Goal: Task Accomplishment & Management: Use online tool/utility

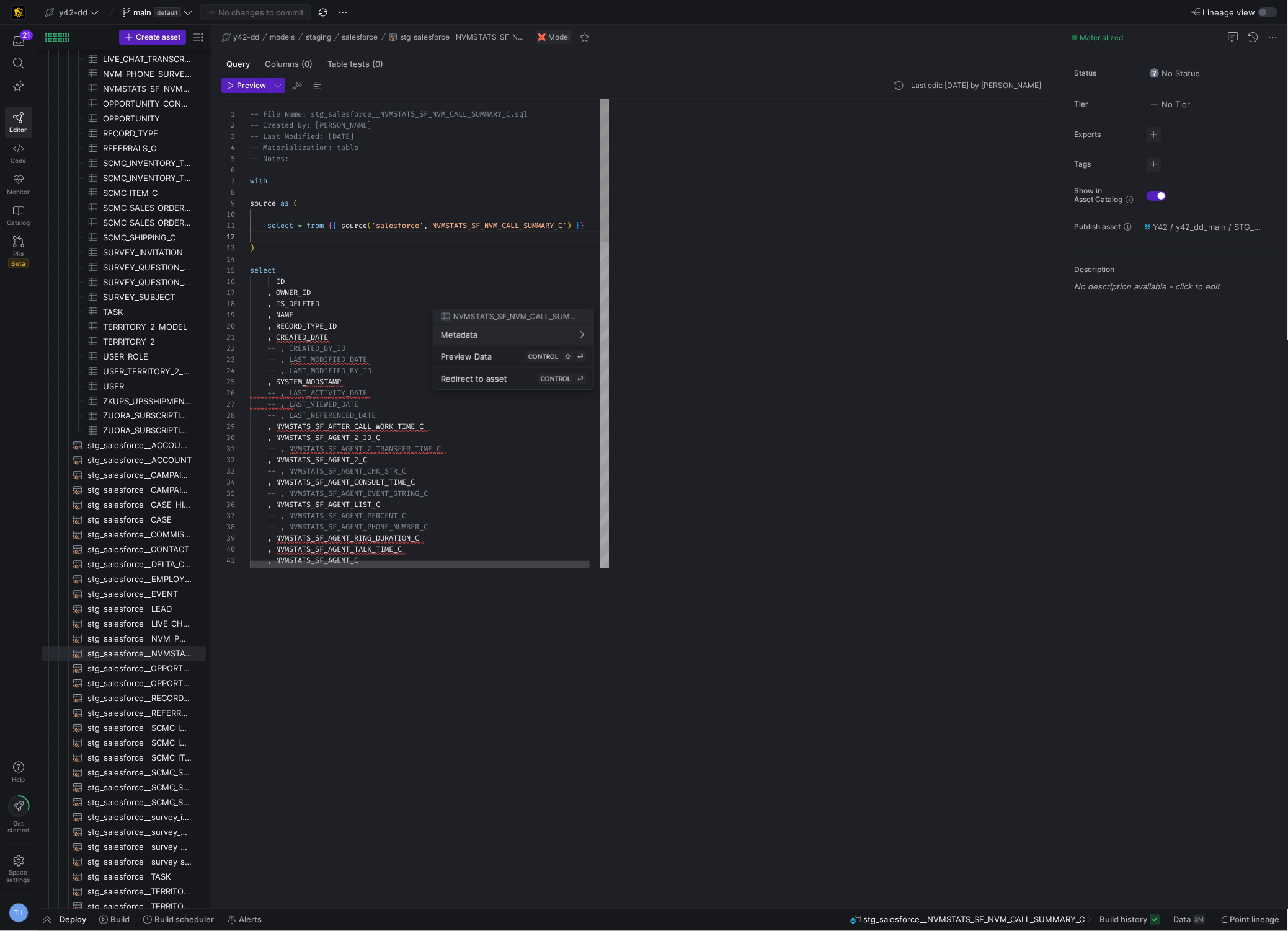
scroll to position [10, 0]
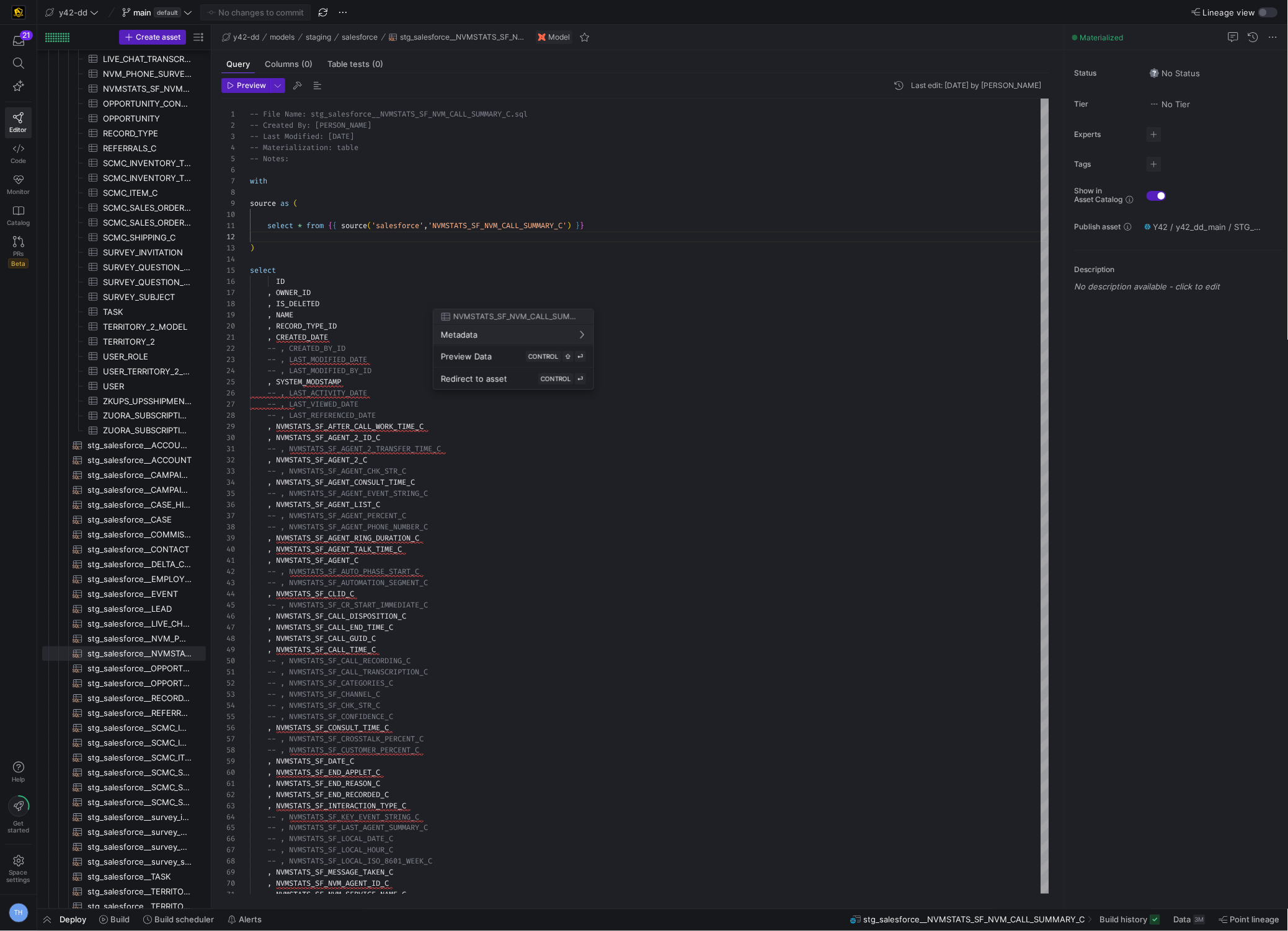
click at [72, 1] on div at bounding box center [644, 466] width 1288 height 931
click at [78, 7] on span "y42-dd" at bounding box center [73, 12] width 29 height 10
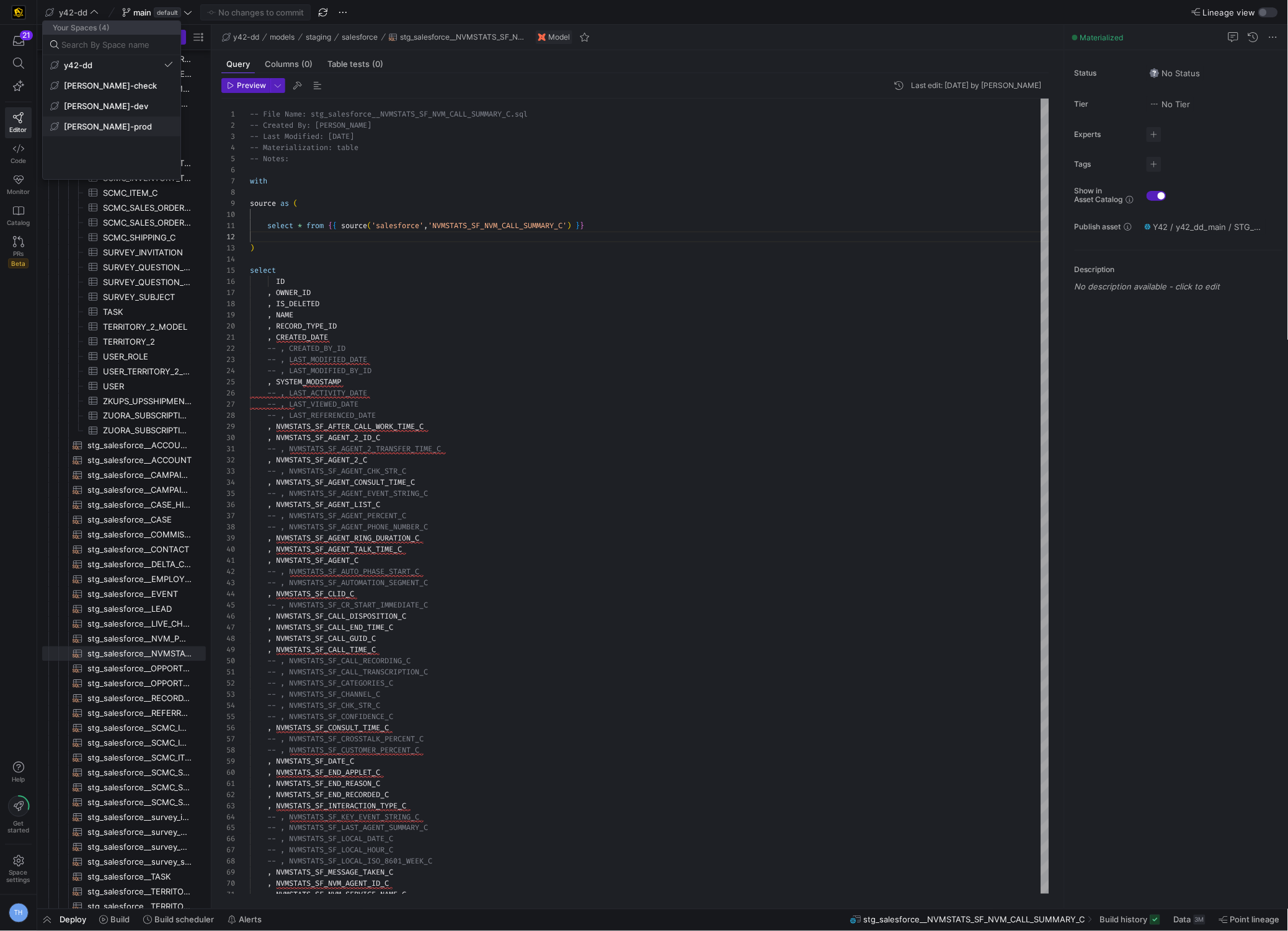
click at [124, 129] on span "[PERSON_NAME]-prod" at bounding box center [111, 126] width 122 height 10
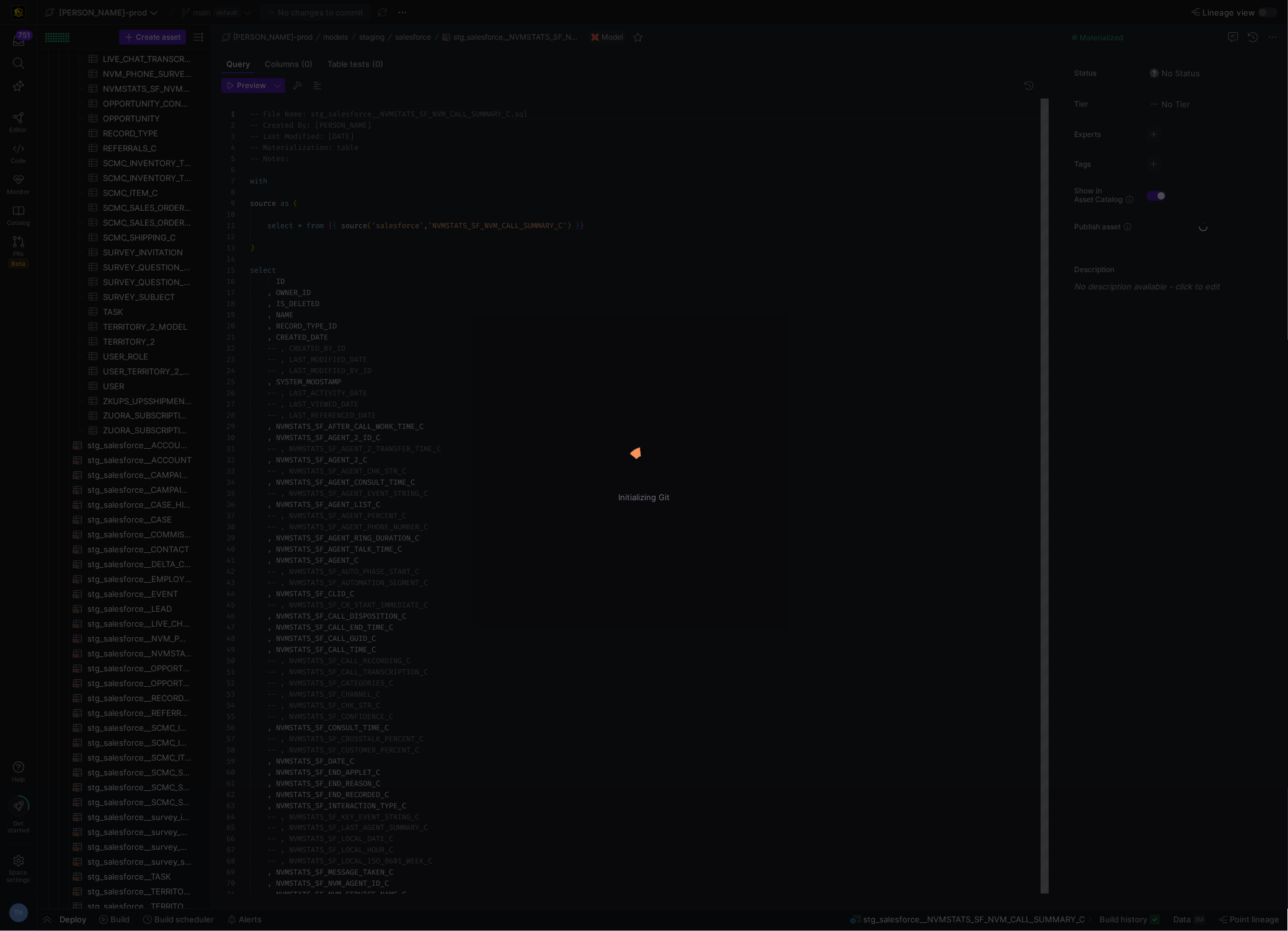
scroll to position [111, 0]
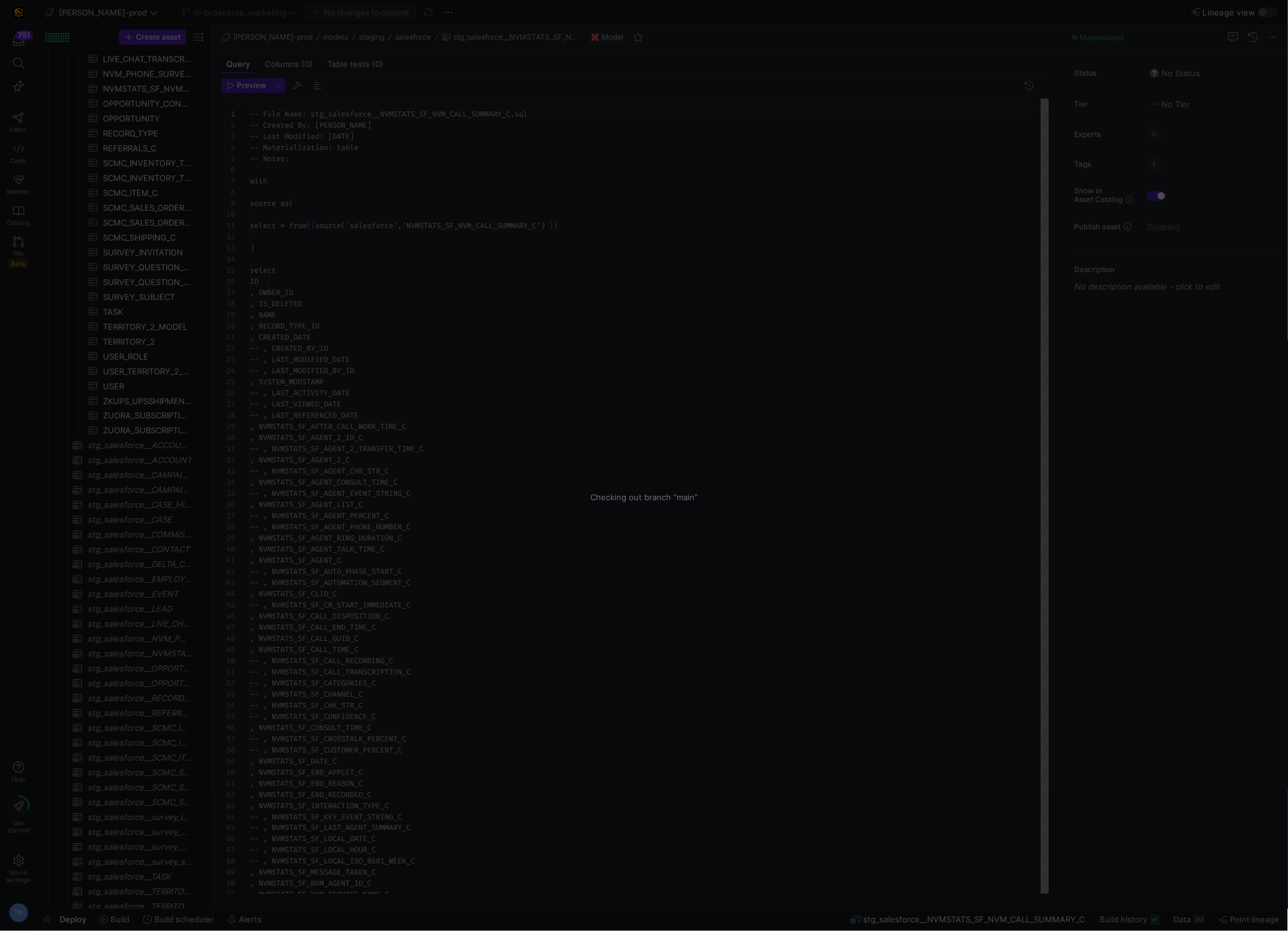
scroll to position [111, 0]
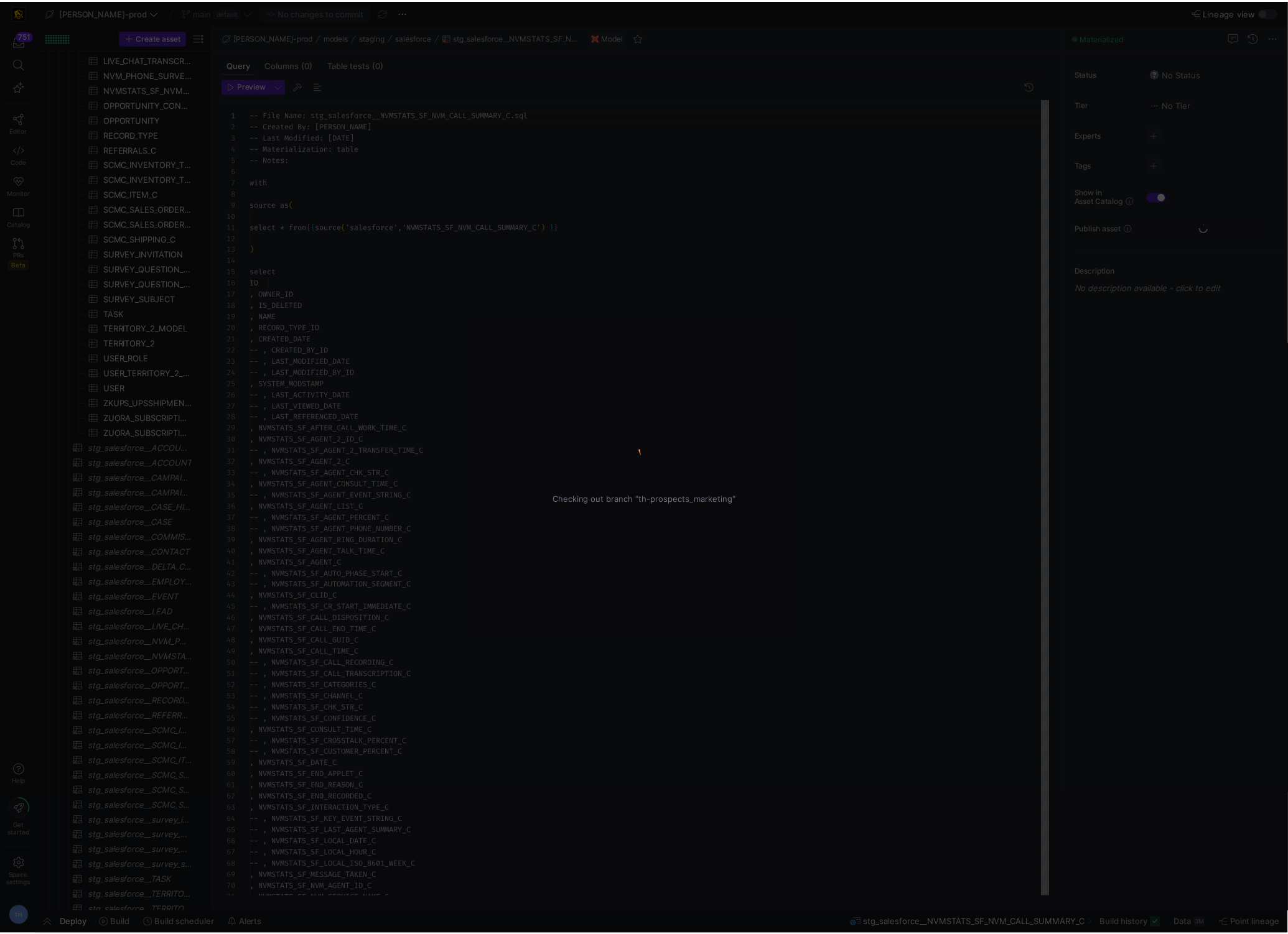
scroll to position [112, 0]
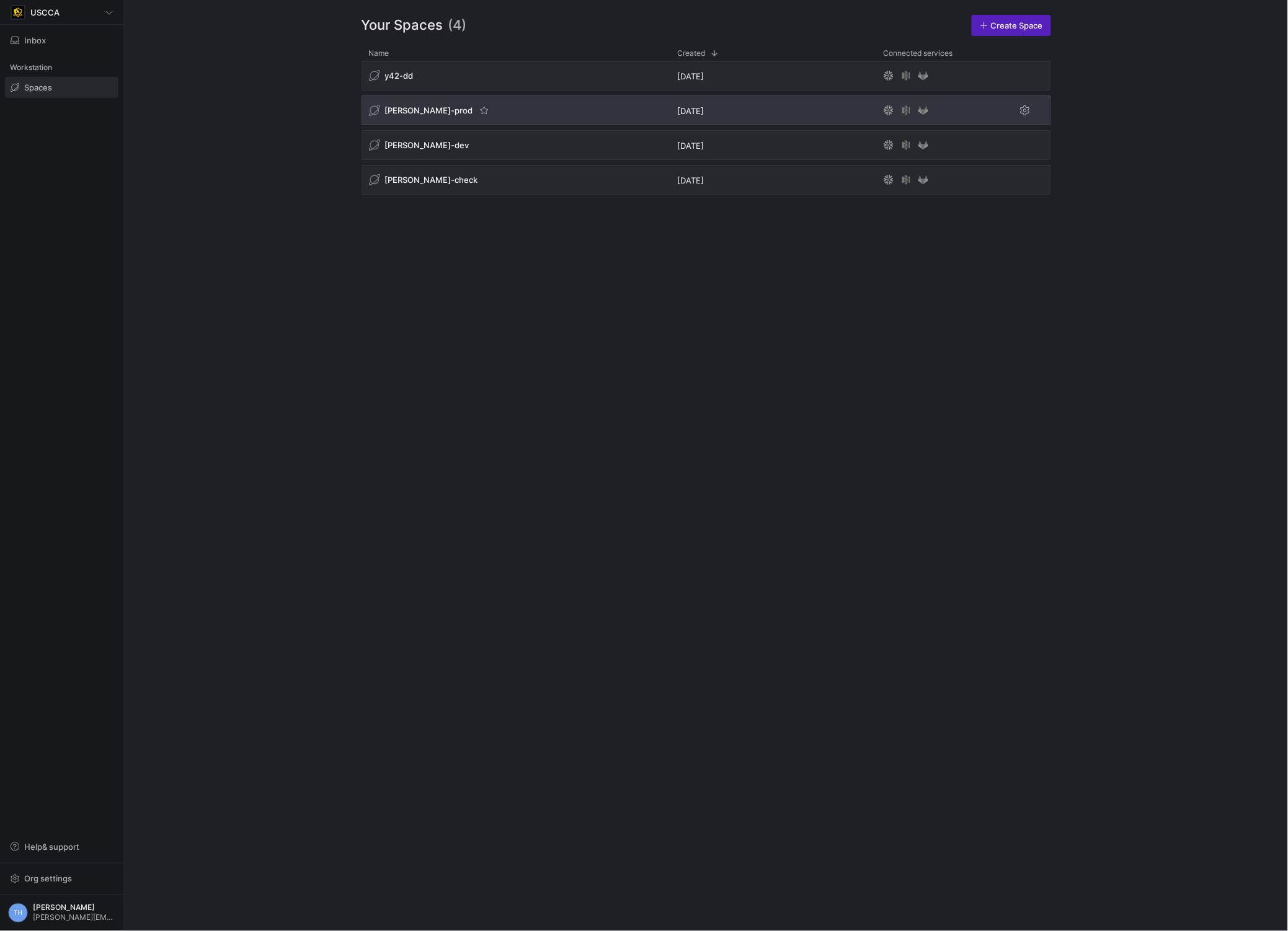
click at [461, 106] on div "[PERSON_NAME]-prod" at bounding box center [516, 110] width 309 height 29
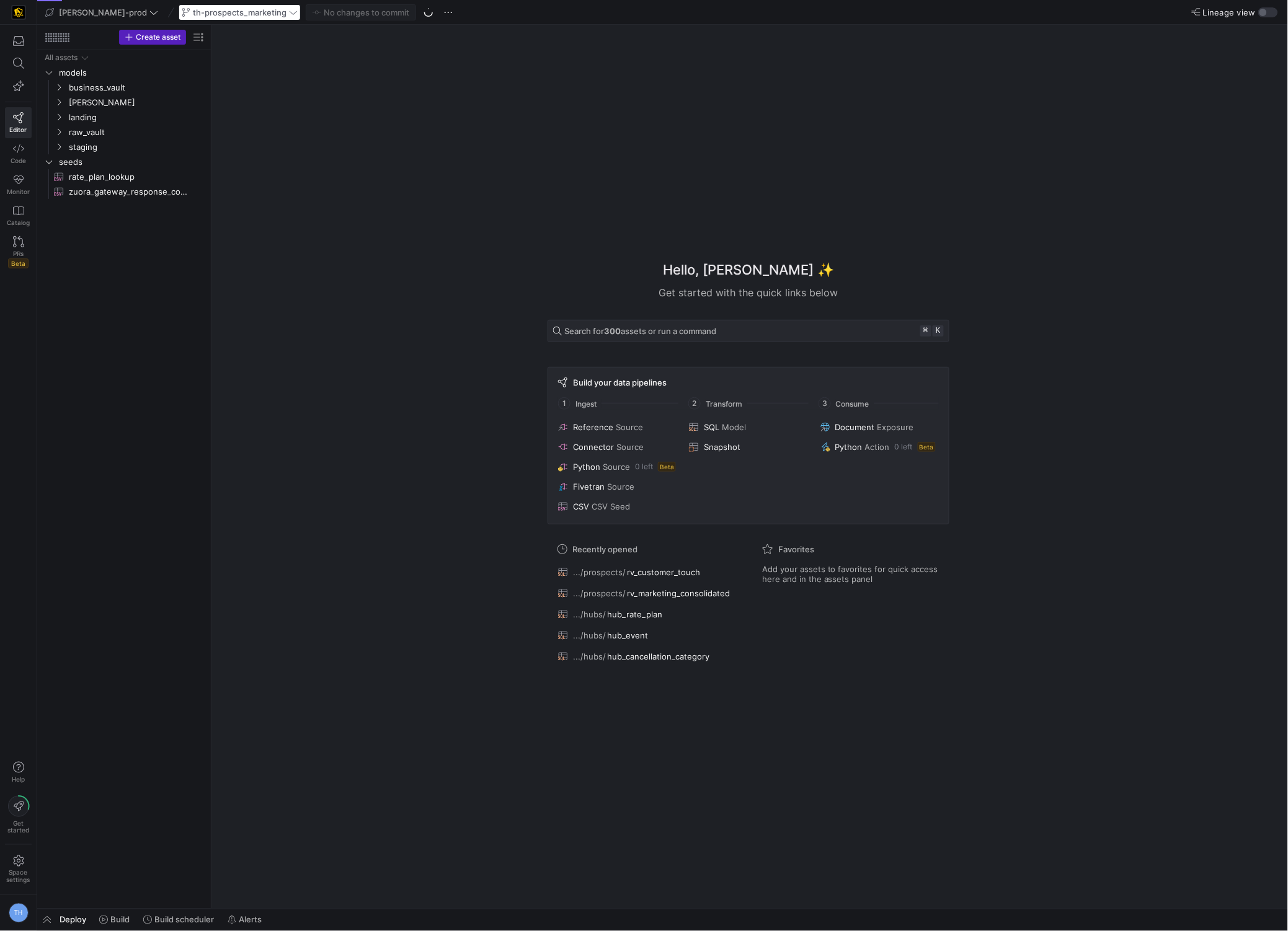
click at [240, 15] on div "th-prospects_marketing" at bounding box center [239, 13] width 122 height 17
click at [227, 8] on span "th-prospects_marketing" at bounding box center [240, 12] width 94 height 10
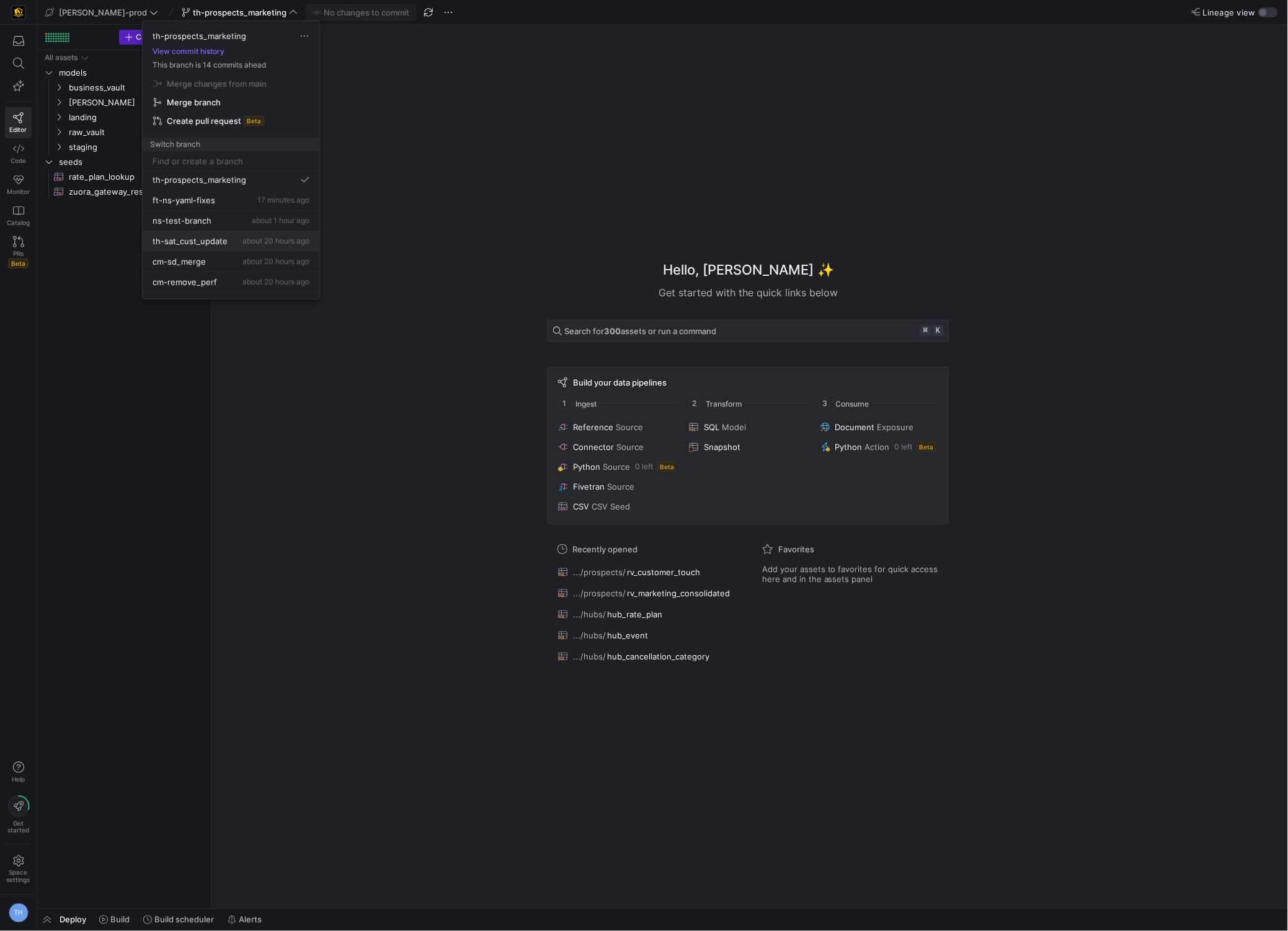
scroll to position [29, 0]
click at [243, 234] on span "about 20 hours ago" at bounding box center [276, 234] width 67 height 9
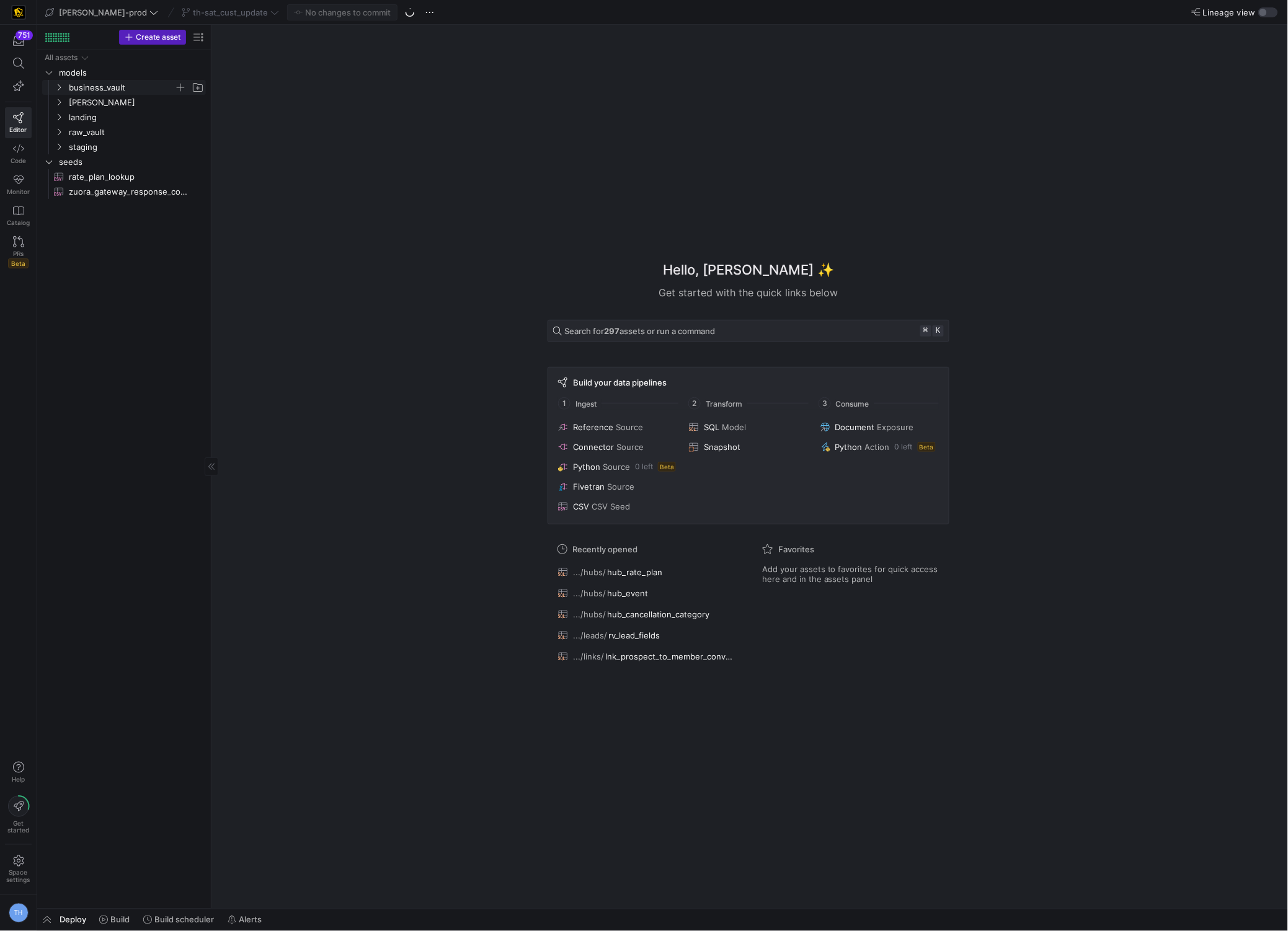
click at [110, 88] on span "business_vault" at bounding box center [121, 88] width 106 height 15
click at [108, 134] on span "sats" at bounding box center [127, 132] width 96 height 15
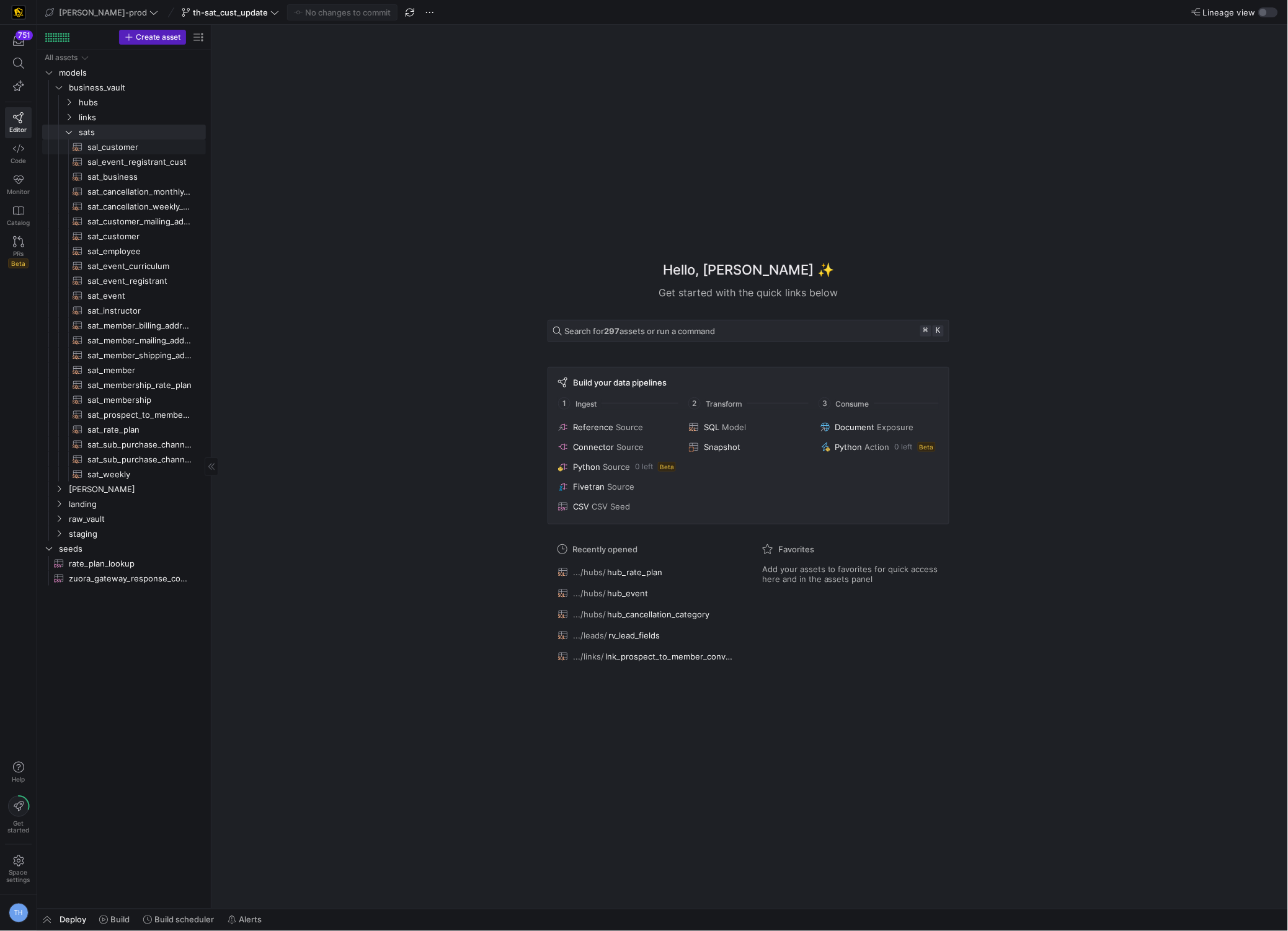
click at [132, 145] on span "sal_customer​​​​​​​​​​" at bounding box center [139, 147] width 104 height 15
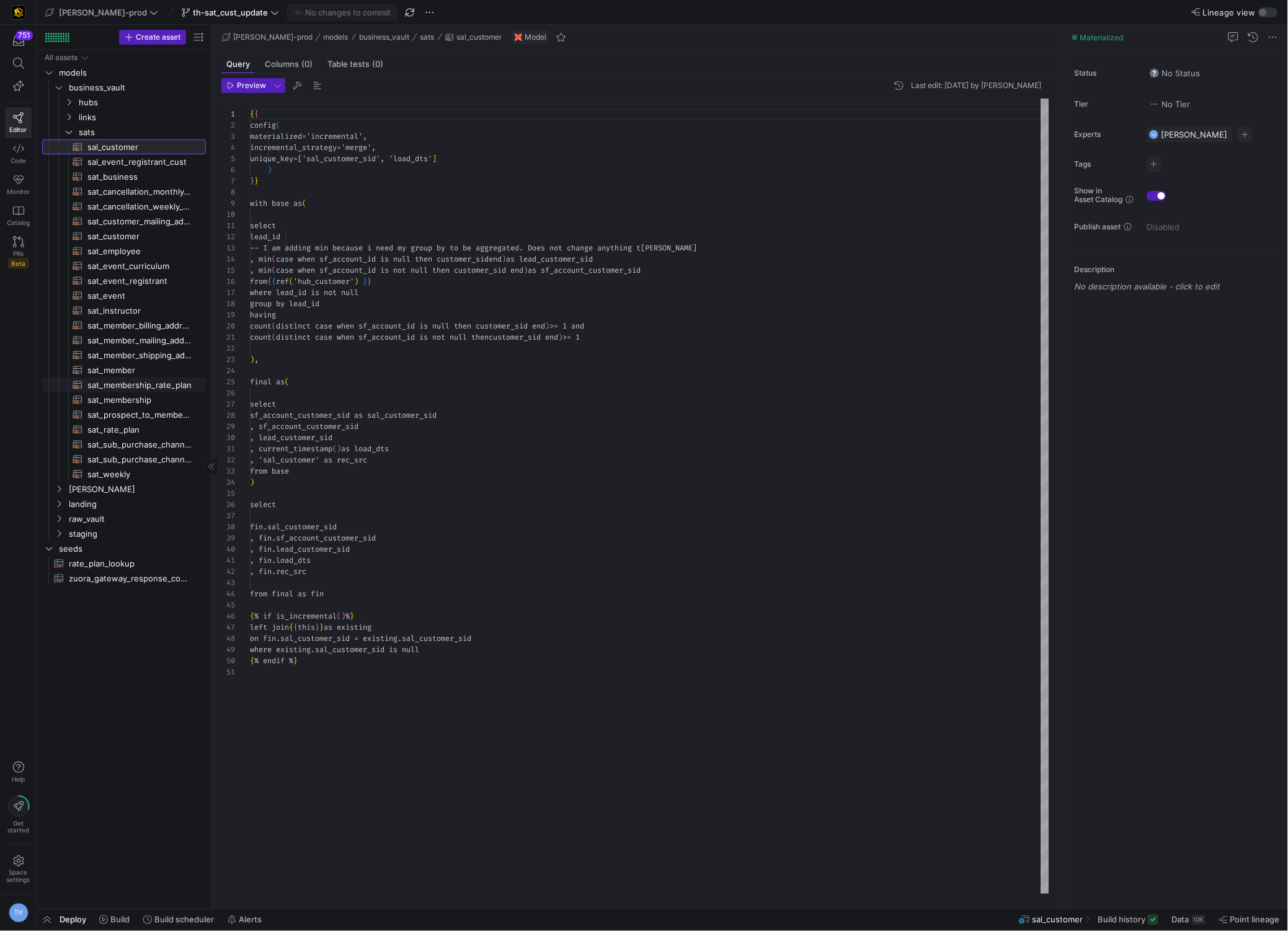
scroll to position [111, 0]
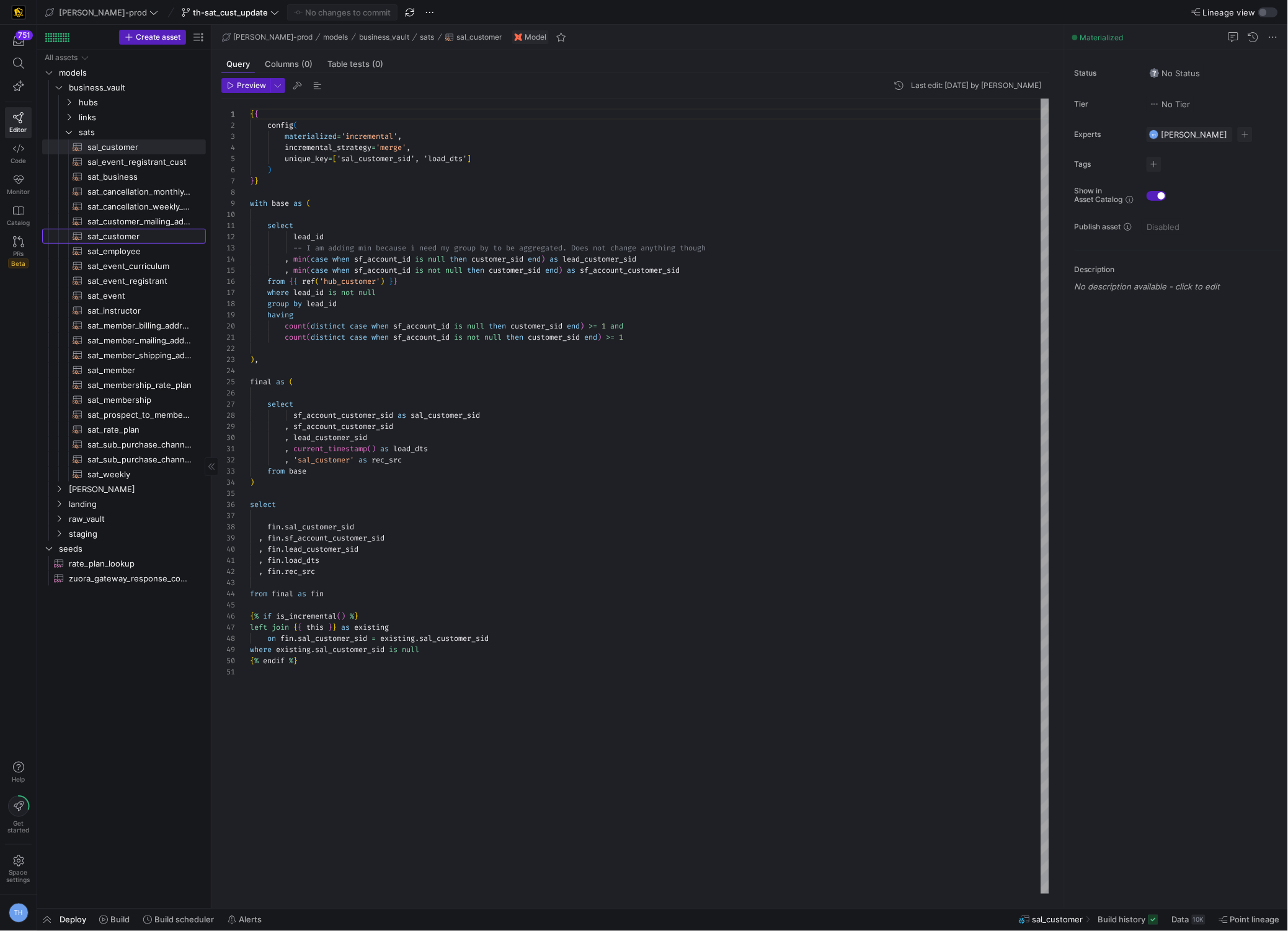
click at [133, 236] on span "sat_customer​​​​​​​​​​" at bounding box center [139, 236] width 104 height 15
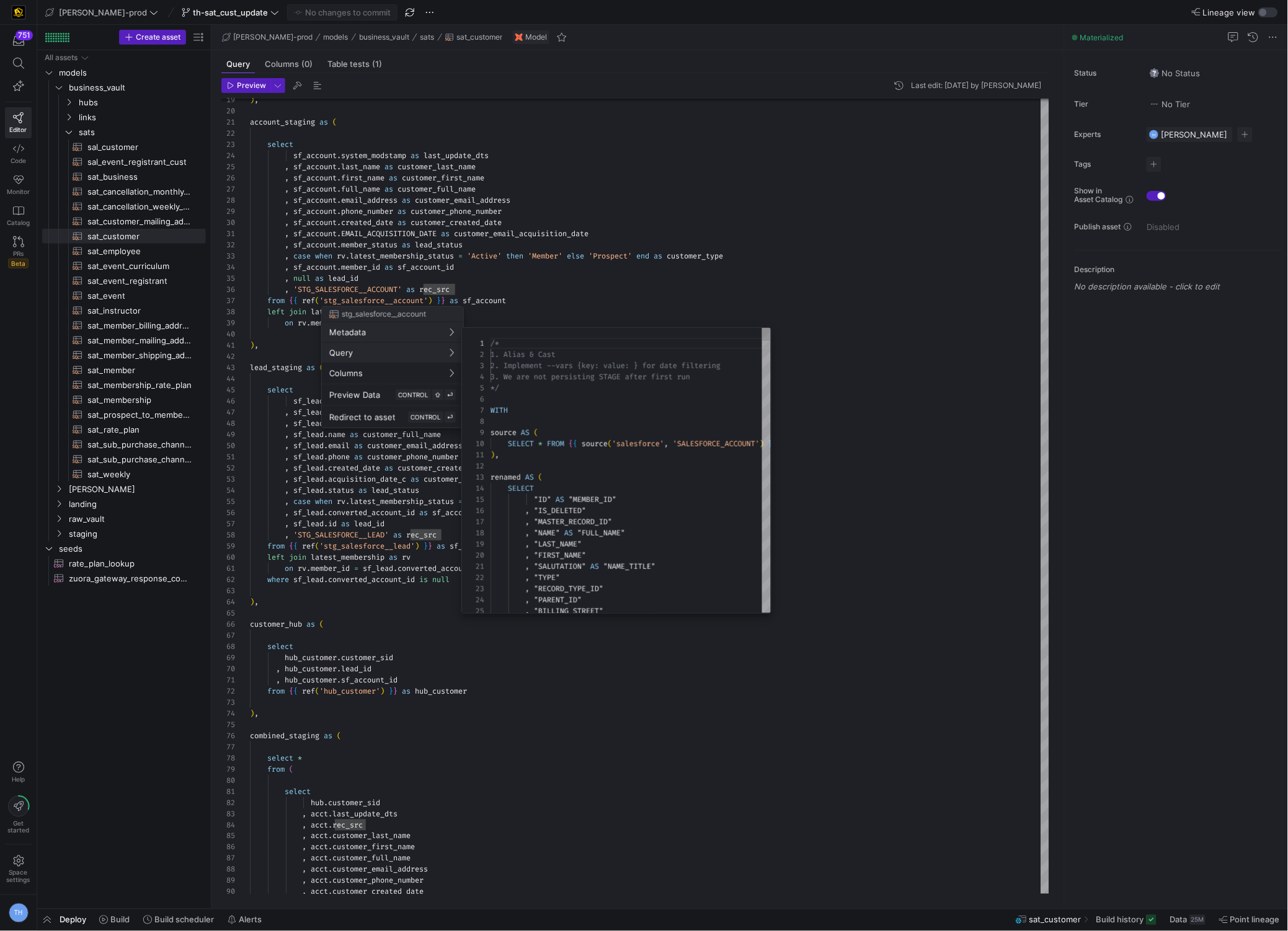
scroll to position [111, 0]
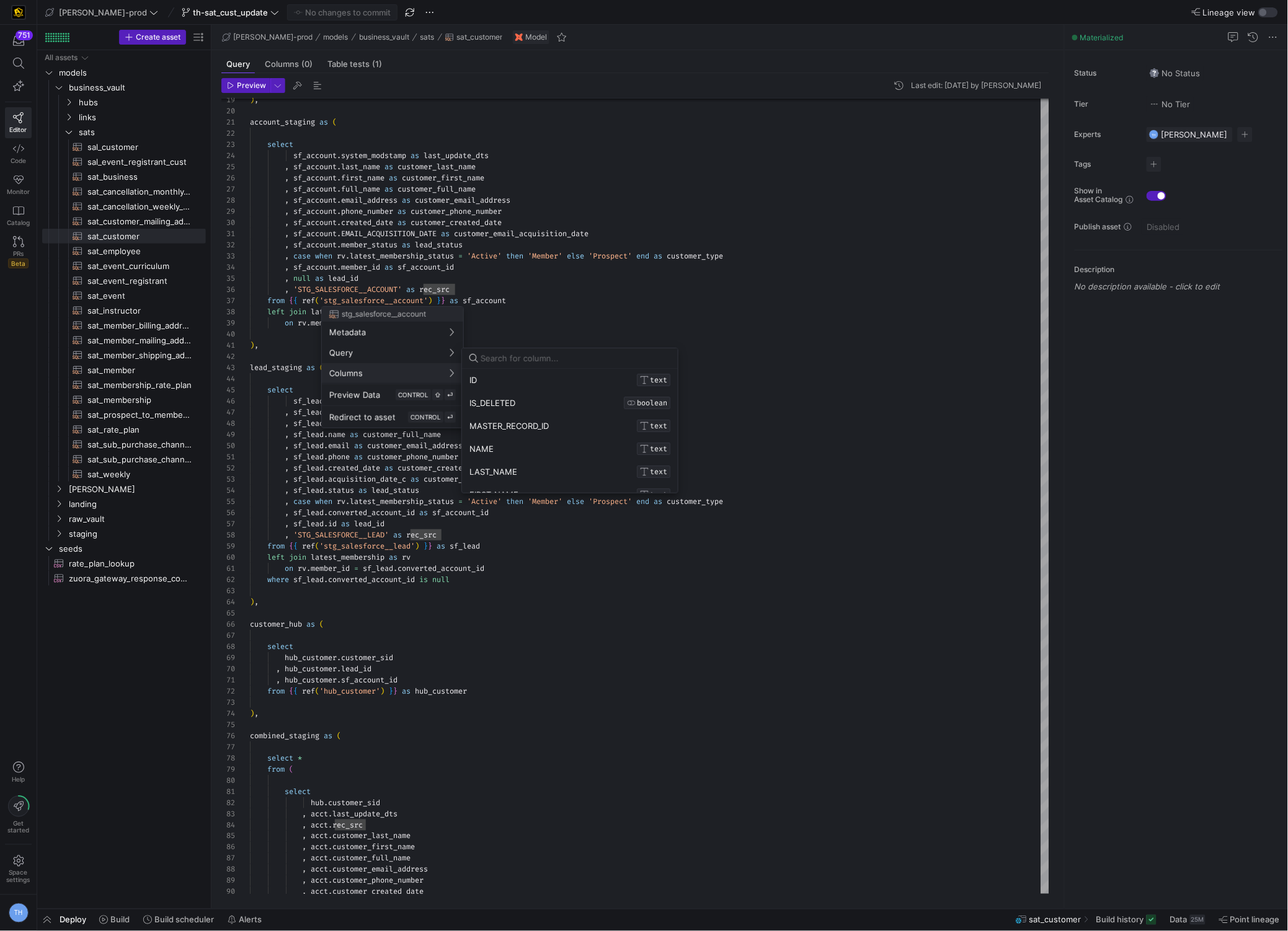
click at [552, 231] on div at bounding box center [644, 466] width 1288 height 931
click at [521, 221] on div ", acct . customer_first_name , acct . customer_full_name , acct . customer_emai…" at bounding box center [650, 825] width 799 height 1885
click at [453, 224] on div at bounding box center [644, 466] width 1288 height 931
click at [586, 237] on div at bounding box center [644, 466] width 1288 height 931
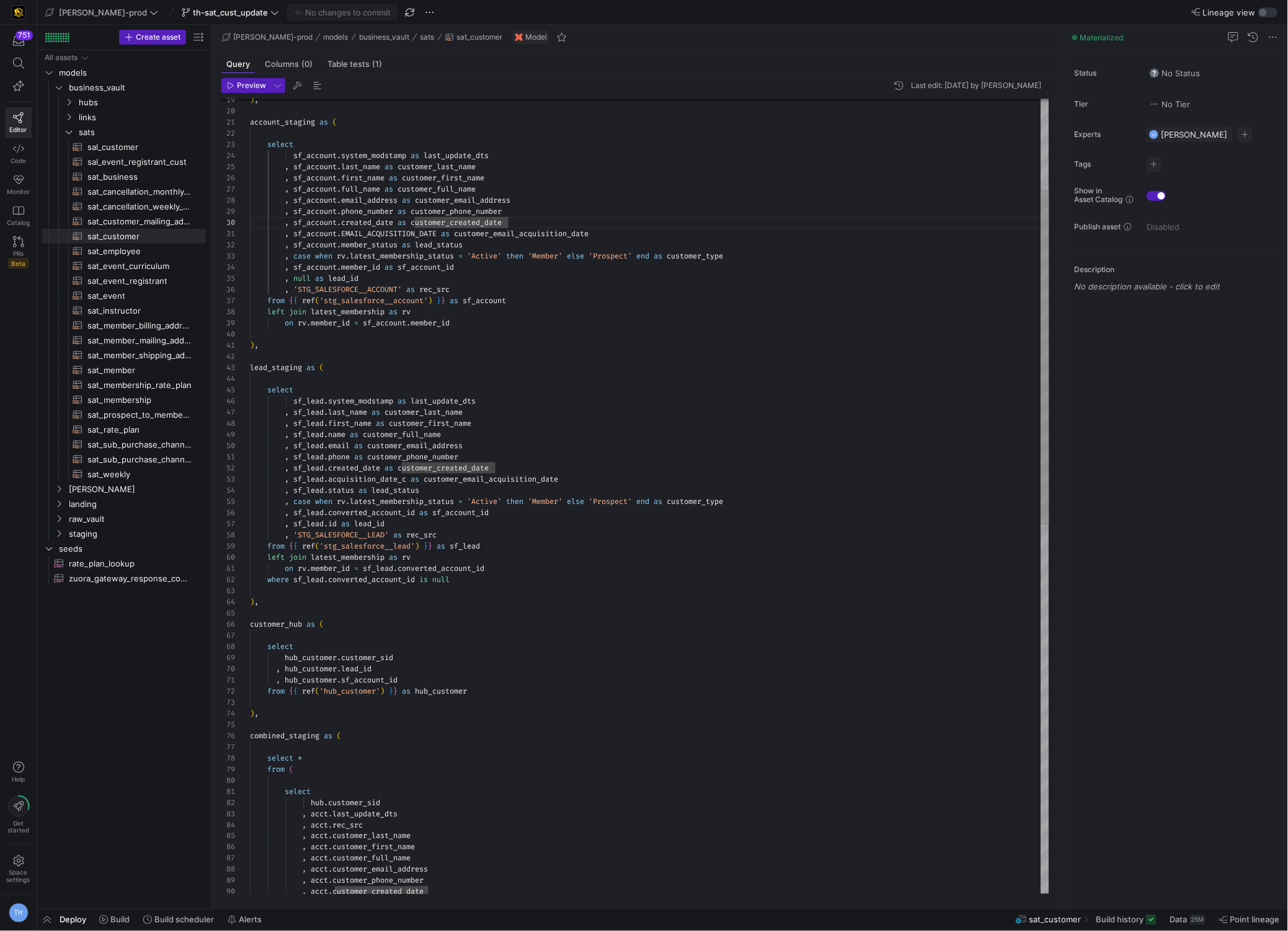
type textarea ", sf_[DOMAIN_NAME]_ACQUISITION_DATE as customer_email_acquisition_date , sf_acc…"
click at [568, 260] on div ", acct . customer_first_name , acct . customer_full_name , acct . customer_emai…" at bounding box center [650, 825] width 799 height 1885
click at [227, 5] on button "th-sat_cust_update" at bounding box center [230, 13] width 104 height 17
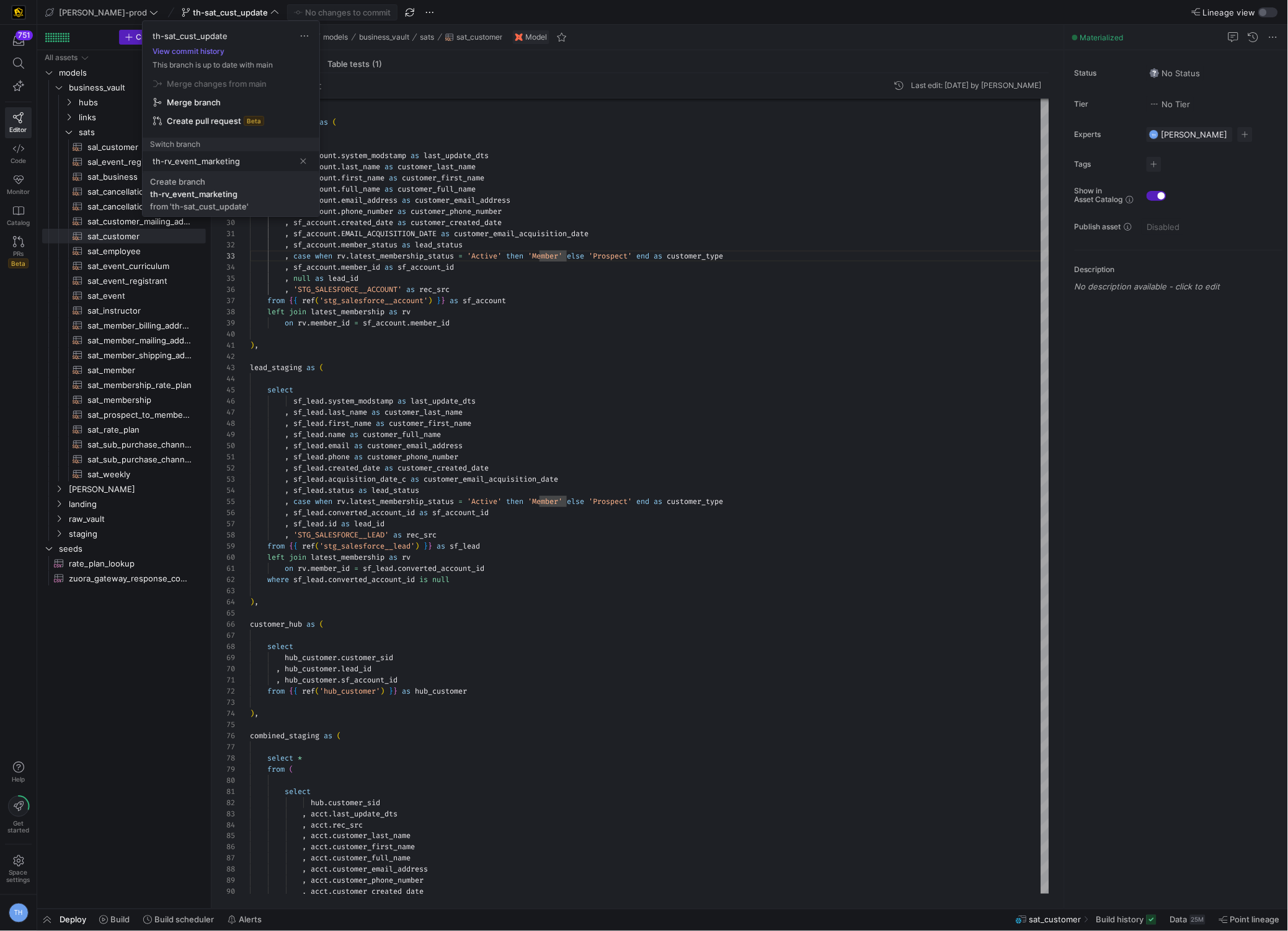
type input "th-rv_event_marketing"
click at [201, 200] on span "Create branch th-rv_event_marketing from 'th-sat_cust_update'" at bounding box center [231, 194] width 162 height 35
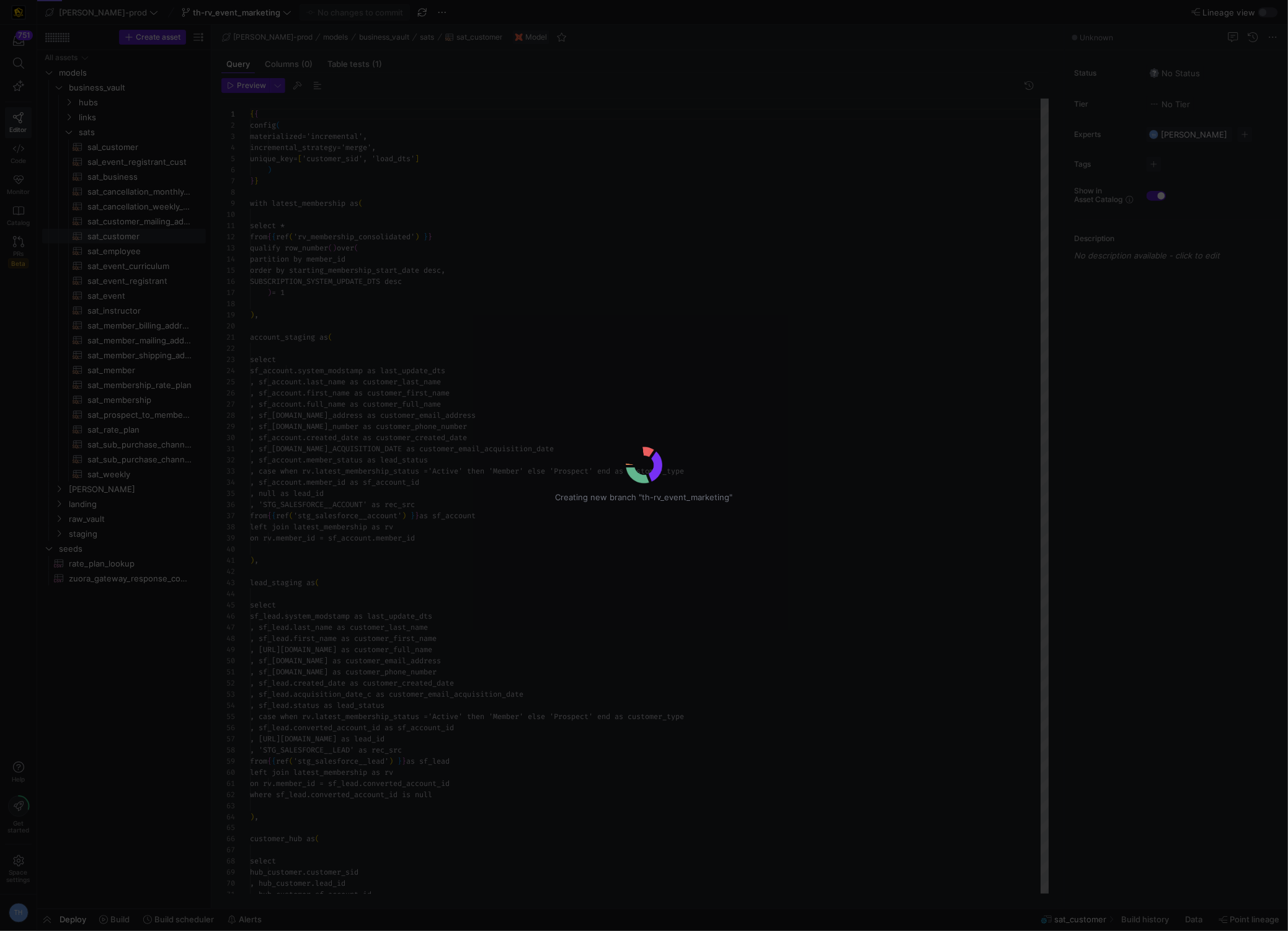
scroll to position [111, 0]
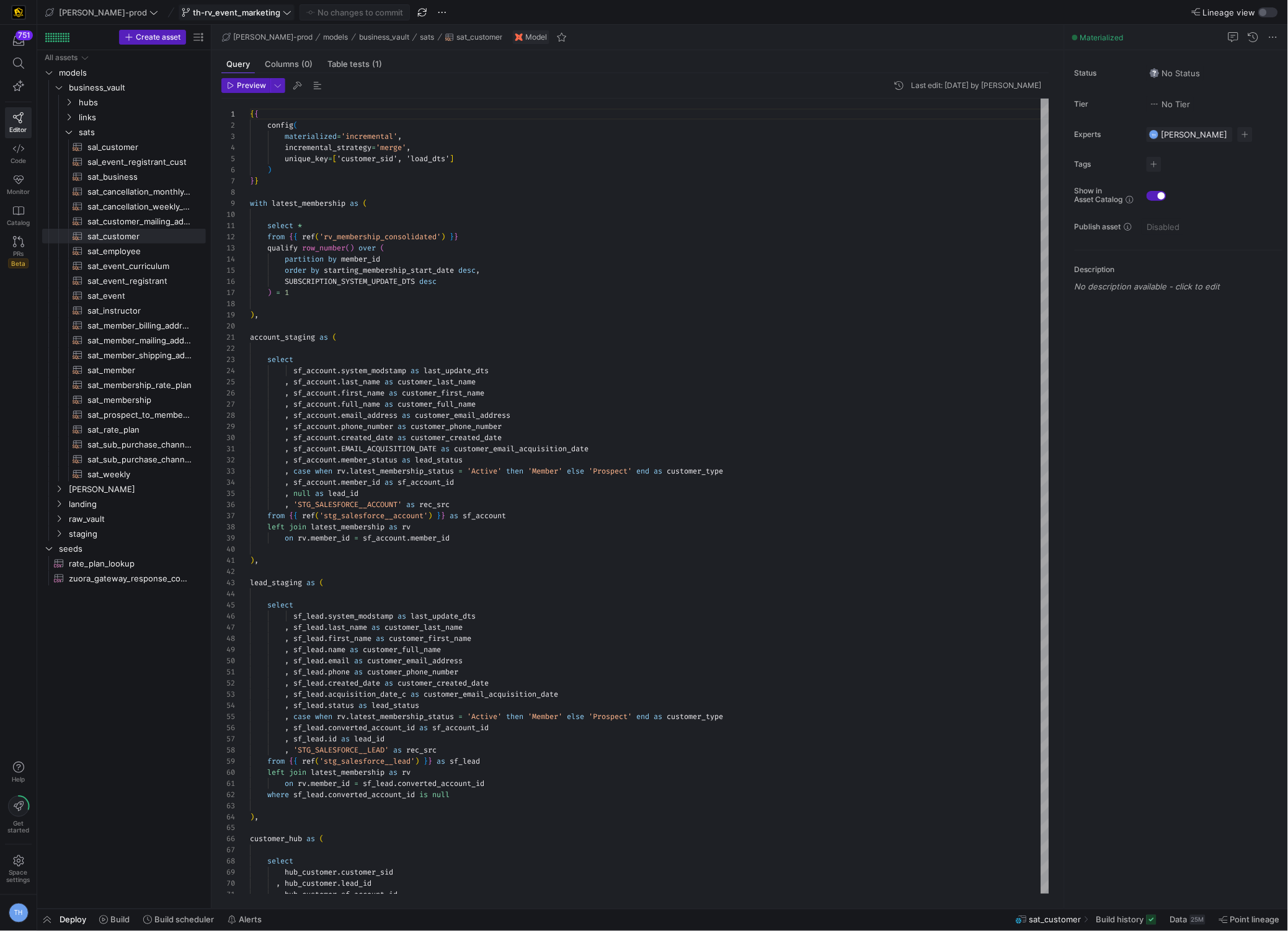
click at [229, 17] on span "th-rv_event_marketing" at bounding box center [236, 12] width 87 height 10
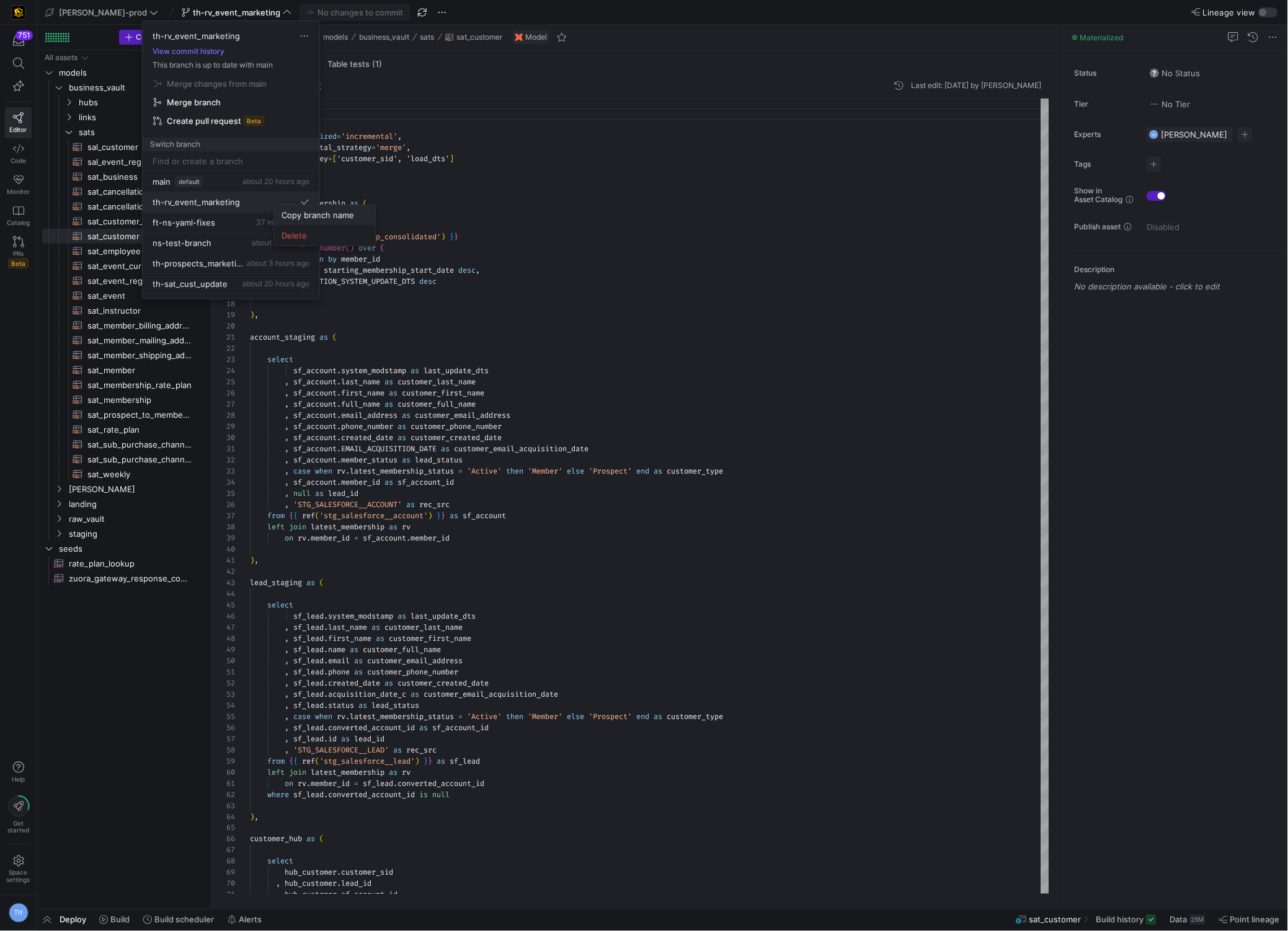
click at [290, 213] on span "Copy branch name" at bounding box center [325, 214] width 86 height 10
click at [284, 224] on button "Delete" at bounding box center [305, 230] width 101 height 20
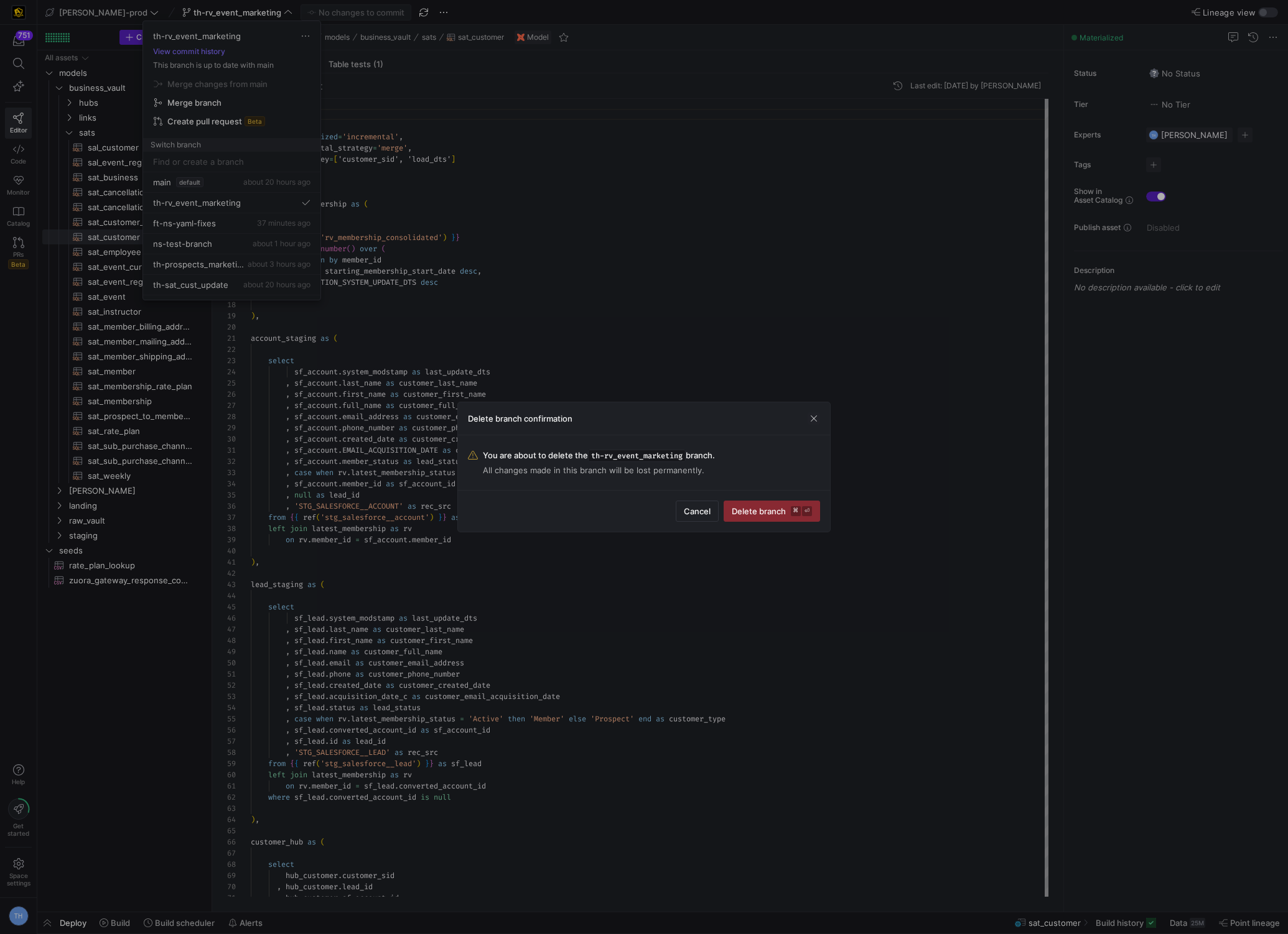
click at [285, 225] on div at bounding box center [644, 467] width 1288 height 934
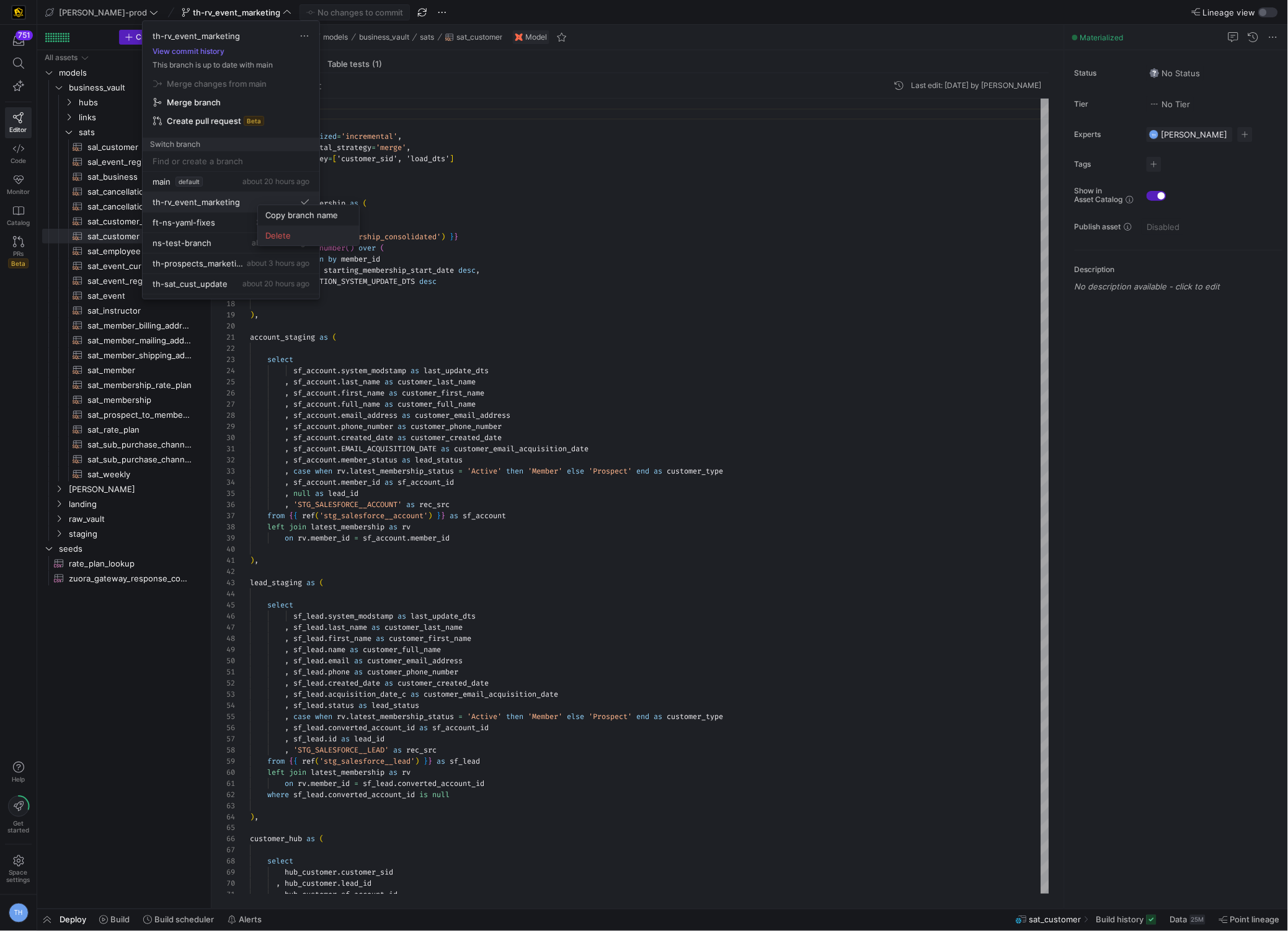
click at [292, 235] on span "Delete" at bounding box center [308, 236] width 86 height 10
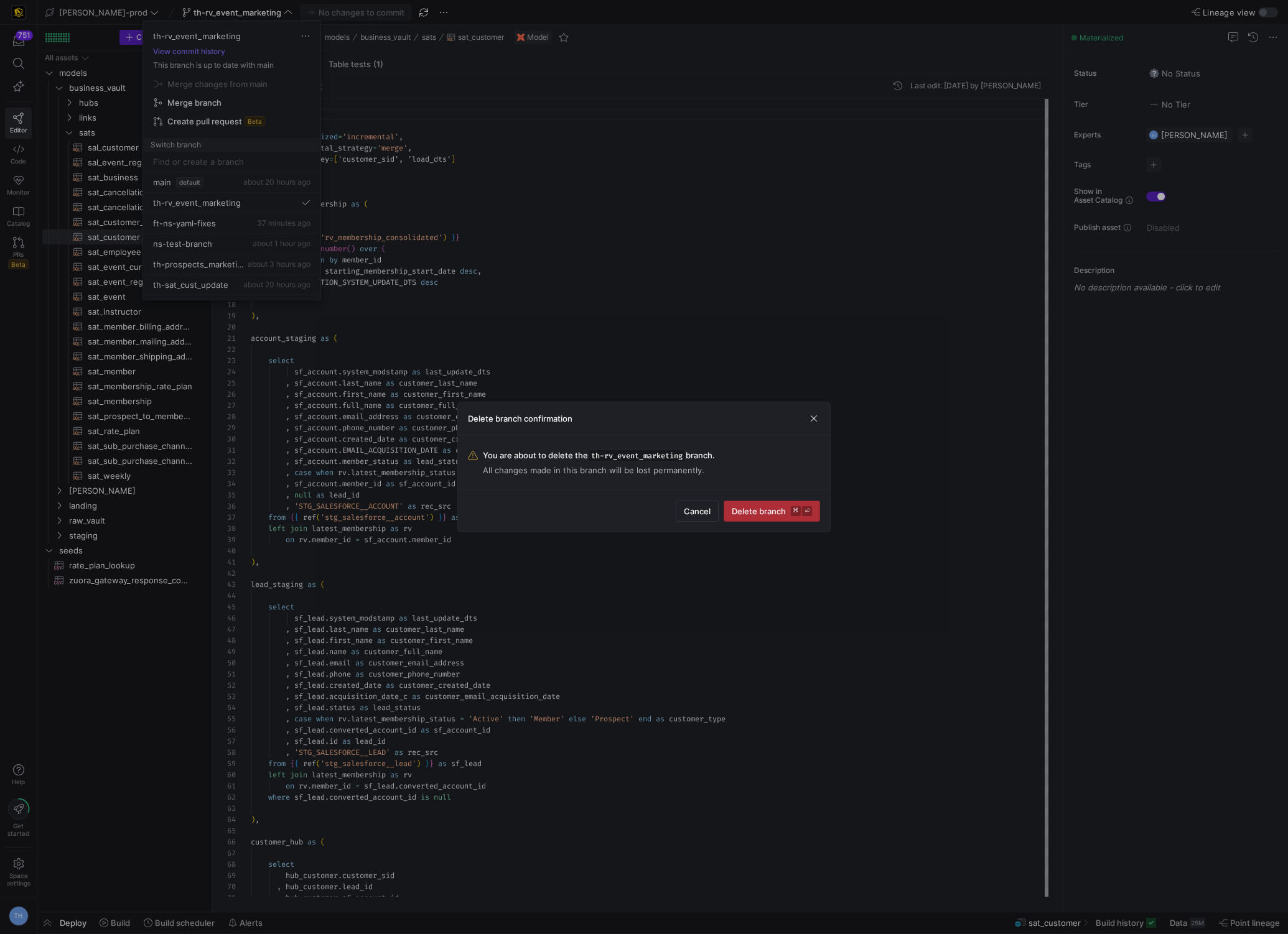
click at [749, 519] on span "submit" at bounding box center [772, 511] width 95 height 20
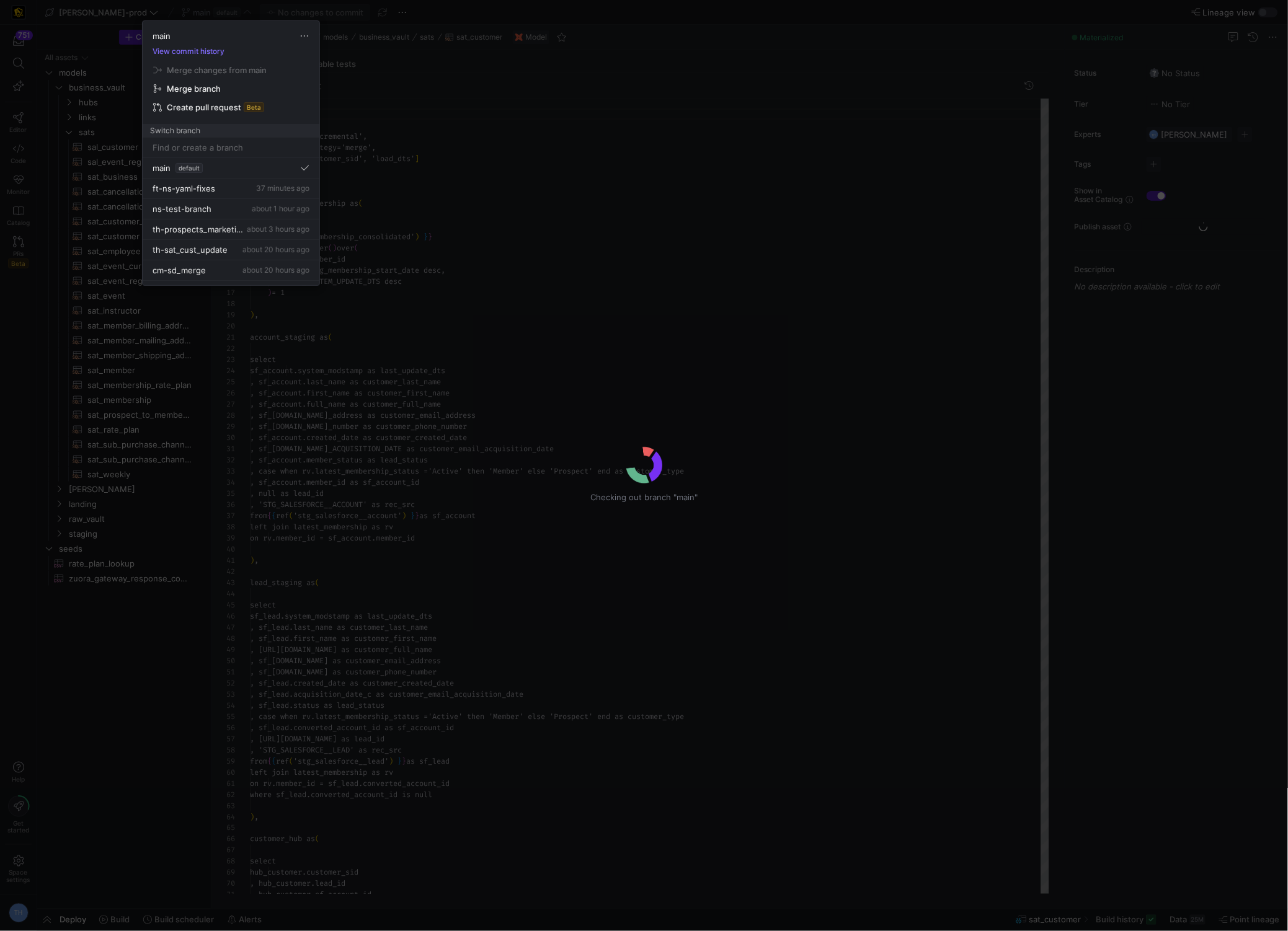
scroll to position [111, 0]
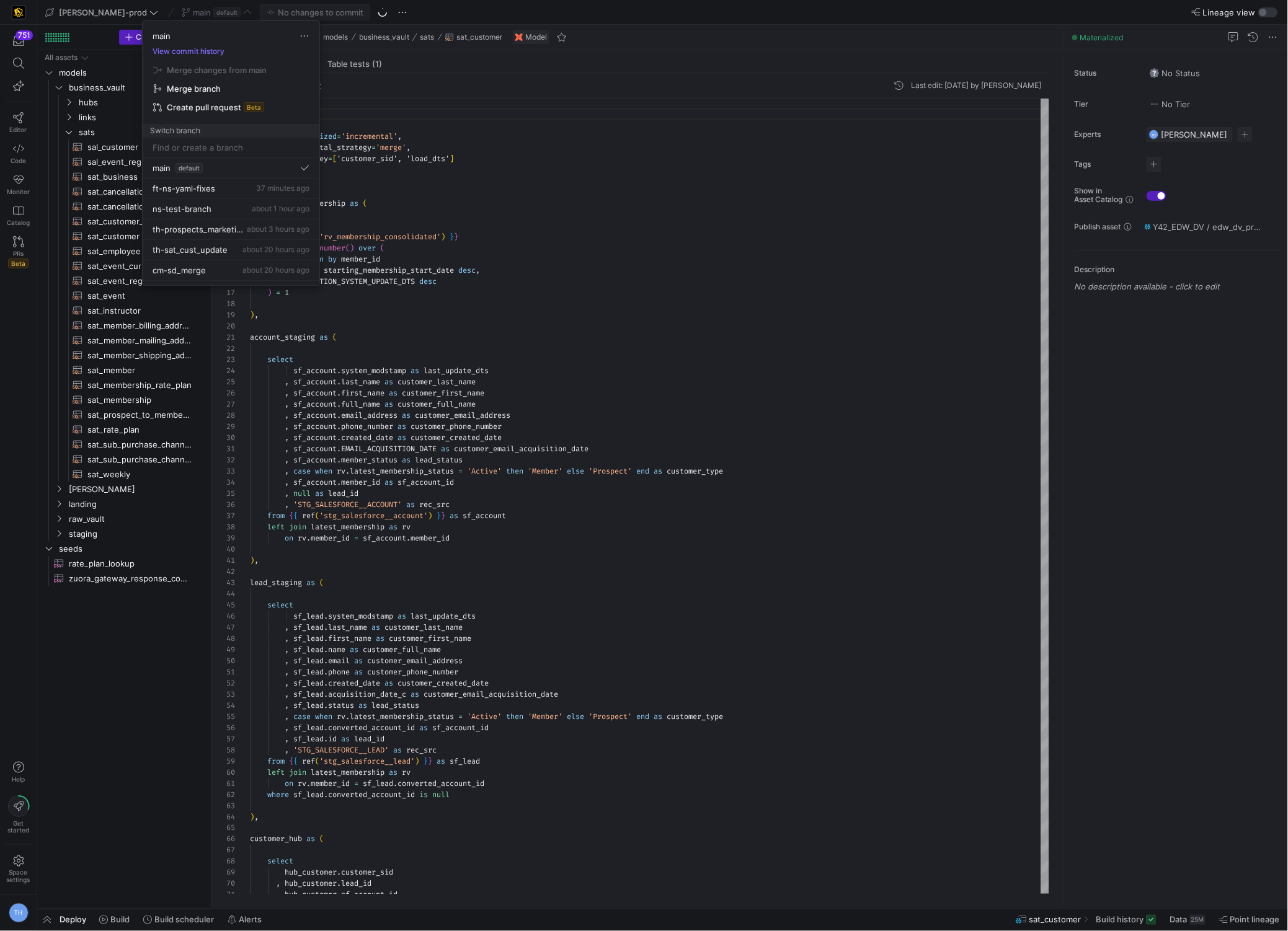
click at [254, 143] on input at bounding box center [231, 147] width 157 height 10
paste input "th-rv_event_marketing"
type input "th-rv_event_marketing"
click at [248, 170] on span "Create branch th-rv_event_marketing from 'main'" at bounding box center [231, 180] width 162 height 35
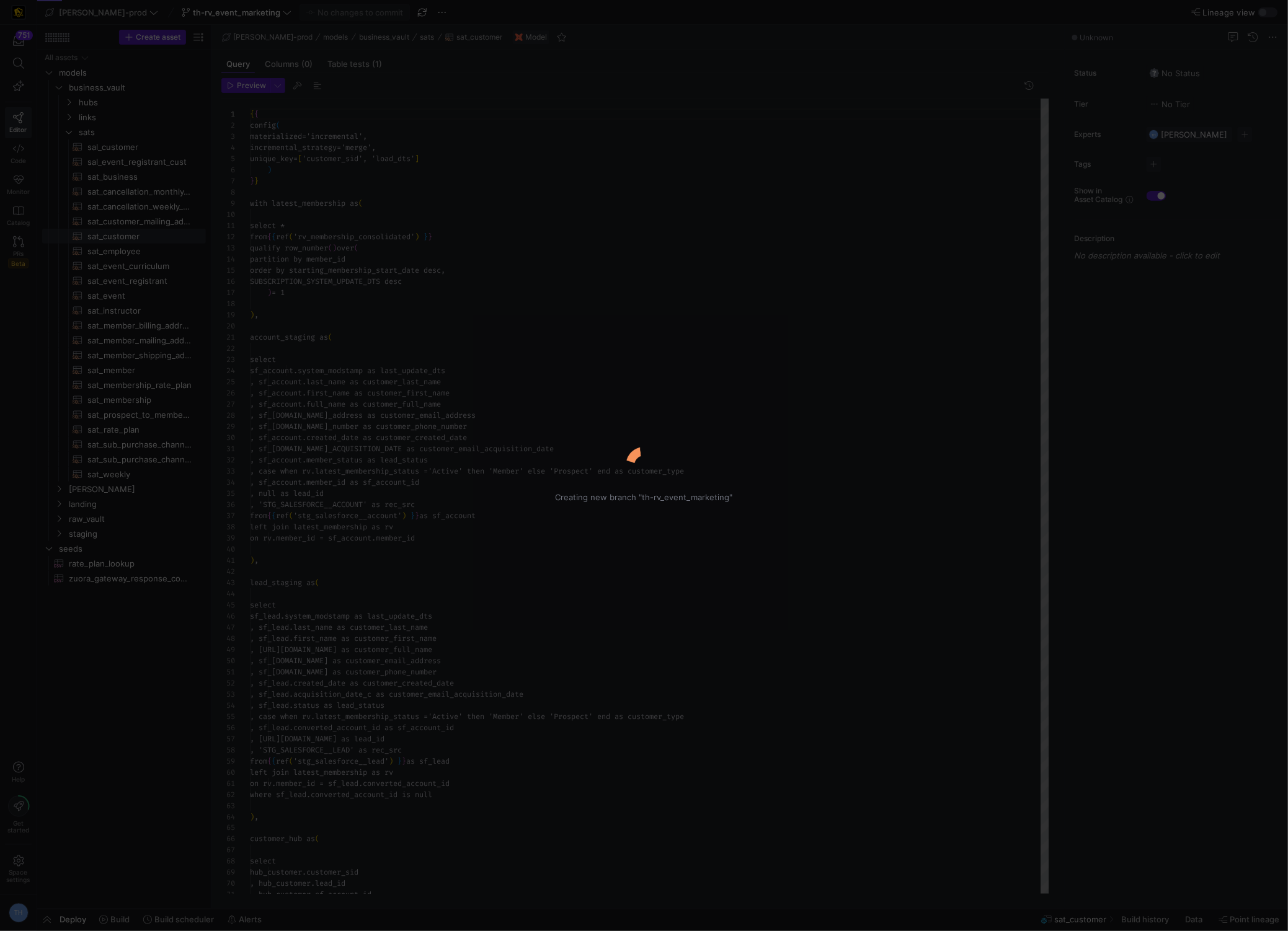
scroll to position [111, 0]
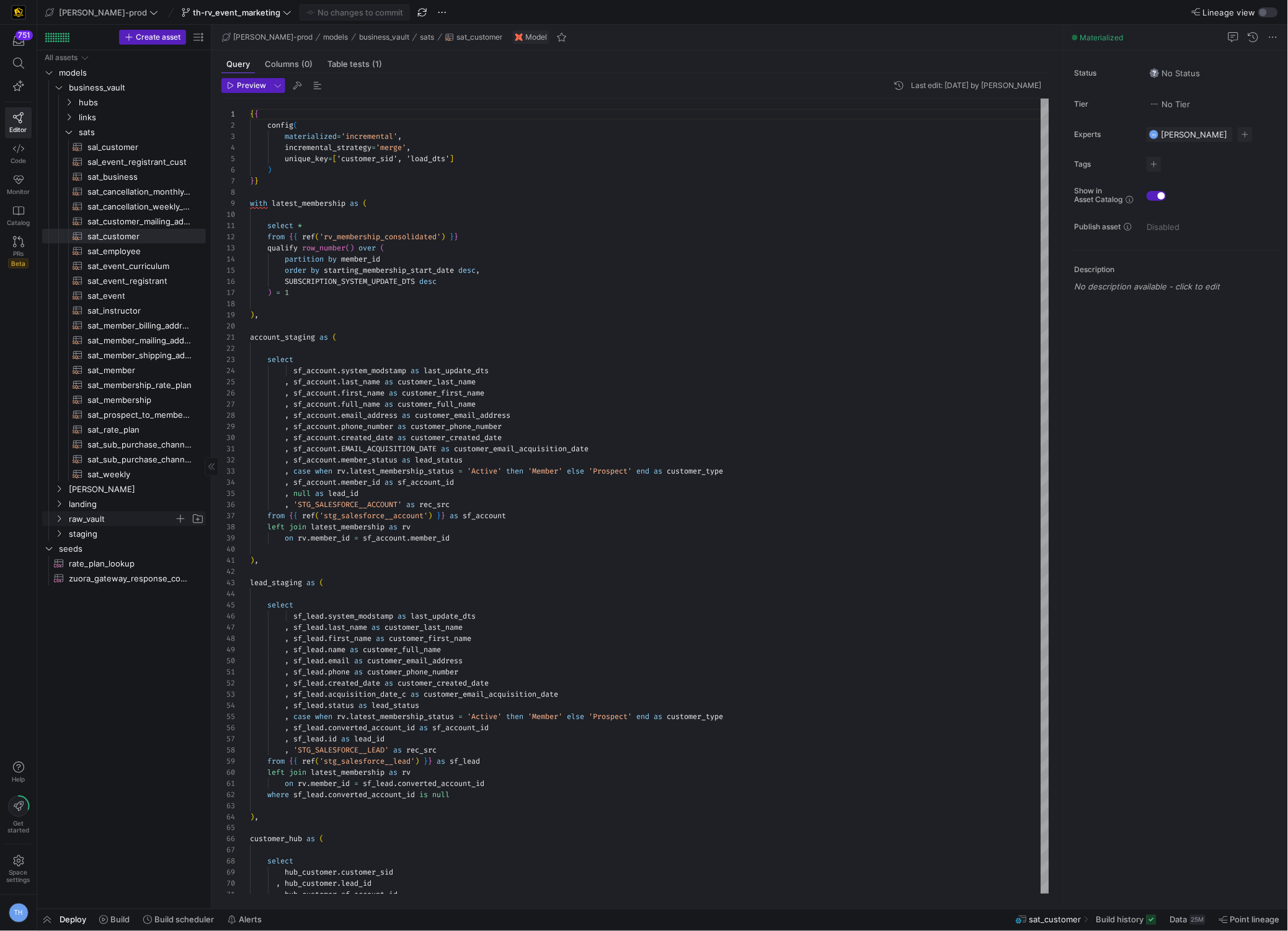
click at [102, 520] on span "raw_vault" at bounding box center [121, 520] width 106 height 15
click at [180, 520] on span "button" at bounding box center [179, 518] width 12 height 12
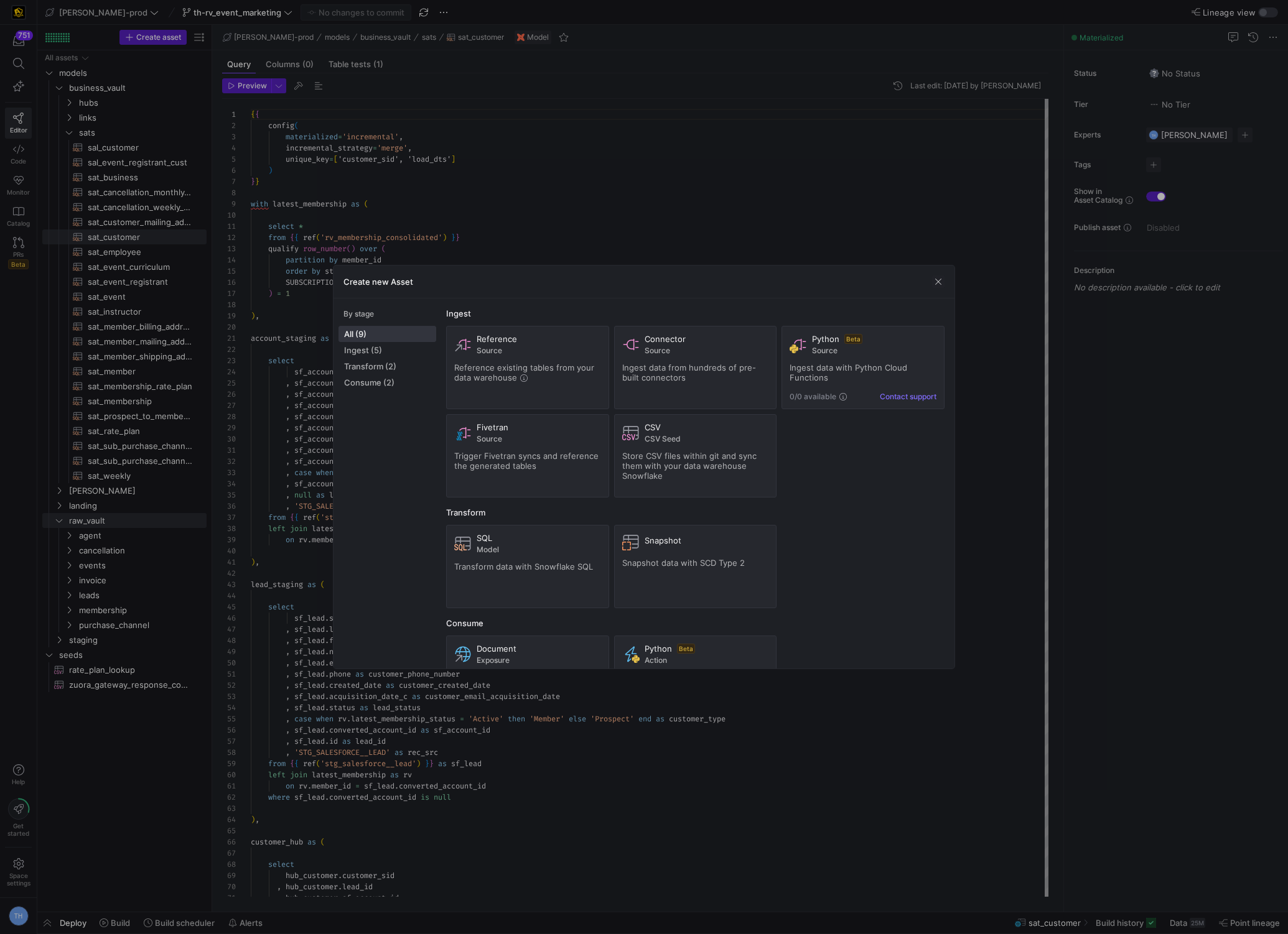
click at [138, 567] on div at bounding box center [644, 467] width 1288 height 934
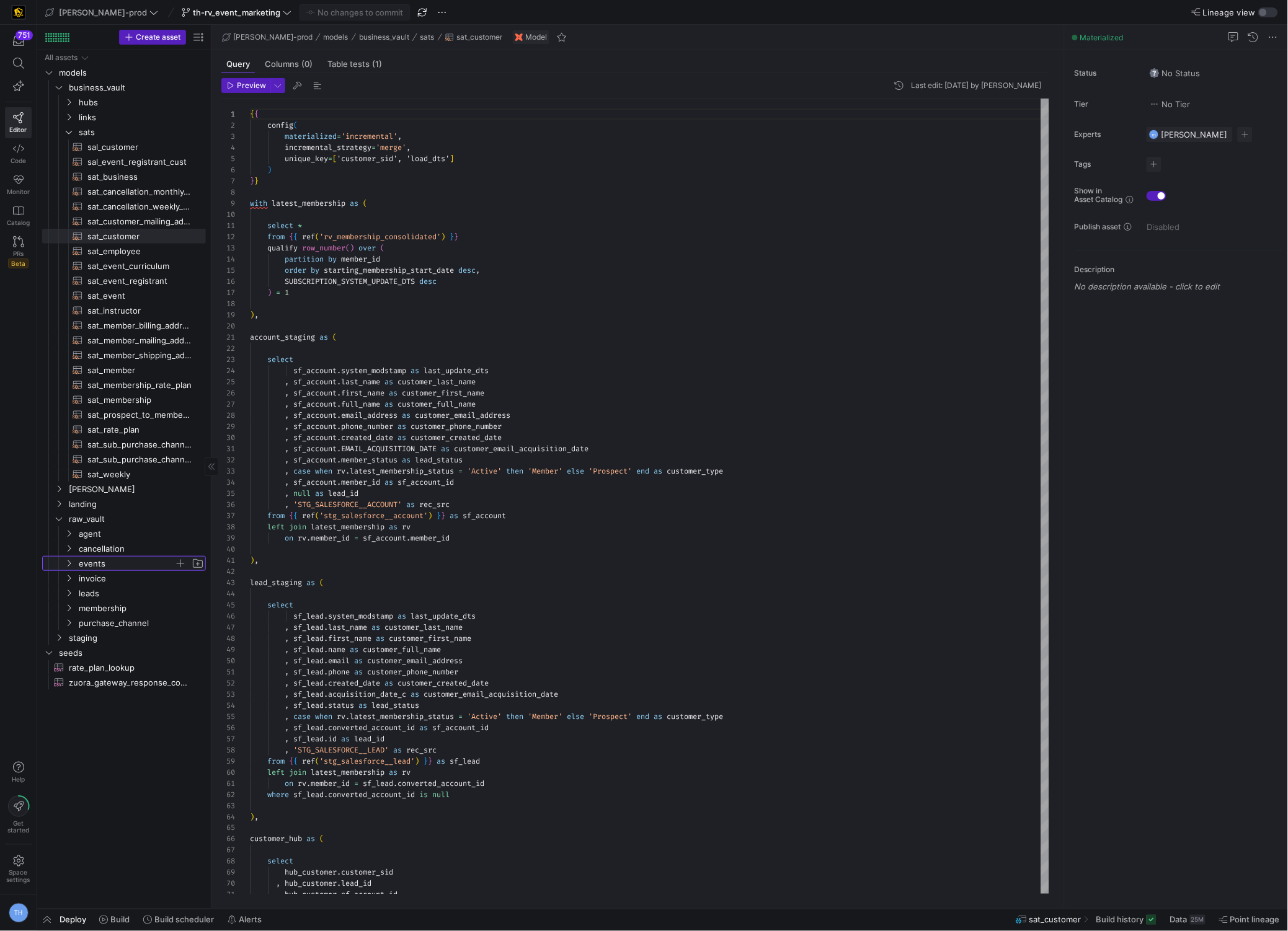
click at [124, 564] on span "events" at bounding box center [127, 564] width 96 height 15
click at [178, 522] on span "Press SPACE to select this row." at bounding box center [179, 518] width 12 height 12
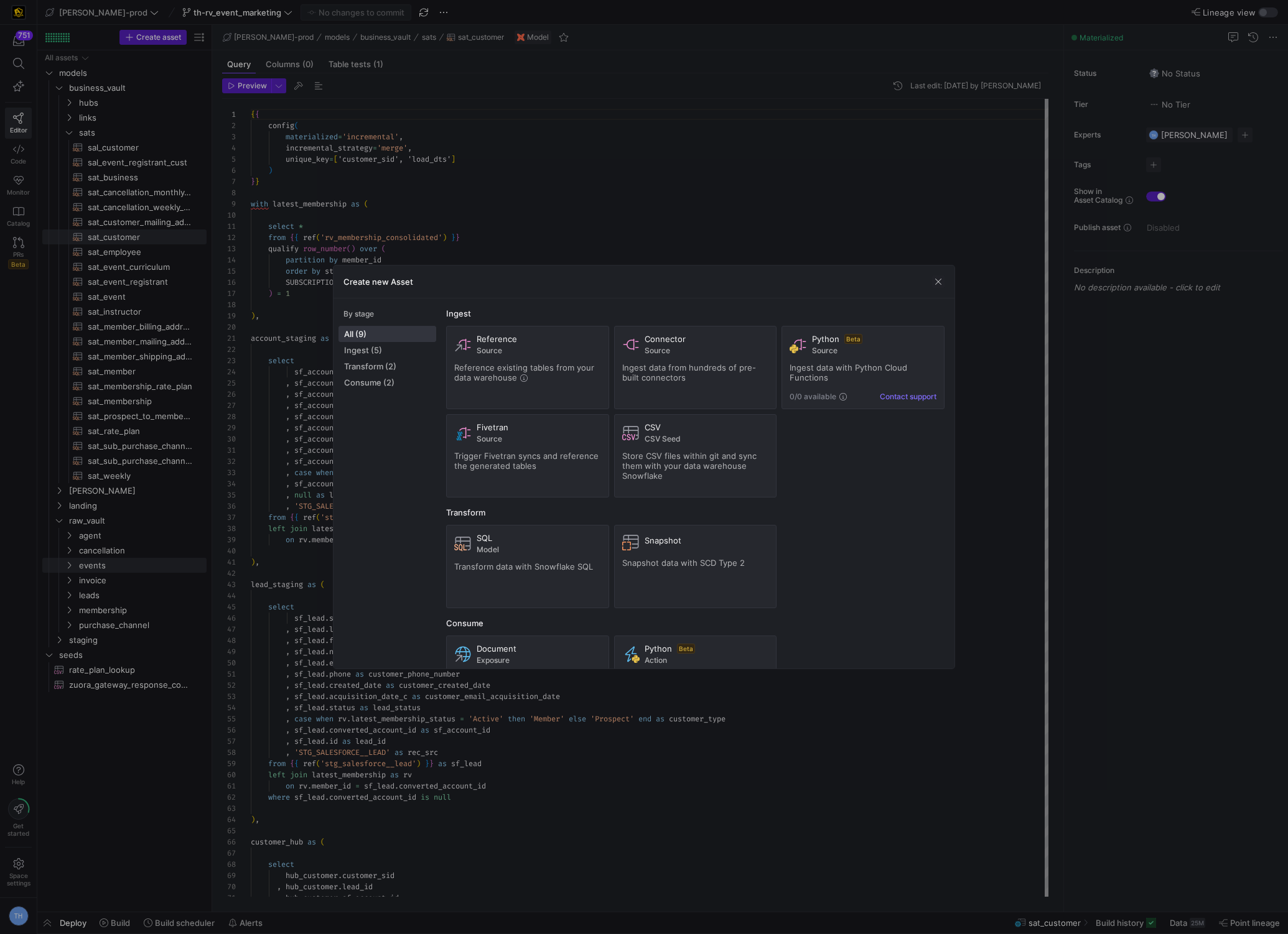
click at [471, 205] on div at bounding box center [644, 467] width 1288 height 934
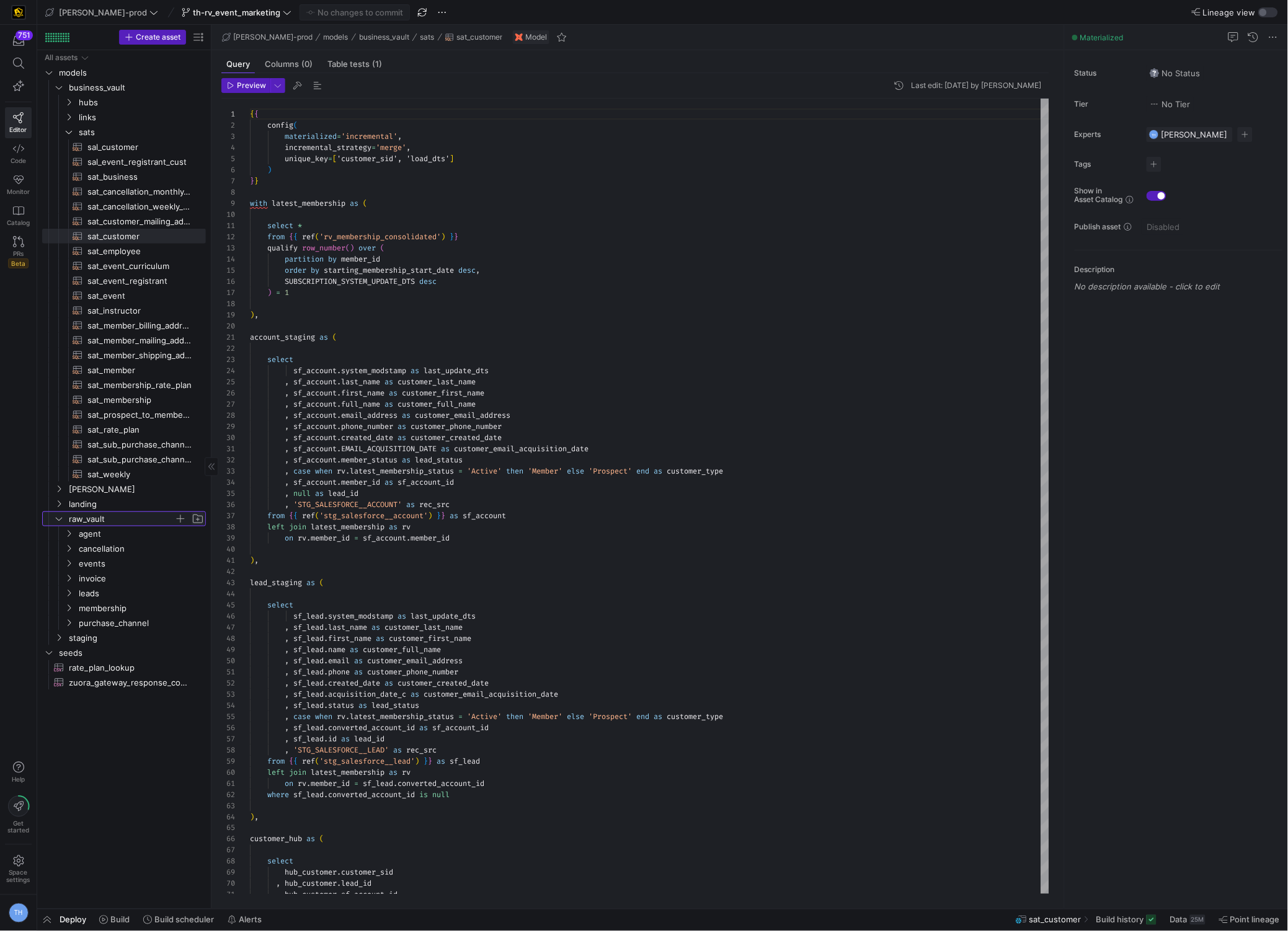
click at [201, 520] on span "Press SPACE to select this row." at bounding box center [197, 518] width 12 height 12
type input "M"
type input "marketing"
click at [114, 607] on span "marketing" at bounding box center [127, 609] width 96 height 15
click at [183, 610] on span "button" at bounding box center [179, 607] width 12 height 12
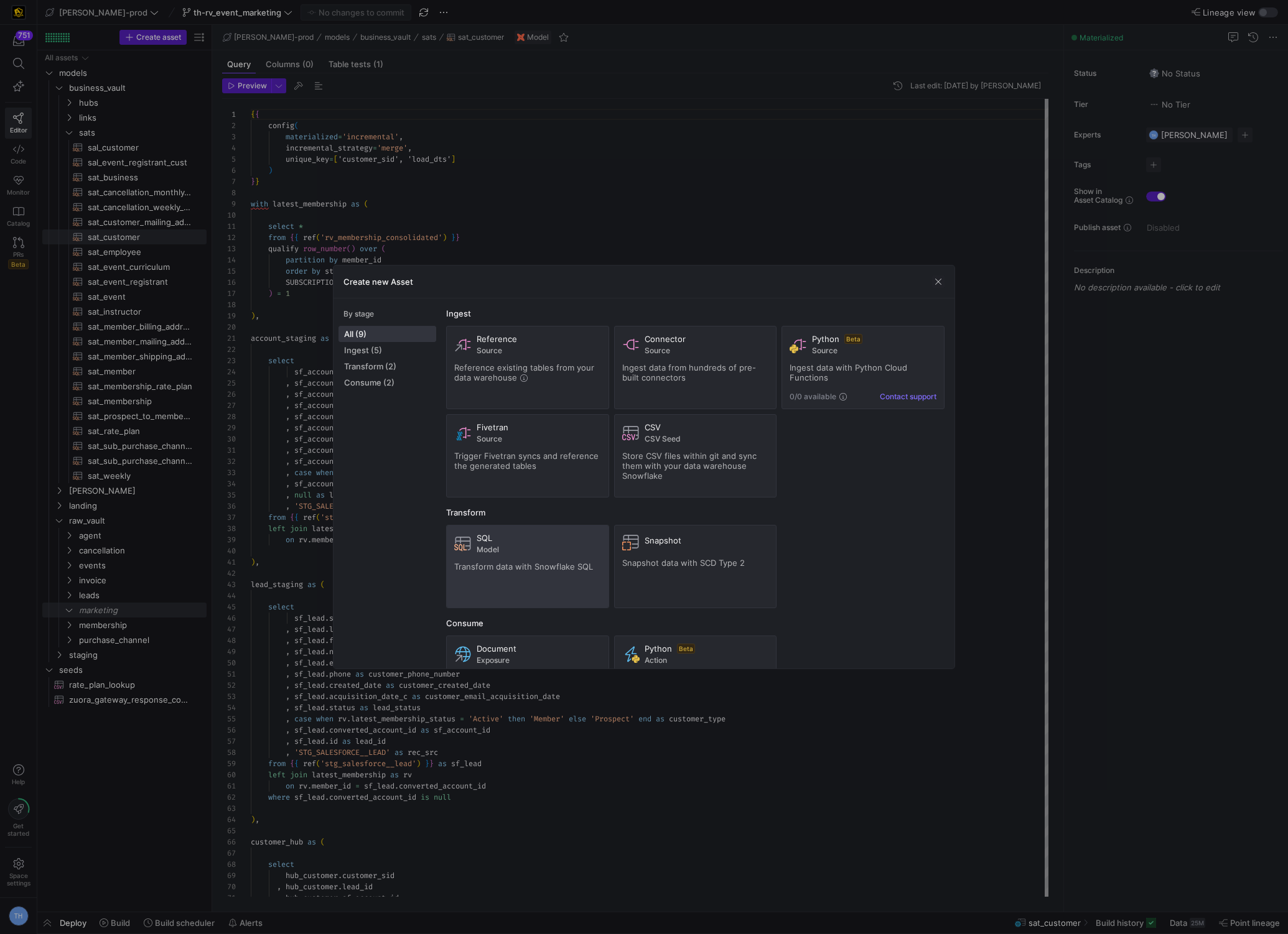
click at [500, 566] on span "Transform data with Snowflake SQL" at bounding box center [524, 567] width 138 height 10
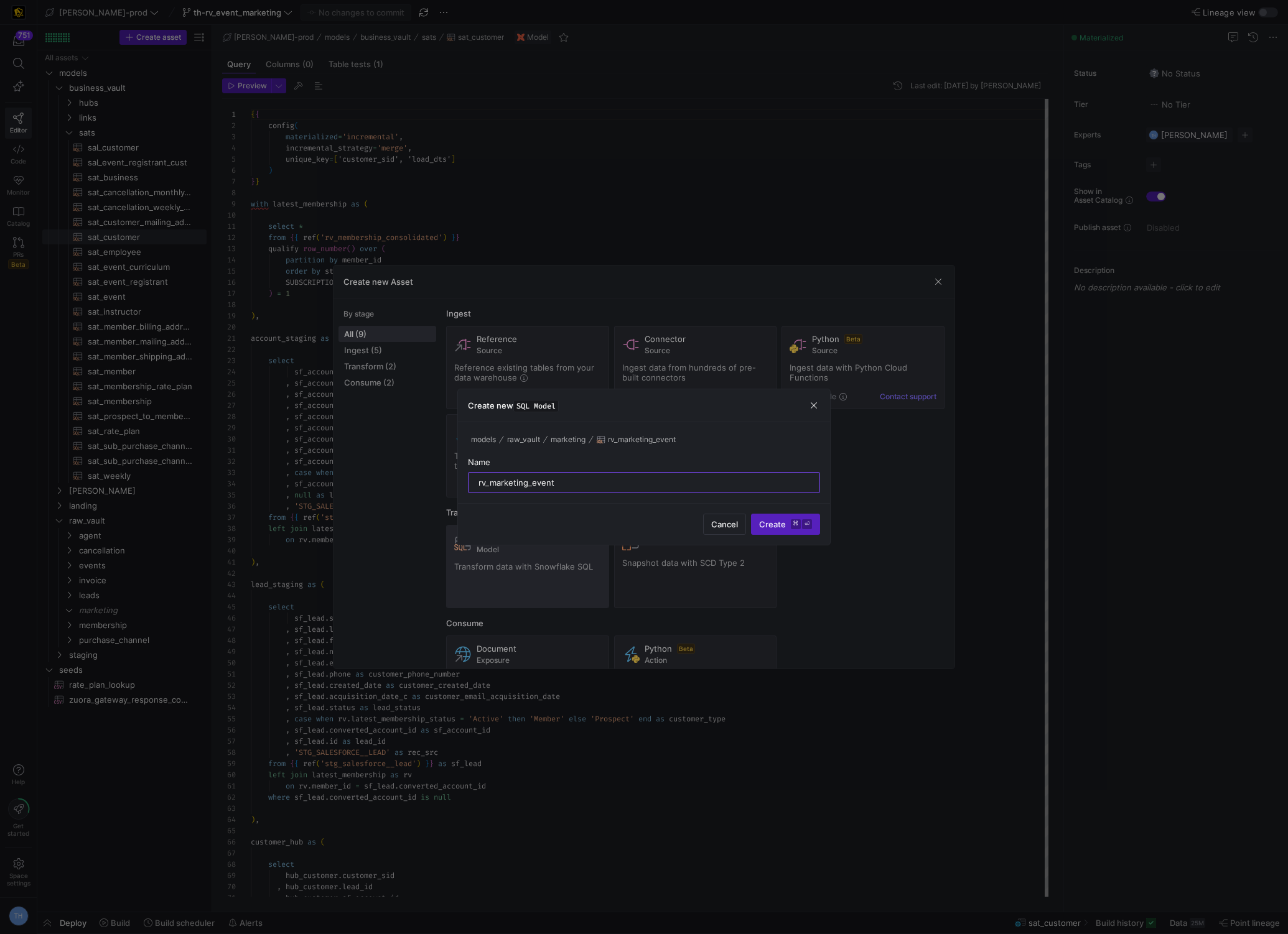
type input "rv_marketing_events"
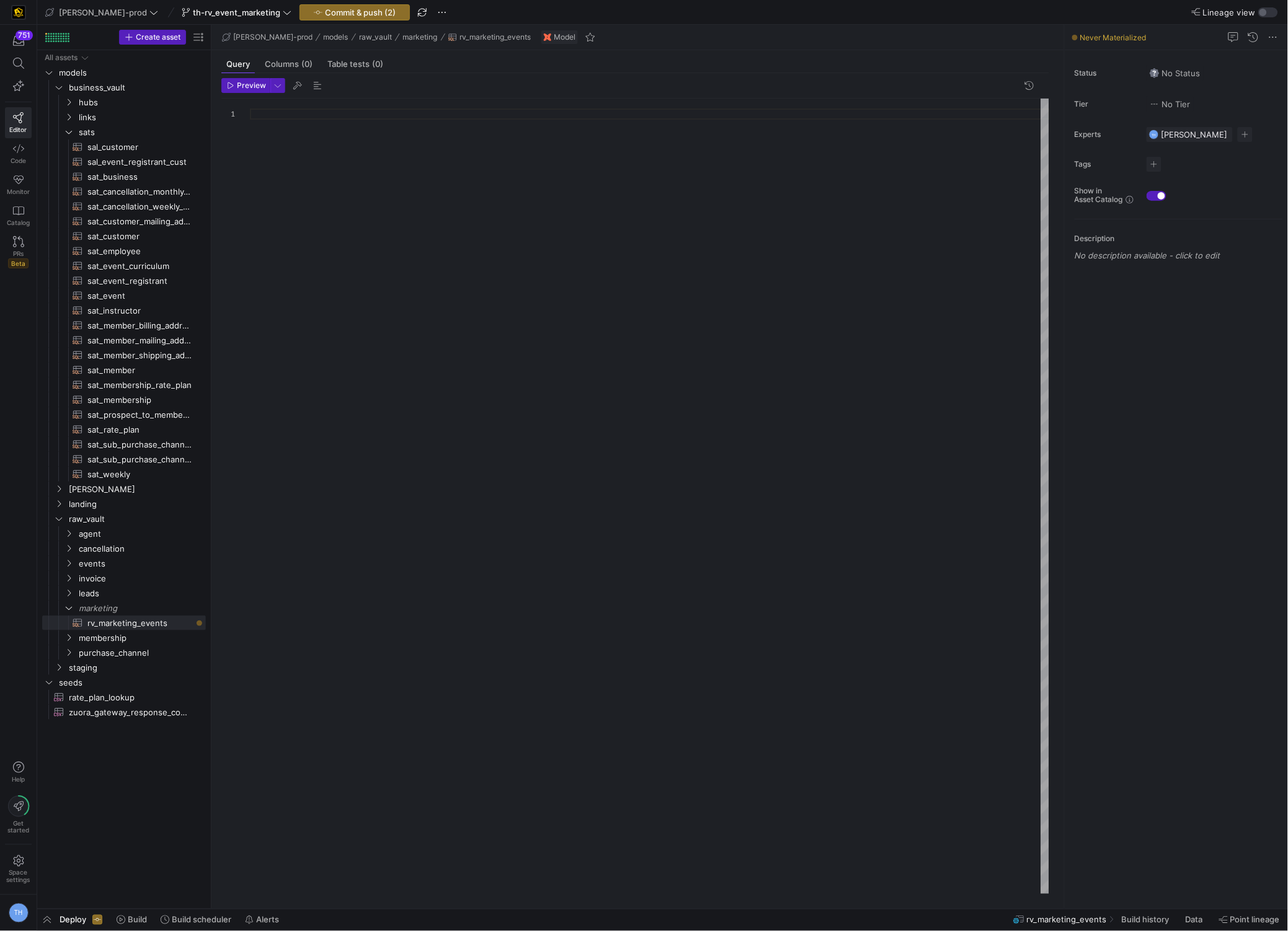
click at [347, 119] on div at bounding box center [650, 496] width 799 height 796
type textarea "W"
click at [368, 167] on div "with lnk_event_reg as ( select * from { { ref ( 'lnk_event_registration' ) } } )" at bounding box center [650, 496] width 799 height 796
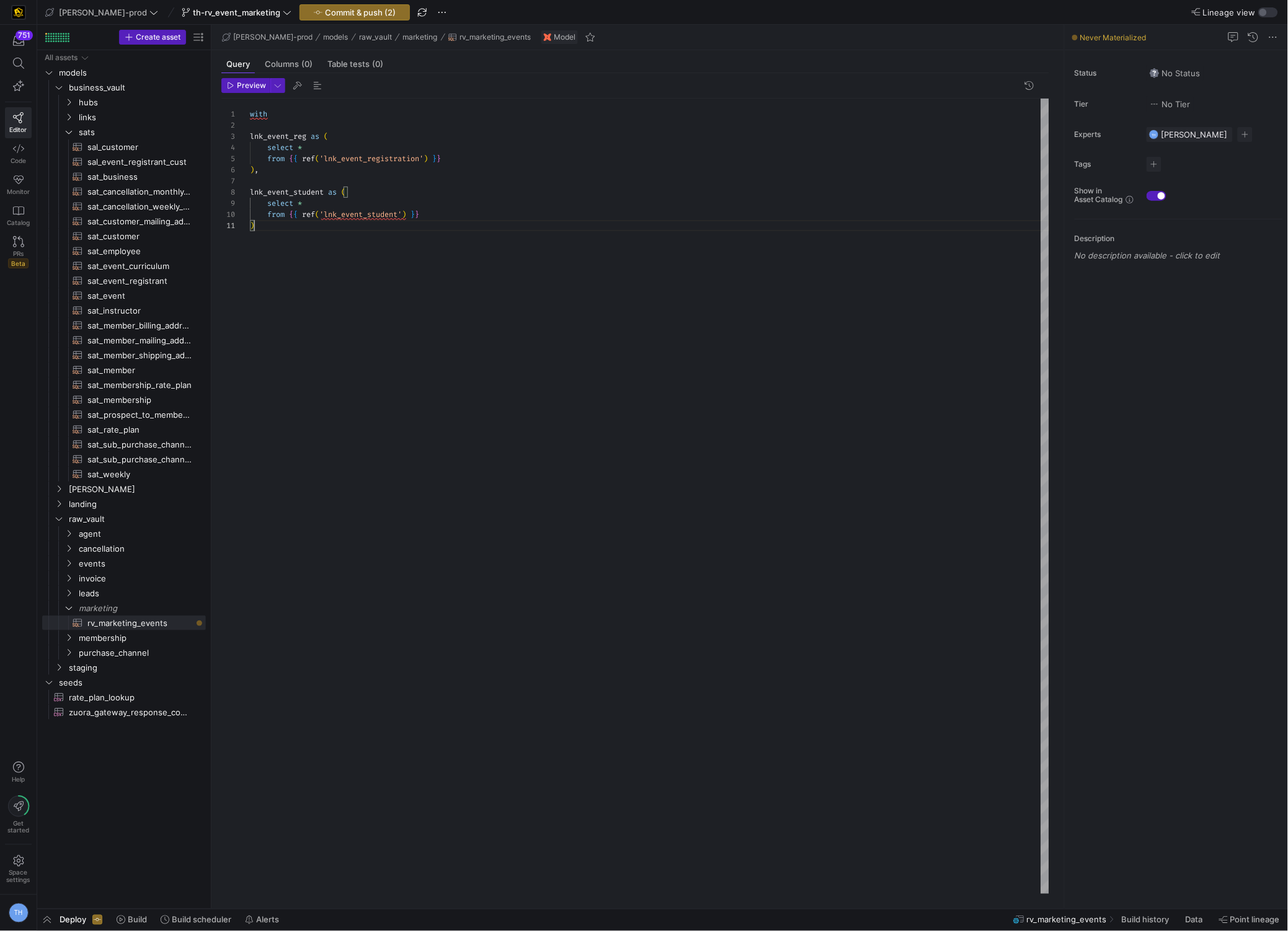
scroll to position [0, 3]
click at [348, 229] on div "with lnk_event_reg as ( select * from { { ref ( 'lnk_event_registration' ) } } …" at bounding box center [650, 496] width 799 height 796
click at [312, 218] on div "with lnk_event_reg as ( select * from { { ref ( 'lnk_event_registration' ) } } …" at bounding box center [650, 496] width 799 height 796
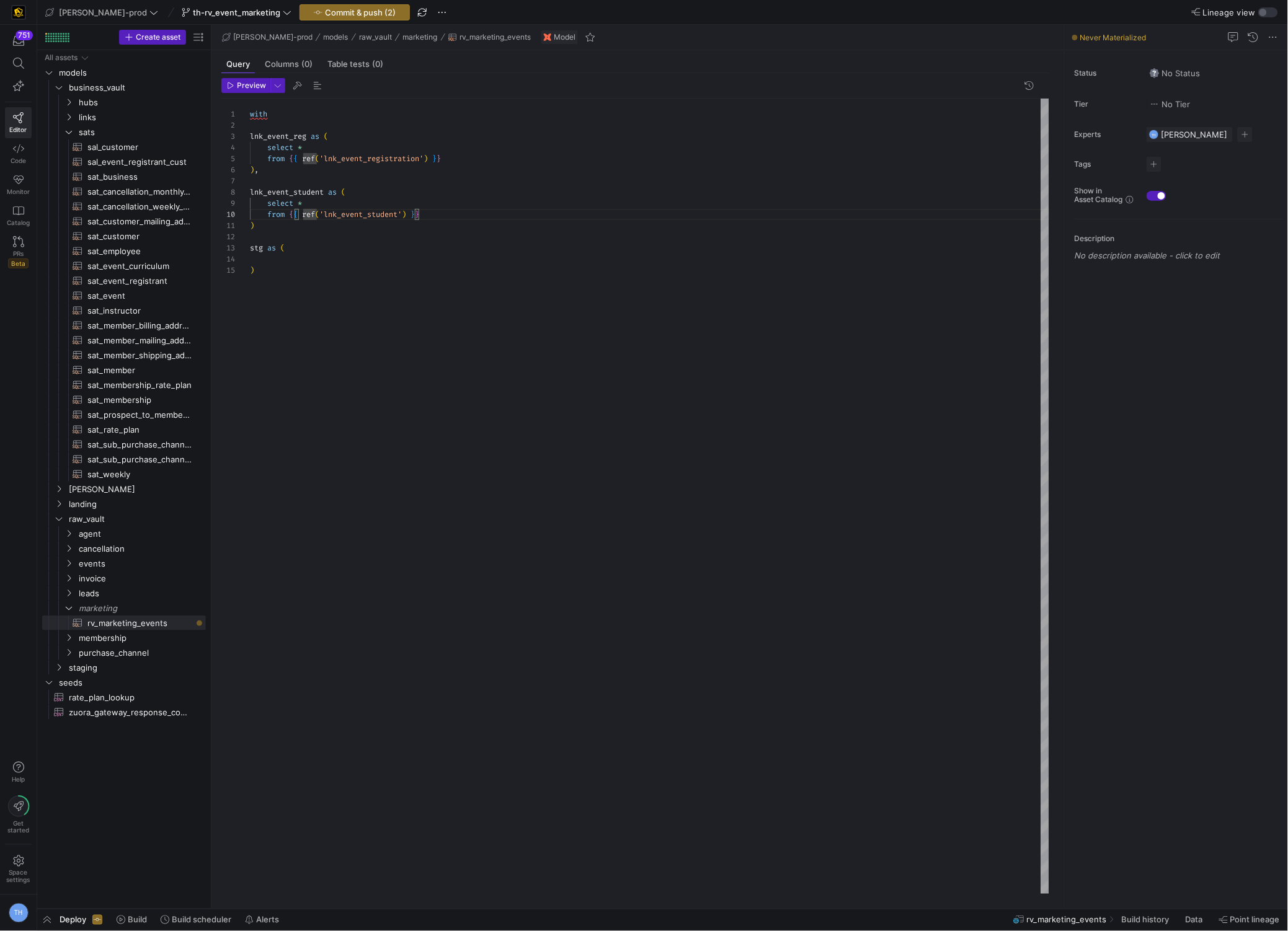
click at [304, 229] on div "with lnk_event_reg as ( select * from { { ref ( 'lnk_event_registration' ) } } …" at bounding box center [650, 496] width 799 height 796
click at [293, 269] on div "with lnk_event_reg as ( select * from { { ref ( 'lnk_event_registration' ) } } …" at bounding box center [650, 496] width 799 height 796
type textarea "), [GEOGRAPHIC_DATA] ( )"
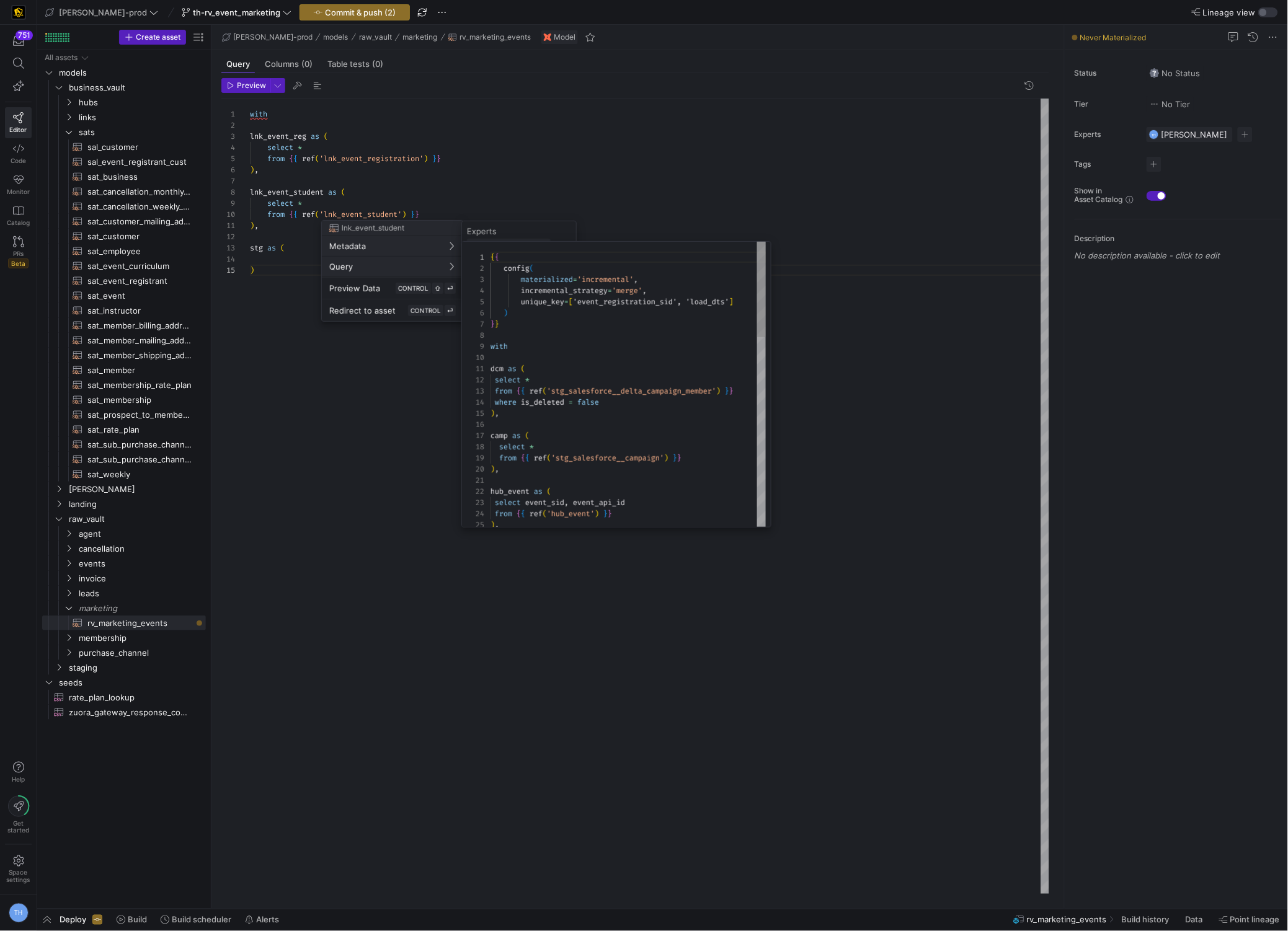
scroll to position [111, 0]
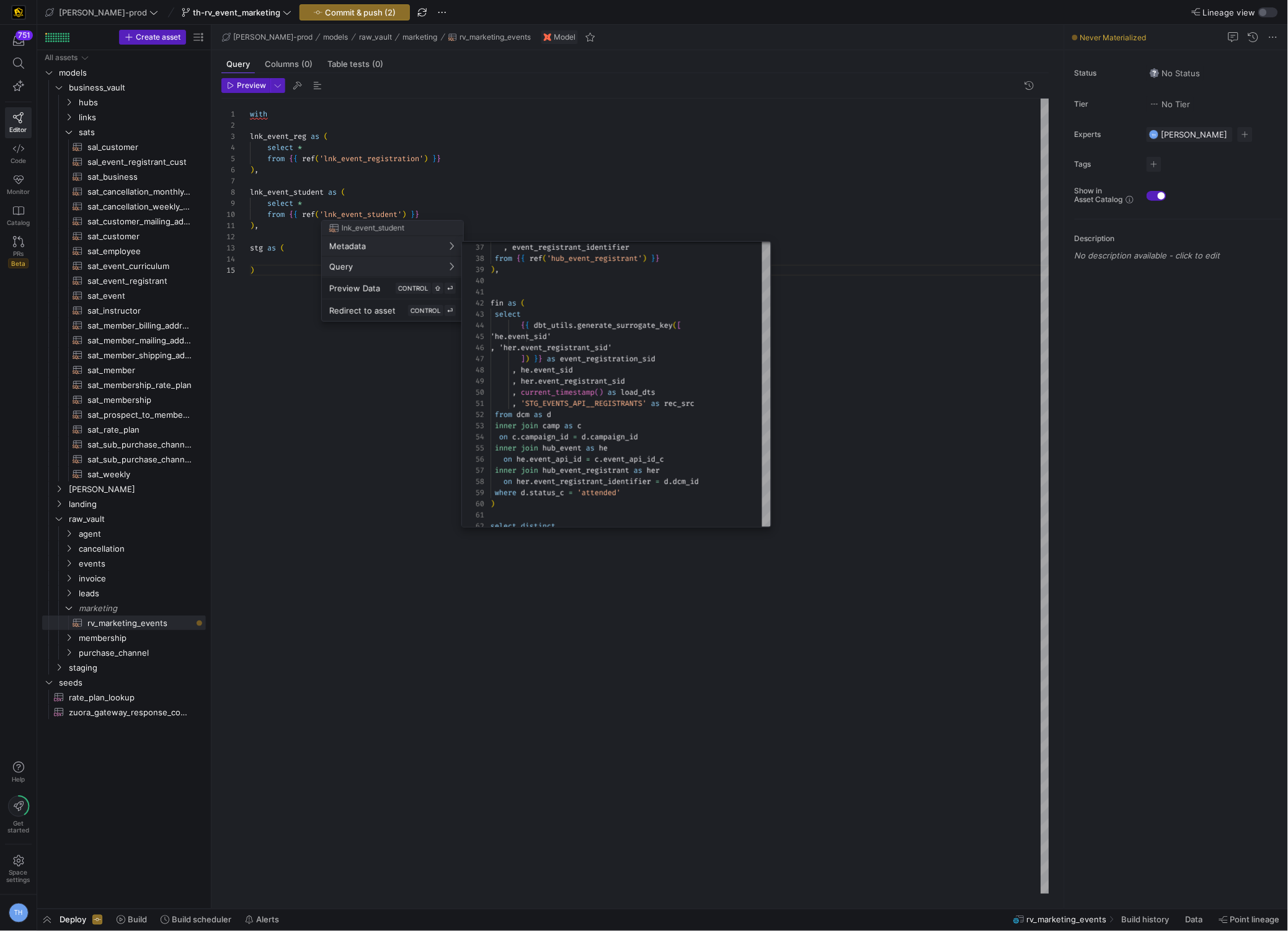
click at [493, 178] on div at bounding box center [644, 466] width 1288 height 931
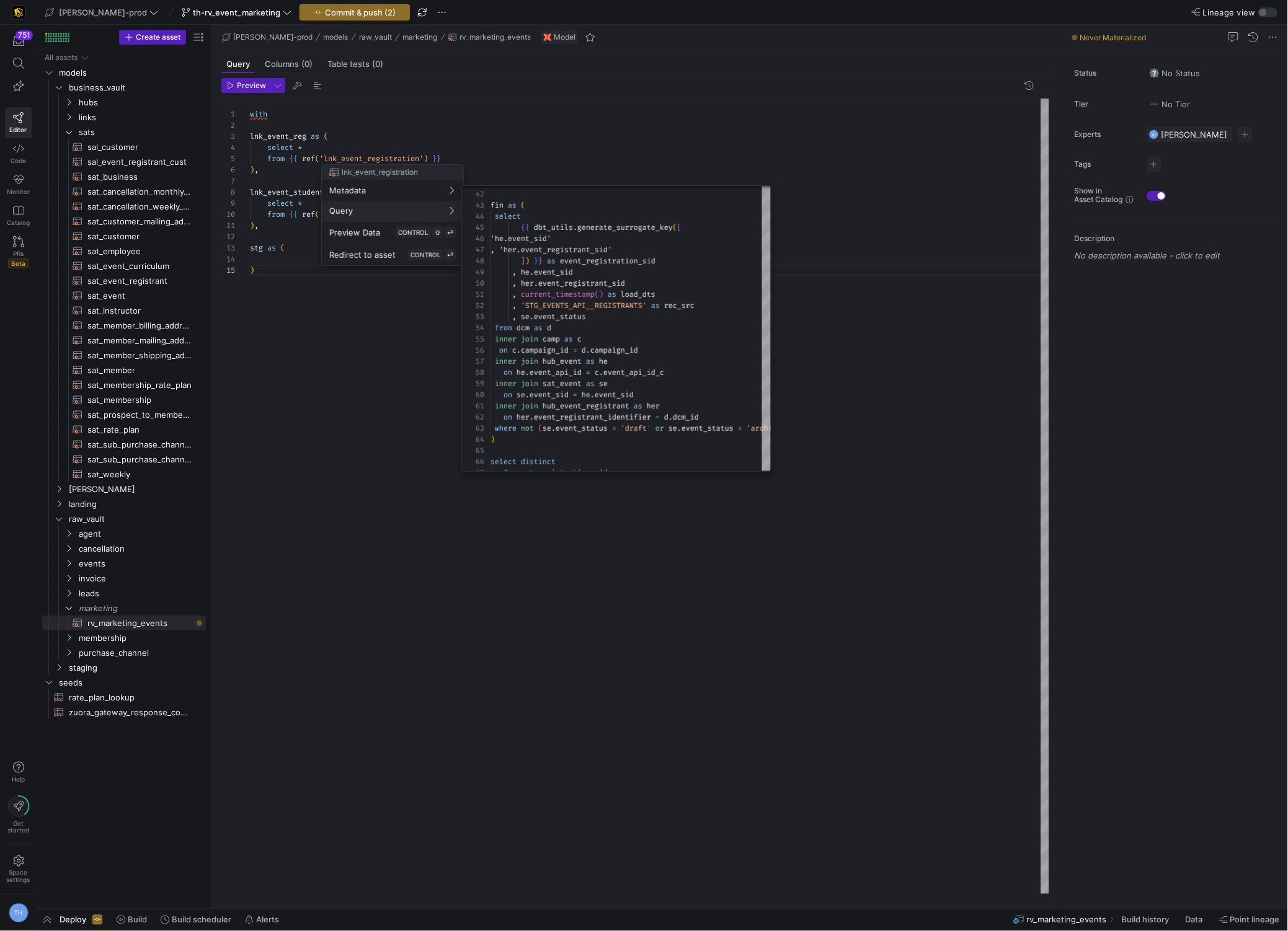
click at [613, 160] on div at bounding box center [644, 466] width 1288 height 931
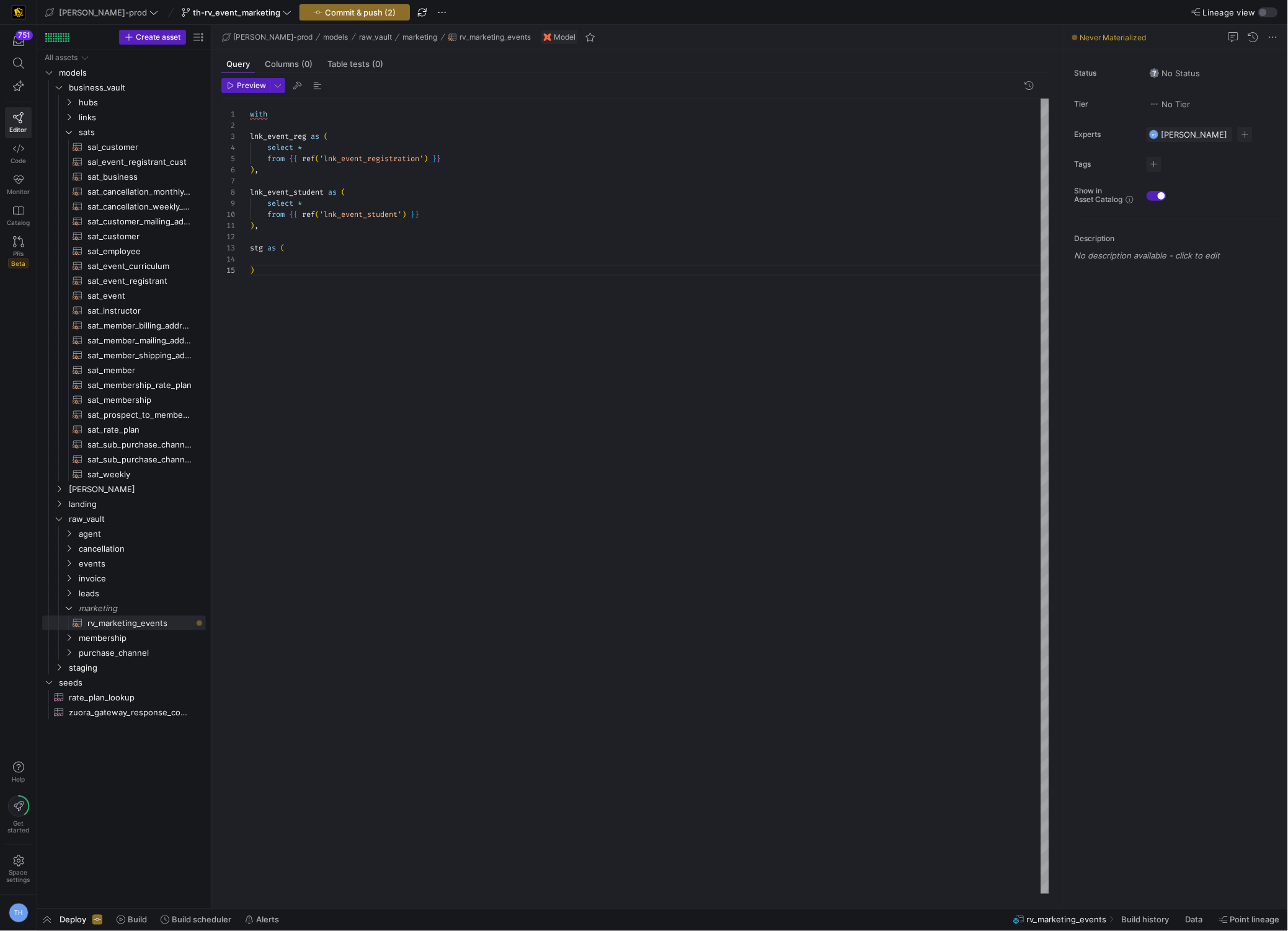
click at [315, 264] on div "with lnk_event_reg as ( select * from { { ref ( 'lnk_event_registration' ) } } …" at bounding box center [650, 496] width 799 height 796
click at [315, 259] on div "with lnk_event_reg as ( select * from { { ref ( 'lnk_event_registration' ) } } …" at bounding box center [650, 496] width 799 height 796
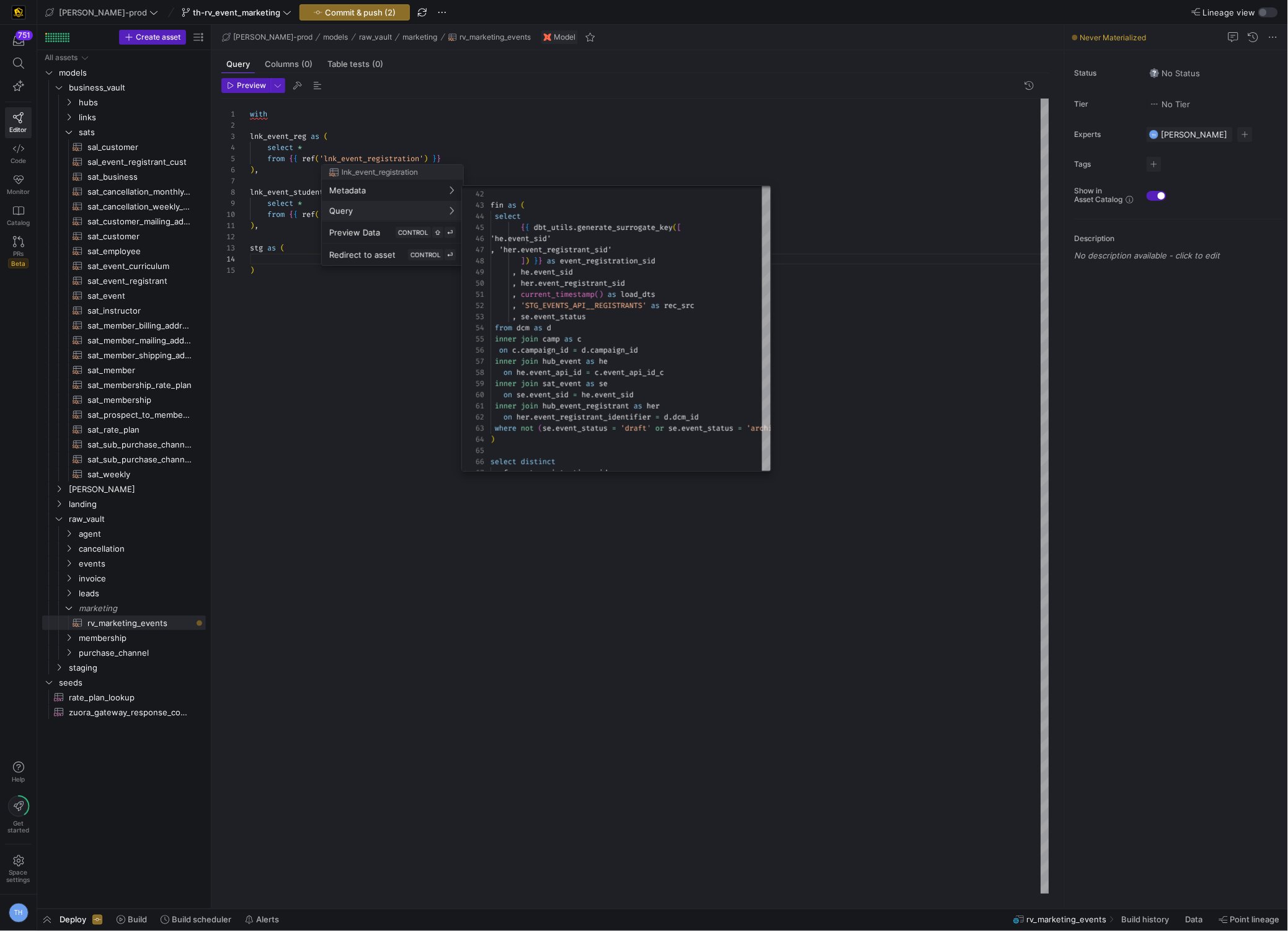
click at [367, 411] on div at bounding box center [644, 466] width 1288 height 931
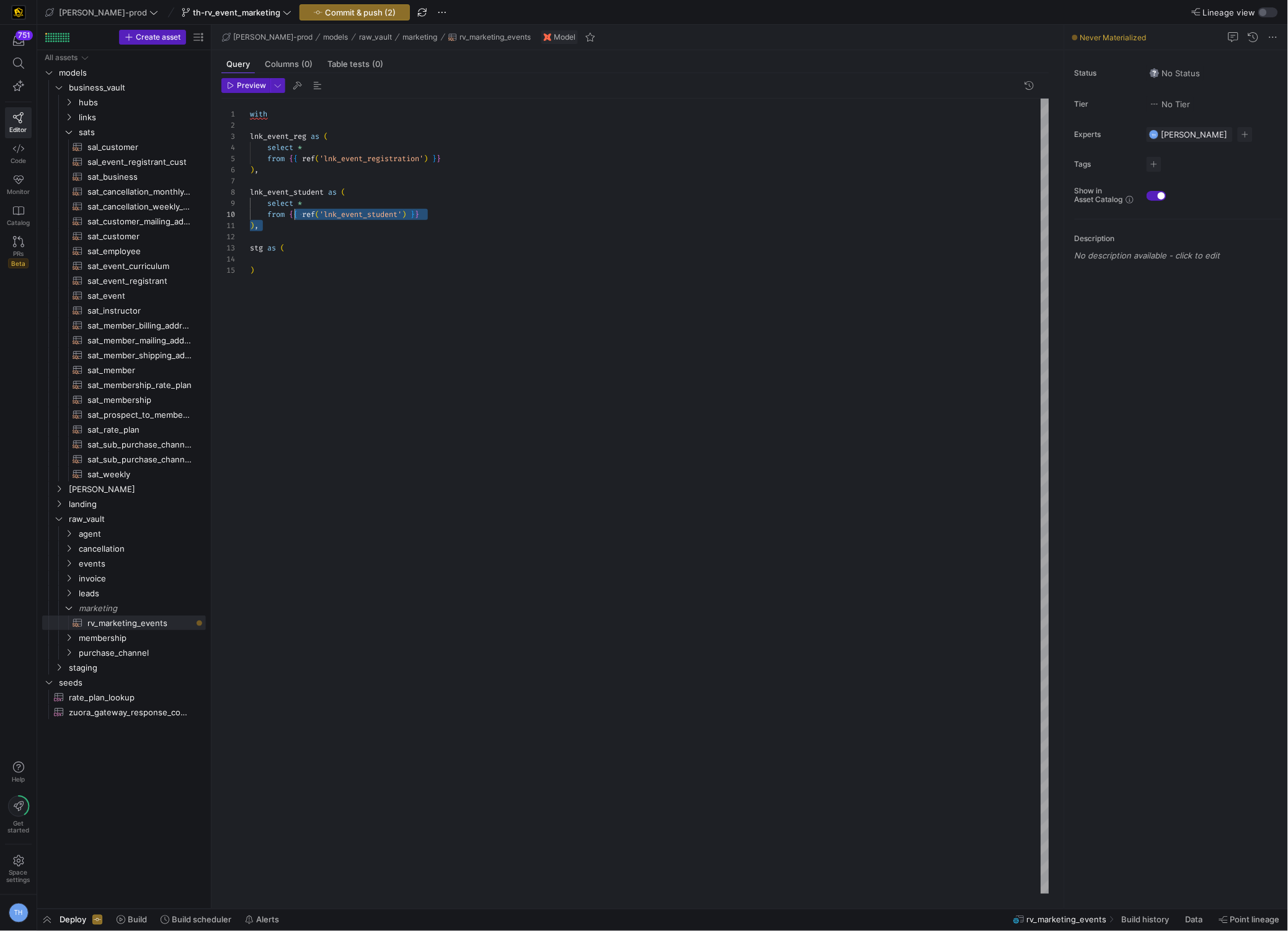
scroll to position [22, 0]
drag, startPoint x: 307, startPoint y: 234, endPoint x: 243, endPoint y: 135, distance: 117.9
click at [250, 135] on div "with lnk_event_reg as ( select * from { { ref ( 'lnk_event_registration' ) } } …" at bounding box center [650, 496] width 799 height 796
drag, startPoint x: 307, startPoint y: 288, endPoint x: 186, endPoint y: -43, distance: 352.4
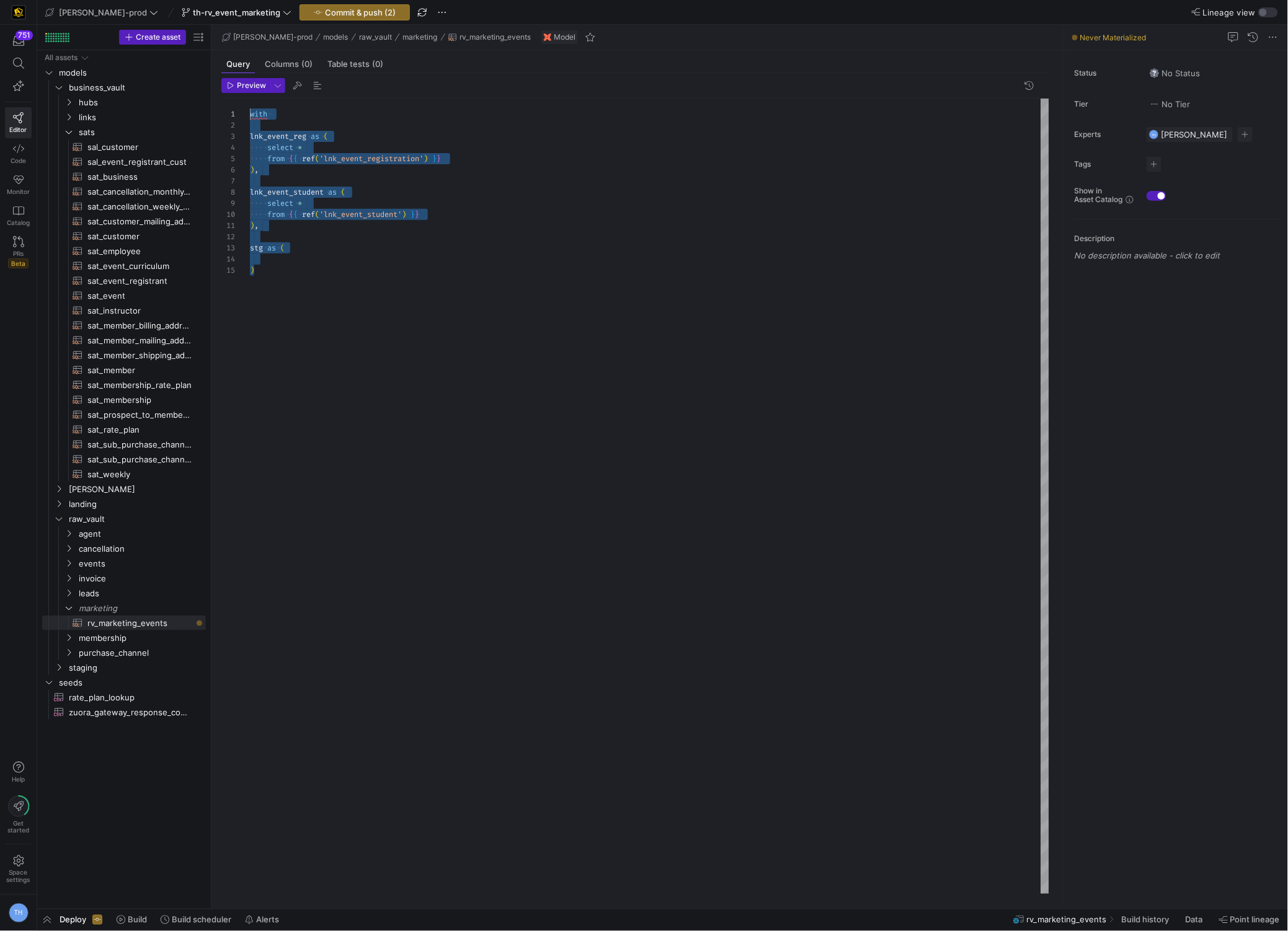
click at [250, 98] on div "with lnk_event_reg as ( select * from { { ref ( 'lnk_event_registration' ) } } …" at bounding box center [650, 496] width 799 height 796
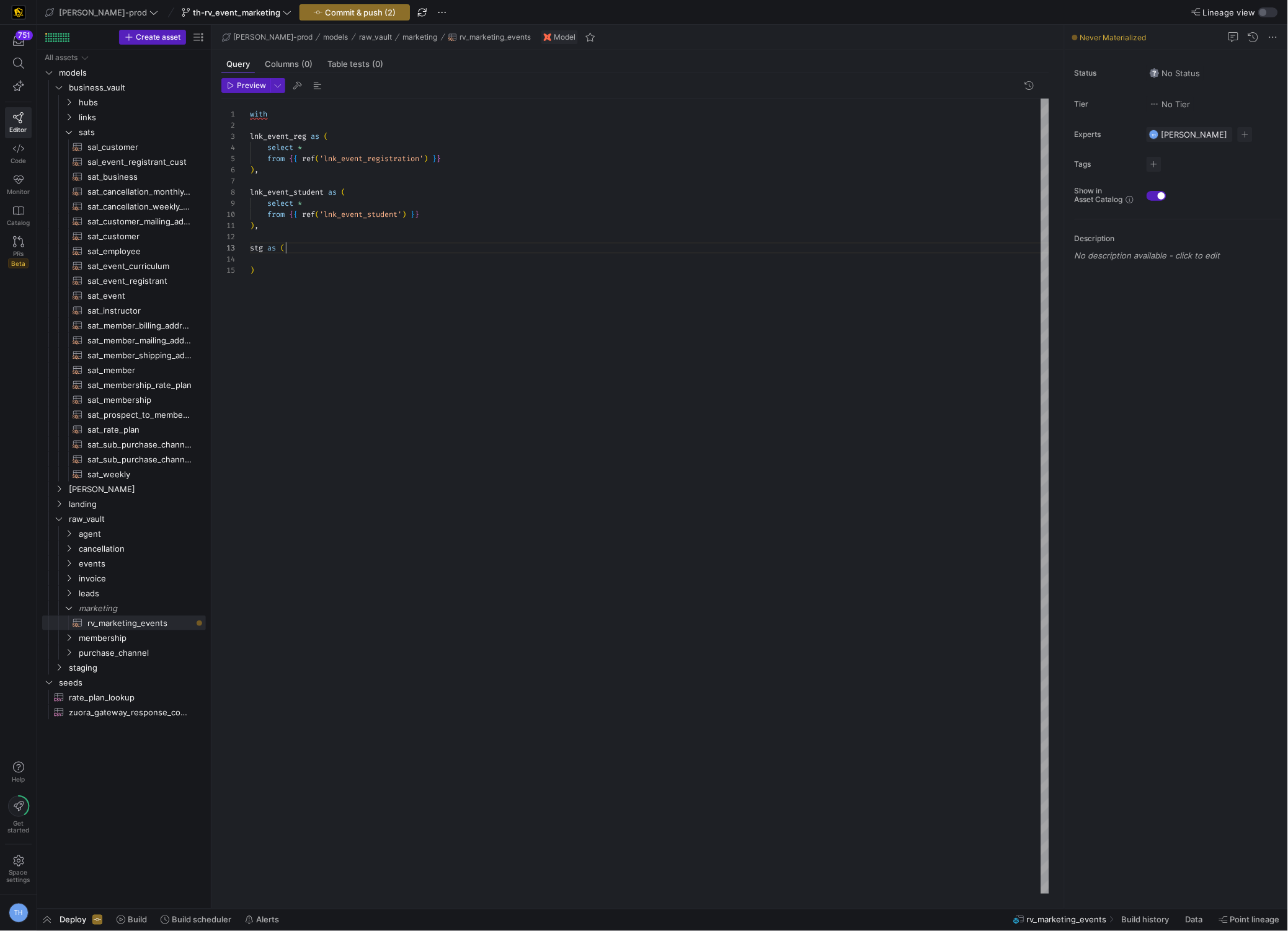
scroll to position [22, 35]
click at [372, 245] on div "with lnk_event_reg as ( select * from { { ref ( 'lnk_event_registration' ) } } …" at bounding box center [650, 496] width 799 height 796
click at [369, 263] on div "with lnk_event_reg as ( select * from { { ref ( 'lnk_event_registration' ) } } …" at bounding box center [650, 496] width 799 height 796
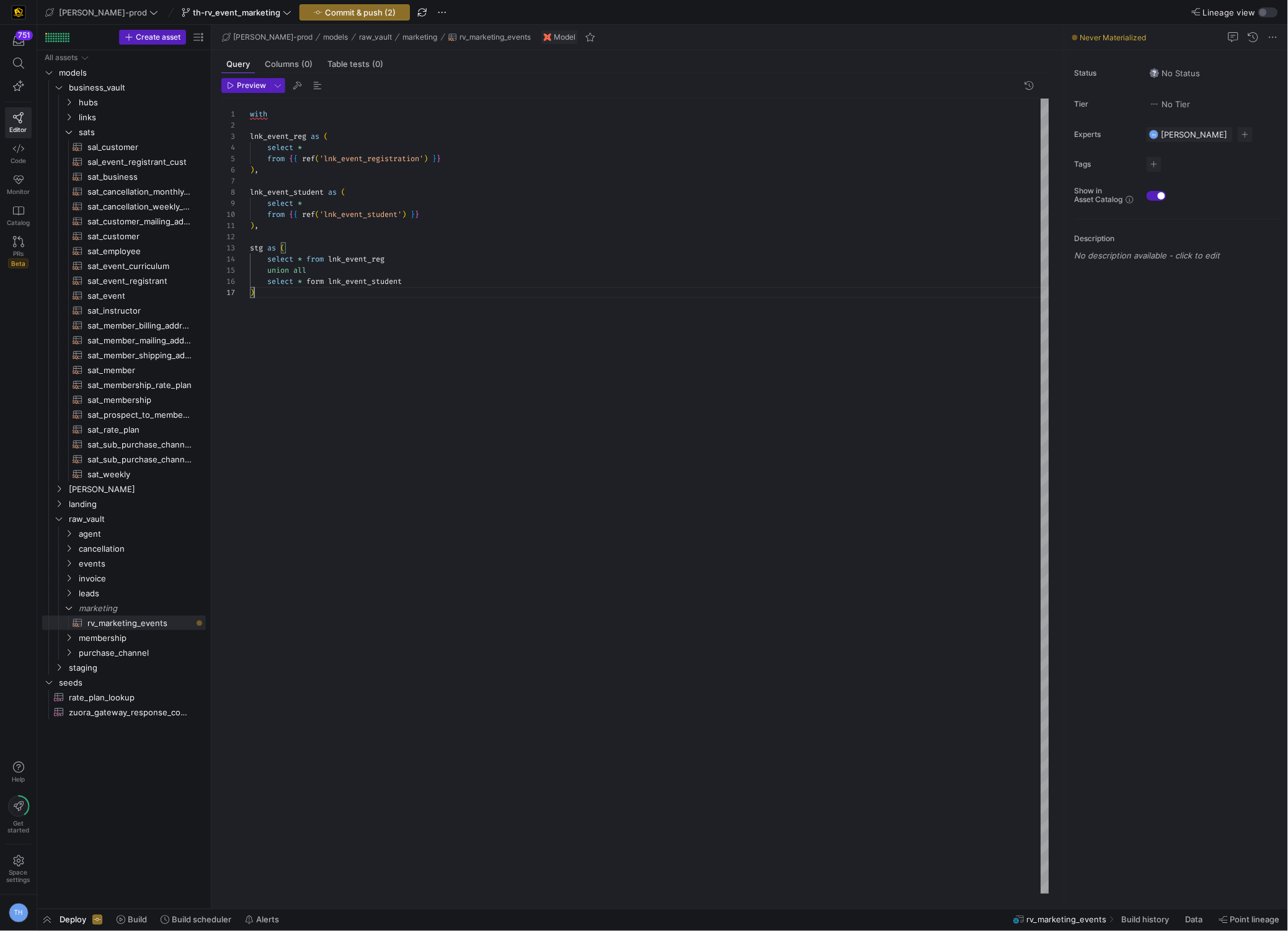
click at [362, 295] on div "with lnk_event_reg as ( select * from { { ref ( 'lnk_event_registration' ) } } …" at bounding box center [650, 496] width 799 height 796
click at [309, 316] on div "with lnk_event_reg as ( select * from { { ref ( 'lnk_event_registration' ) } } …" at bounding box center [650, 496] width 799 height 796
click at [316, 325] on div "with lnk_event_reg as ( select * from { { ref ( 'lnk_event_registration' ) } } …" at bounding box center [650, 496] width 799 height 796
click at [403, 261] on div "with lnk_event_reg as ( select * from { { ref ( 'lnk_event_registration' ) } } …" at bounding box center [650, 496] width 799 height 796
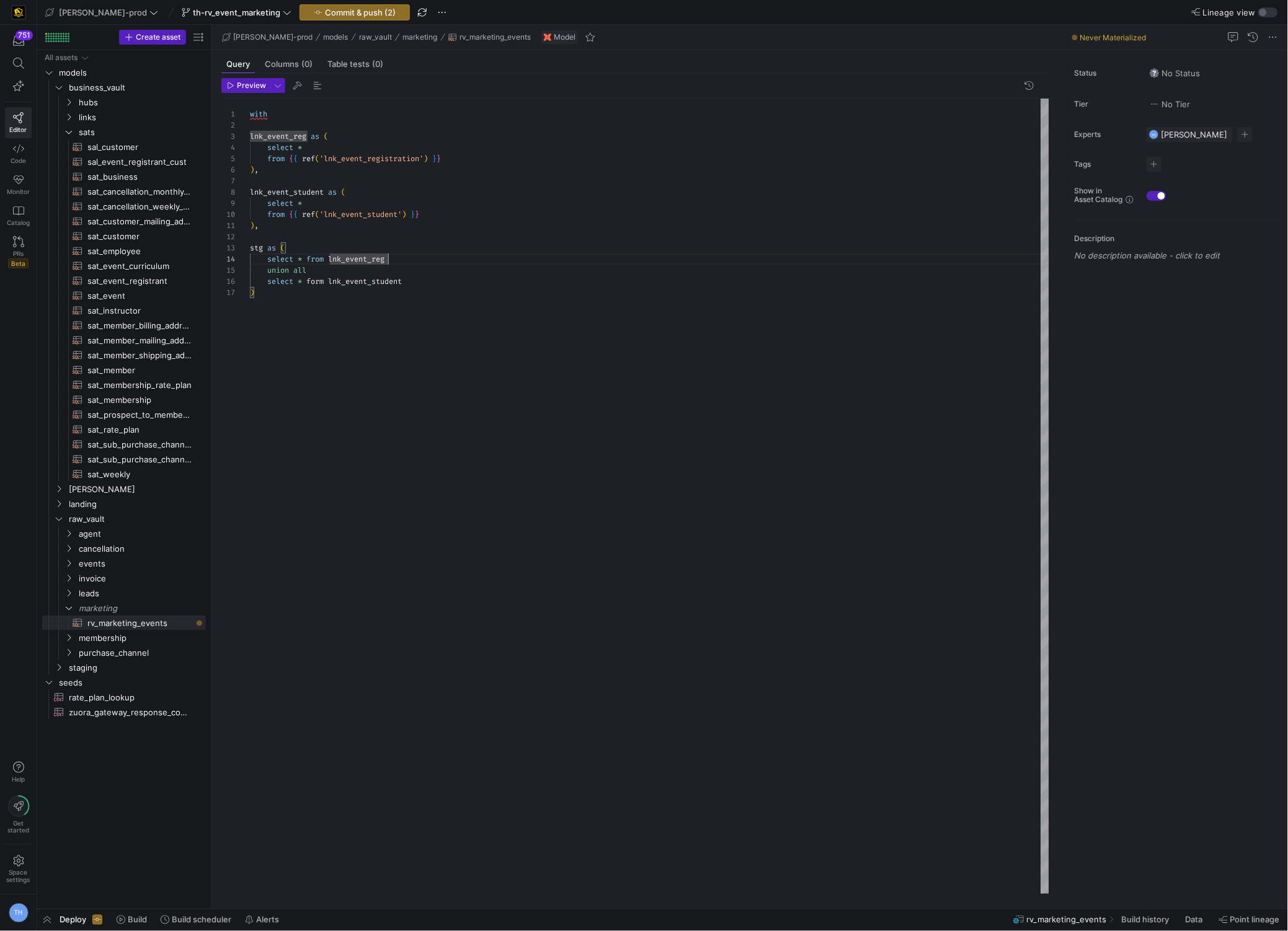
click at [309, 259] on div "with lnk_event_reg as ( select * from { { ref ( 'lnk_event_registration' ) } } …" at bounding box center [650, 496] width 799 height 796
click at [306, 262] on div "with lnk_event_reg as ( select * from { { ref ( 'lnk_event_registration' ) } } …" at bounding box center [650, 496] width 799 height 796
click at [305, 269] on div "with lnk_event_reg as ( select * from { { ref ( 'lnk_event_registration' ) } } …" at bounding box center [650, 496] width 799 height 796
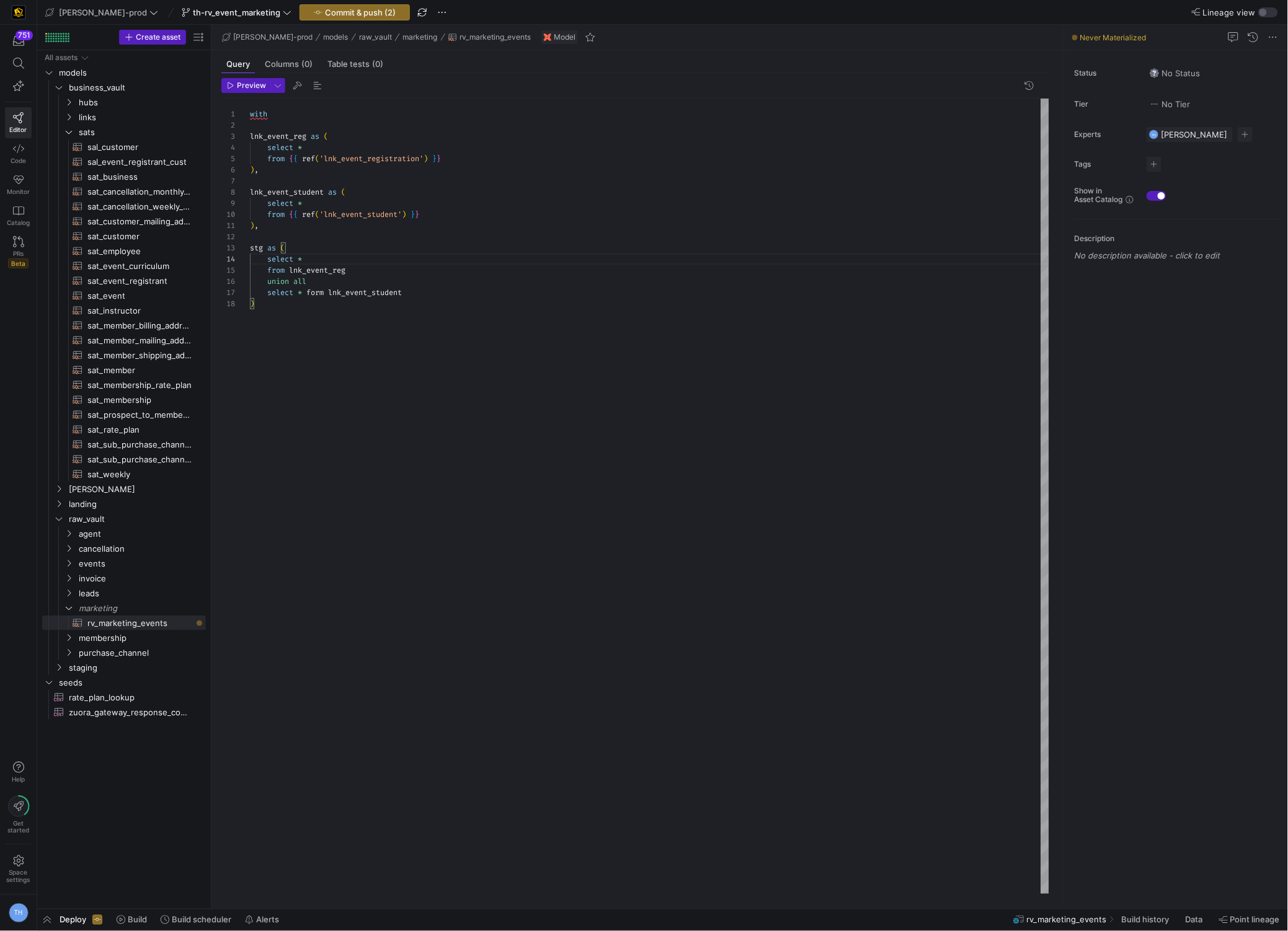
click at [298, 259] on div "with lnk_event_reg as ( select * from { { ref ( 'lnk_event_registration' ) } } …" at bounding box center [650, 496] width 799 height 796
click at [307, 269] on div "with lnk_event_reg as ( select * from { { ref ( 'lnk_event_registration' ) } } …" at bounding box center [650, 496] width 799 height 796
click at [339, 323] on div "with lnk_event_reg as ( select * from { { ref ( 'lnk_event_registration' ) } } …" at bounding box center [650, 496] width 799 height 796
click at [320, 316] on div "with lnk_event_reg as ( select * from { { ref ( 'lnk_event_registration' ) } } …" at bounding box center [650, 496] width 799 height 796
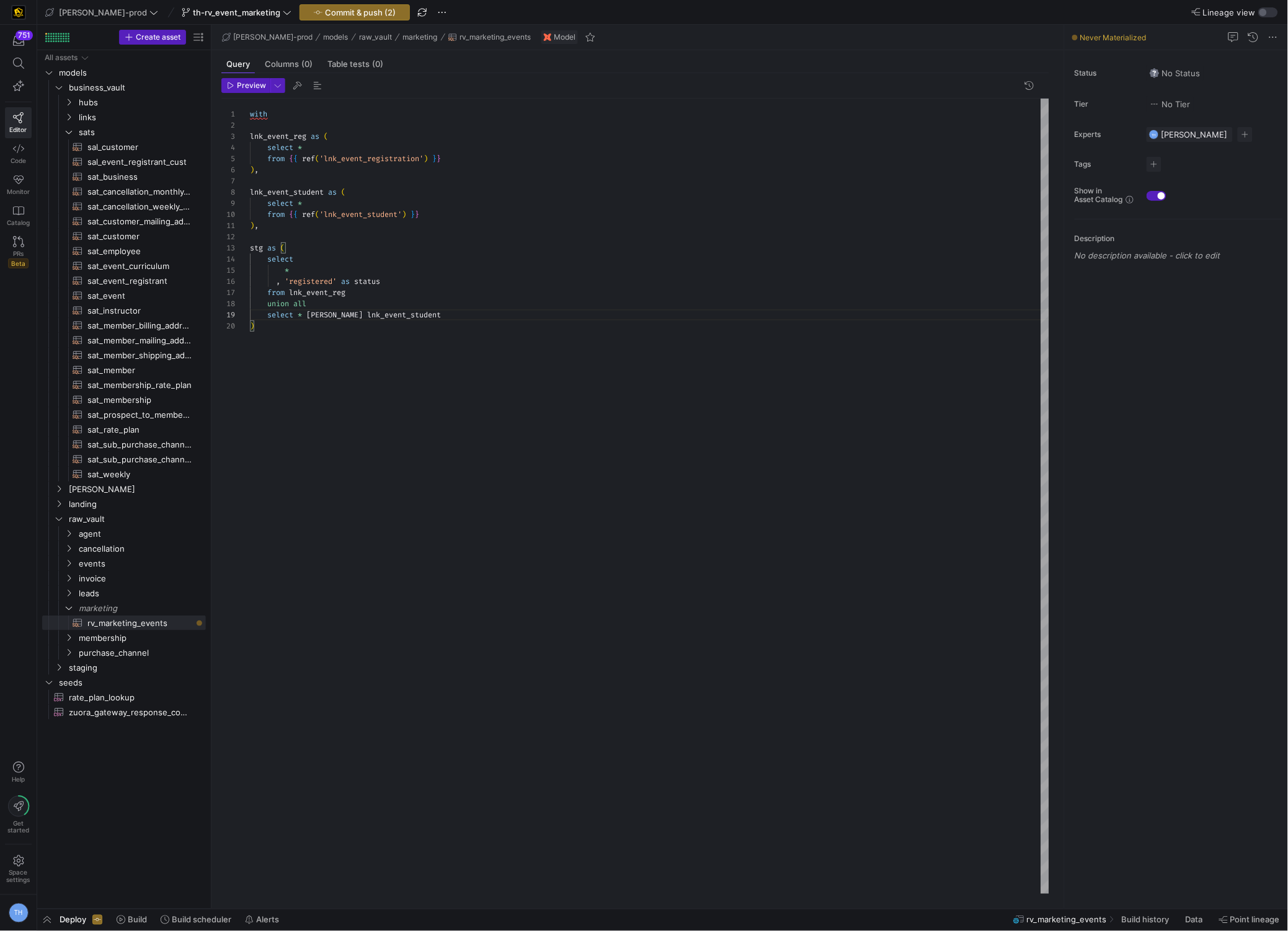
scroll to position [89, 72]
click at [299, 313] on div "with lnk_event_reg as ( select * from { { ref ( 'lnk_event_registration' ) } } …" at bounding box center [650, 496] width 799 height 796
click at [277, 327] on div "with lnk_event_reg as ( select * from { { ref ( 'lnk_event_registration' ) } } …" at bounding box center [650, 496] width 799 height 796
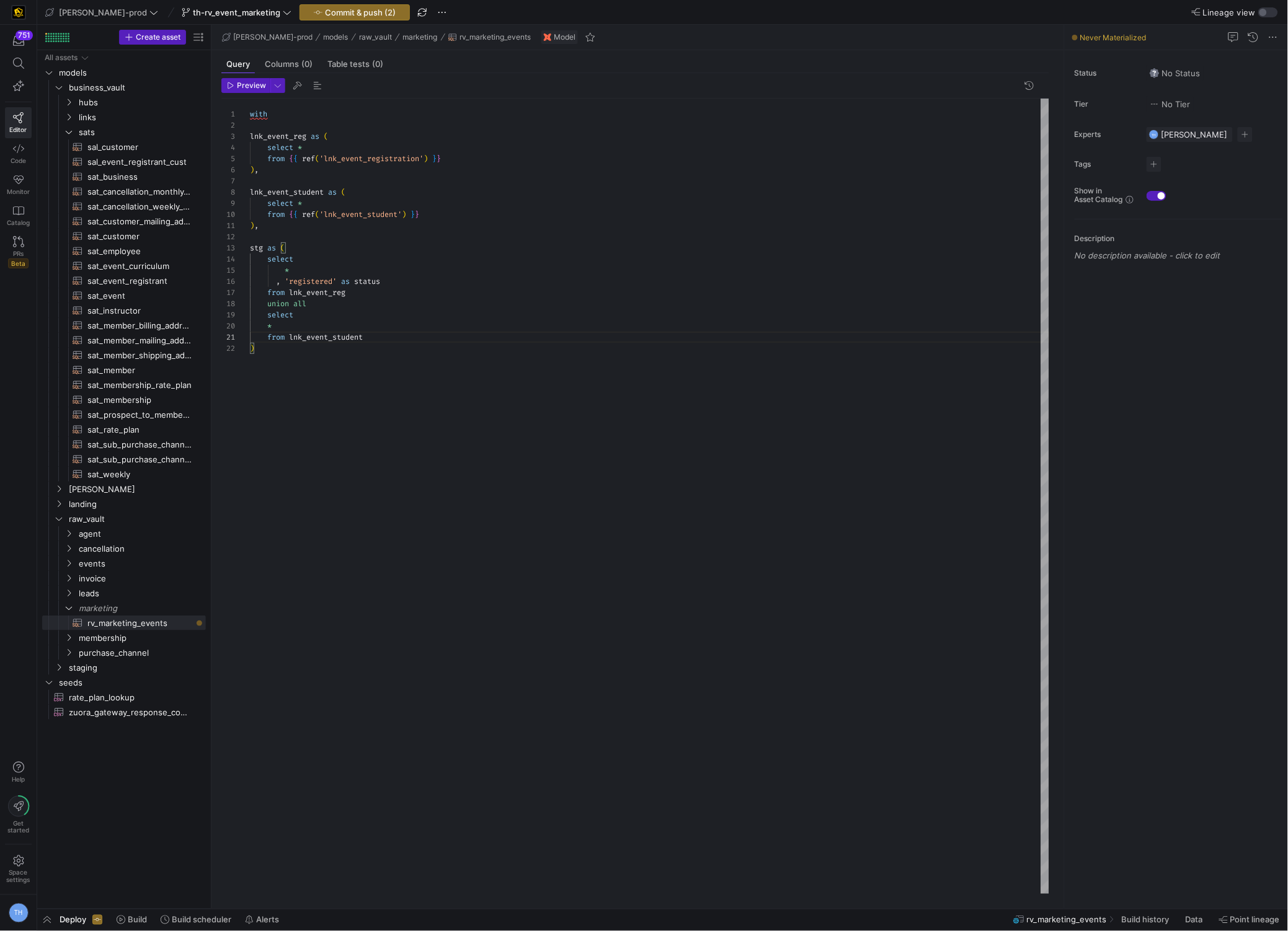
click at [270, 327] on div "with lnk_event_reg as ( select * from { { ref ( 'lnk_event_registration' ) } } …" at bounding box center [650, 496] width 799 height 796
click at [299, 324] on div "with lnk_event_reg as ( select * from { { ref ( 'lnk_event_registration' ) } } …" at bounding box center [650, 496] width 799 height 796
click at [325, 308] on div "with lnk_event_reg as ( select * from { { ref ( 'lnk_event_registration' ) } } …" at bounding box center [650, 496] width 799 height 796
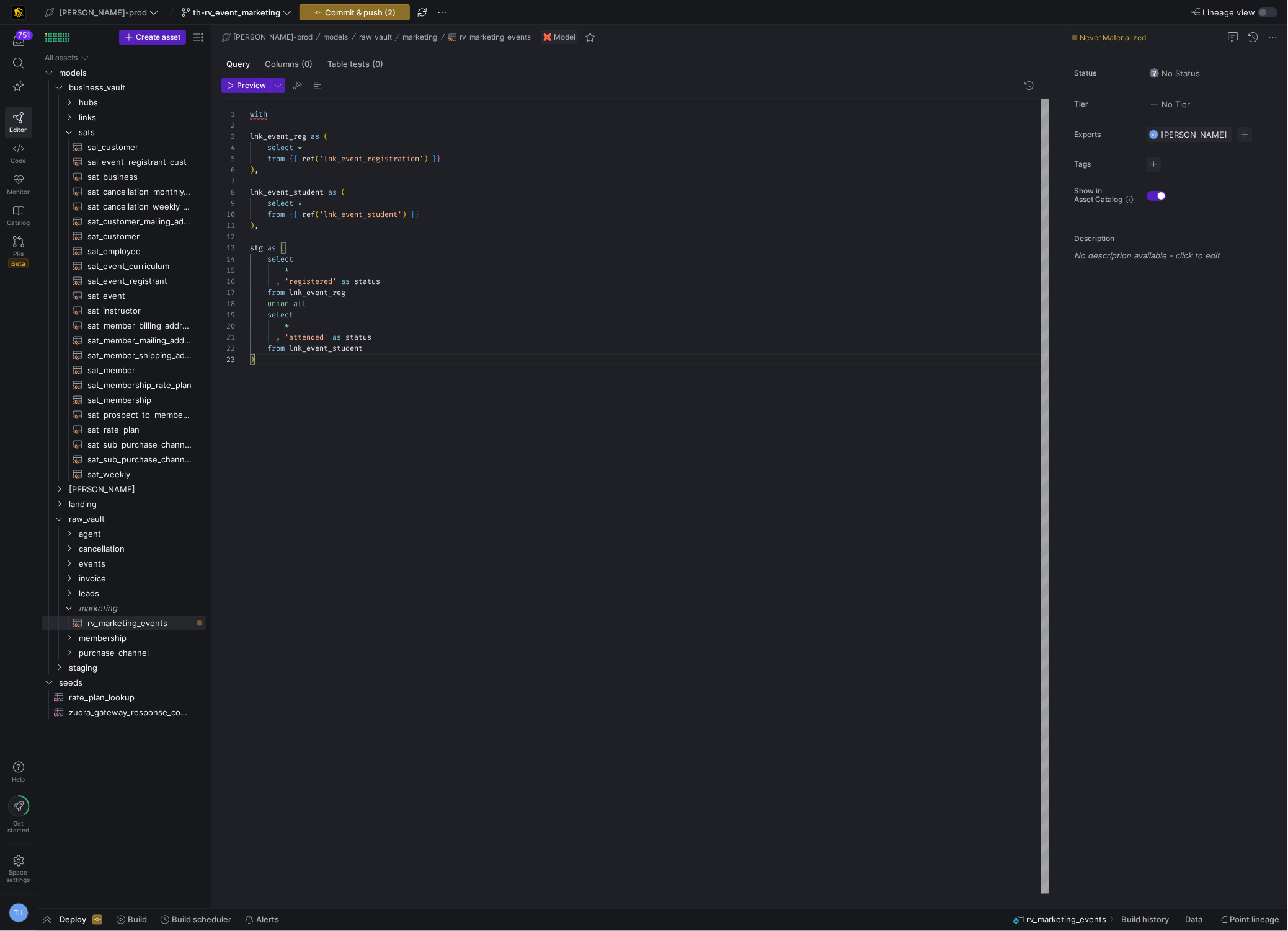
click at [313, 358] on div "with lnk_event_reg as ( select * from { { ref ( 'lnk_event_registration' ) } } …" at bounding box center [650, 496] width 799 height 796
click at [307, 385] on div "with lnk_event_reg as ( select * from { { ref ( 'lnk_event_registration' ) } } …" at bounding box center [650, 496] width 799 height 796
click at [320, 352] on div "with lnk_event_reg as ( select * from { { ref ( 'lnk_event_registration' ) } } …" at bounding box center [650, 496] width 799 height 796
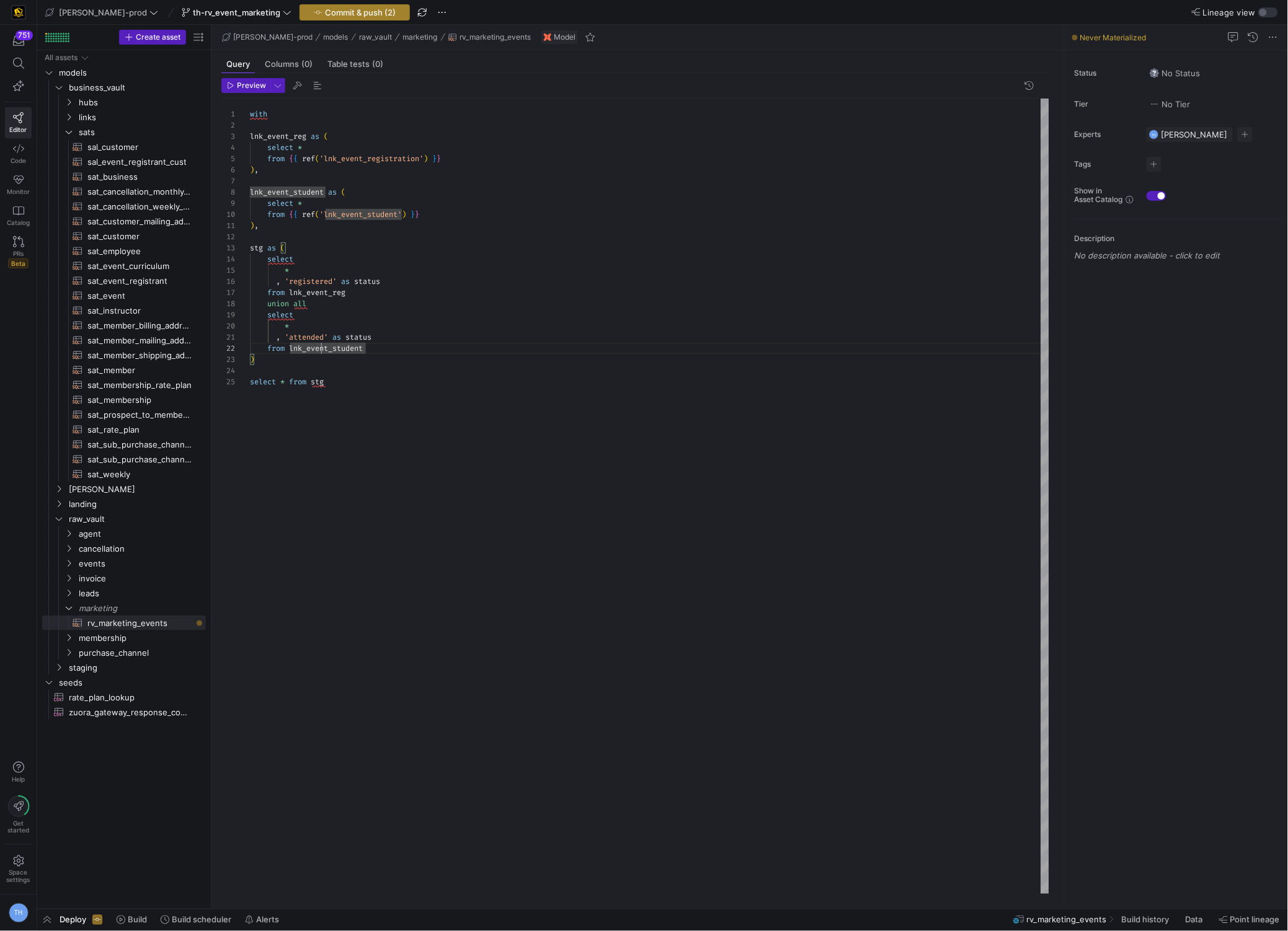
type textarea ", 'attended' as status from lnk_event_student ) select * from stg"
click at [338, 16] on span "Commit & push (2)" at bounding box center [360, 12] width 71 height 10
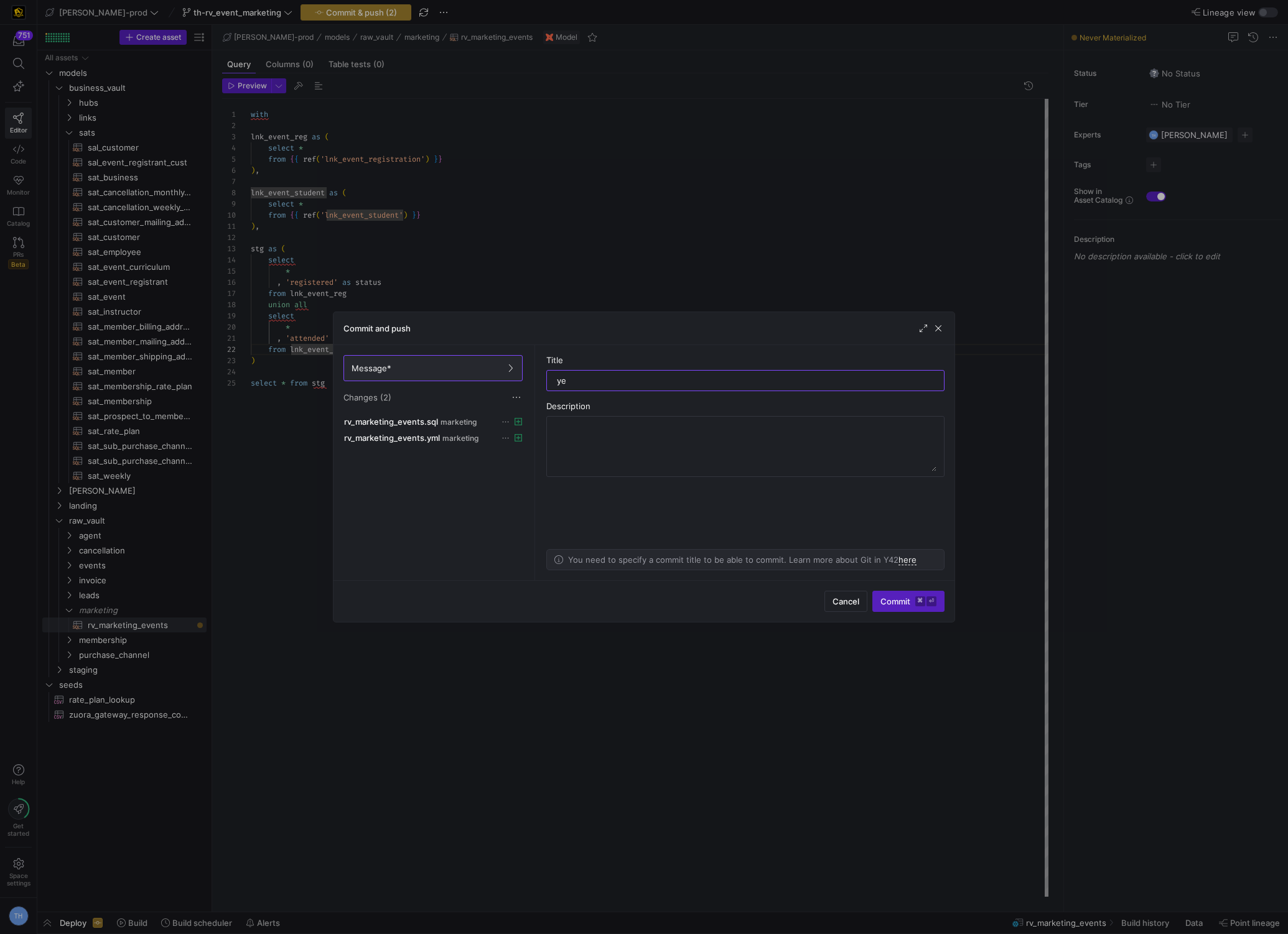
type input "yes"
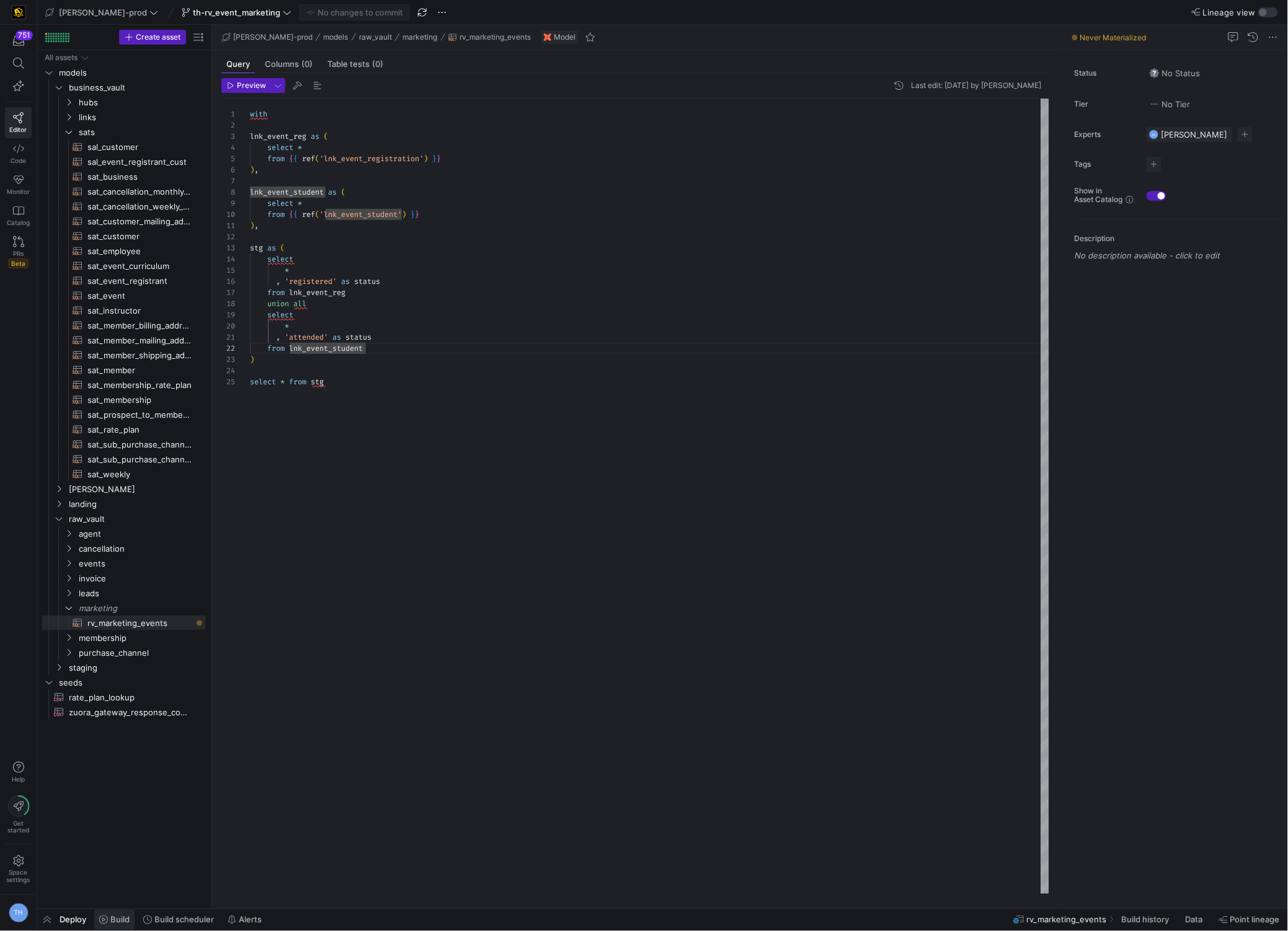
click at [106, 920] on icon at bounding box center [103, 919] width 8 height 8
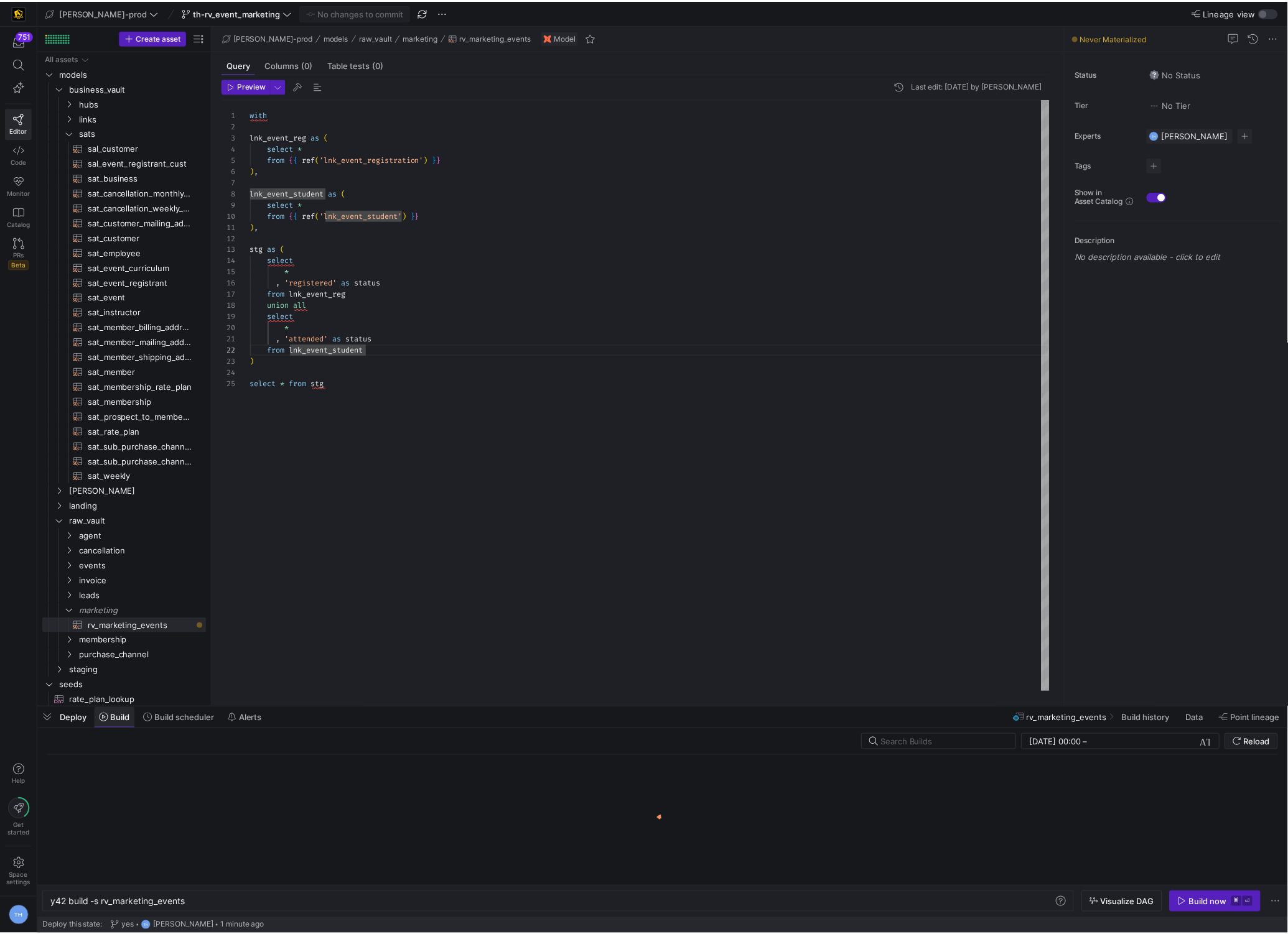
scroll to position [0, 135]
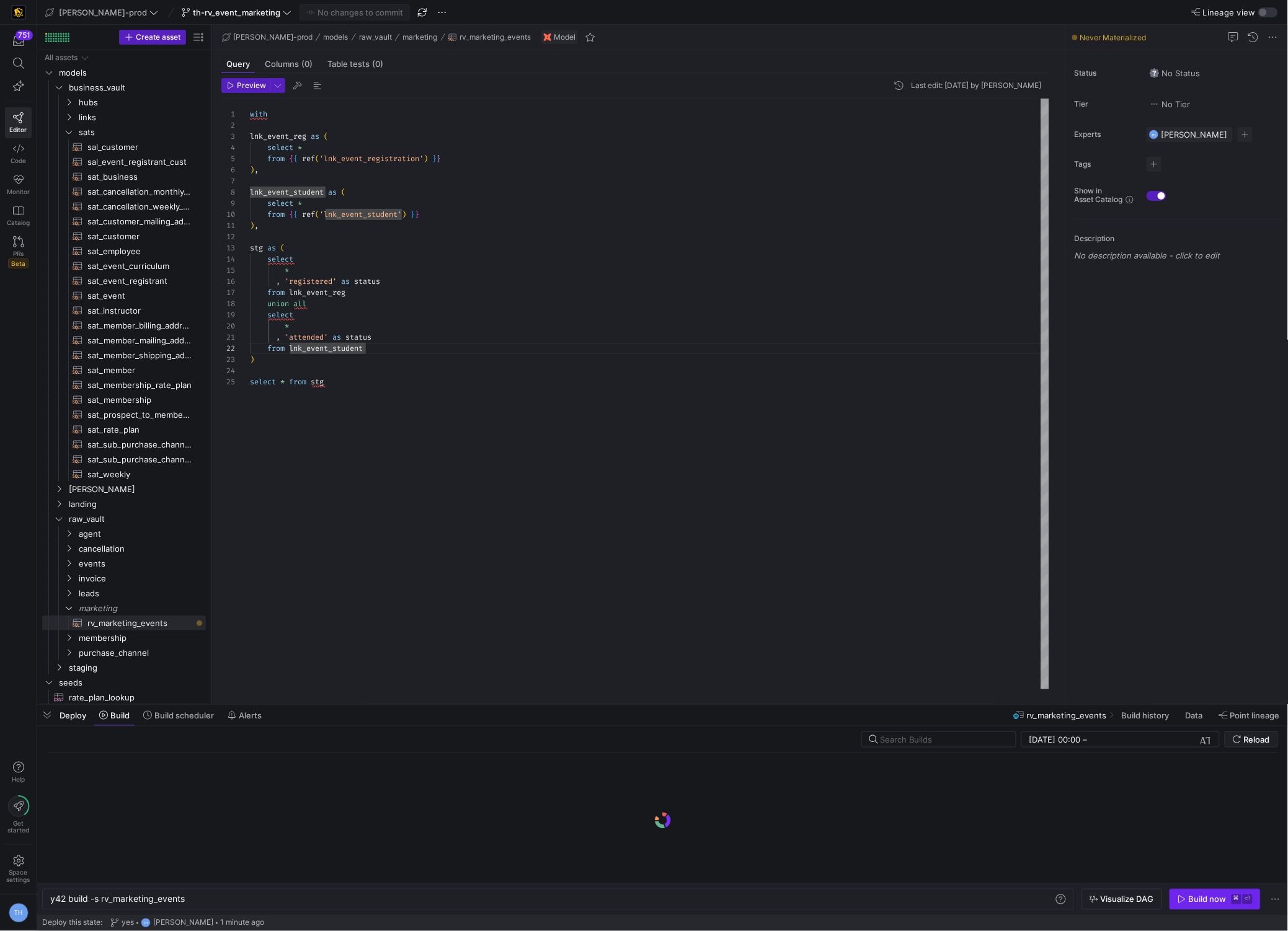
click at [1213, 897] on div "Build now" at bounding box center [1207, 900] width 38 height 10
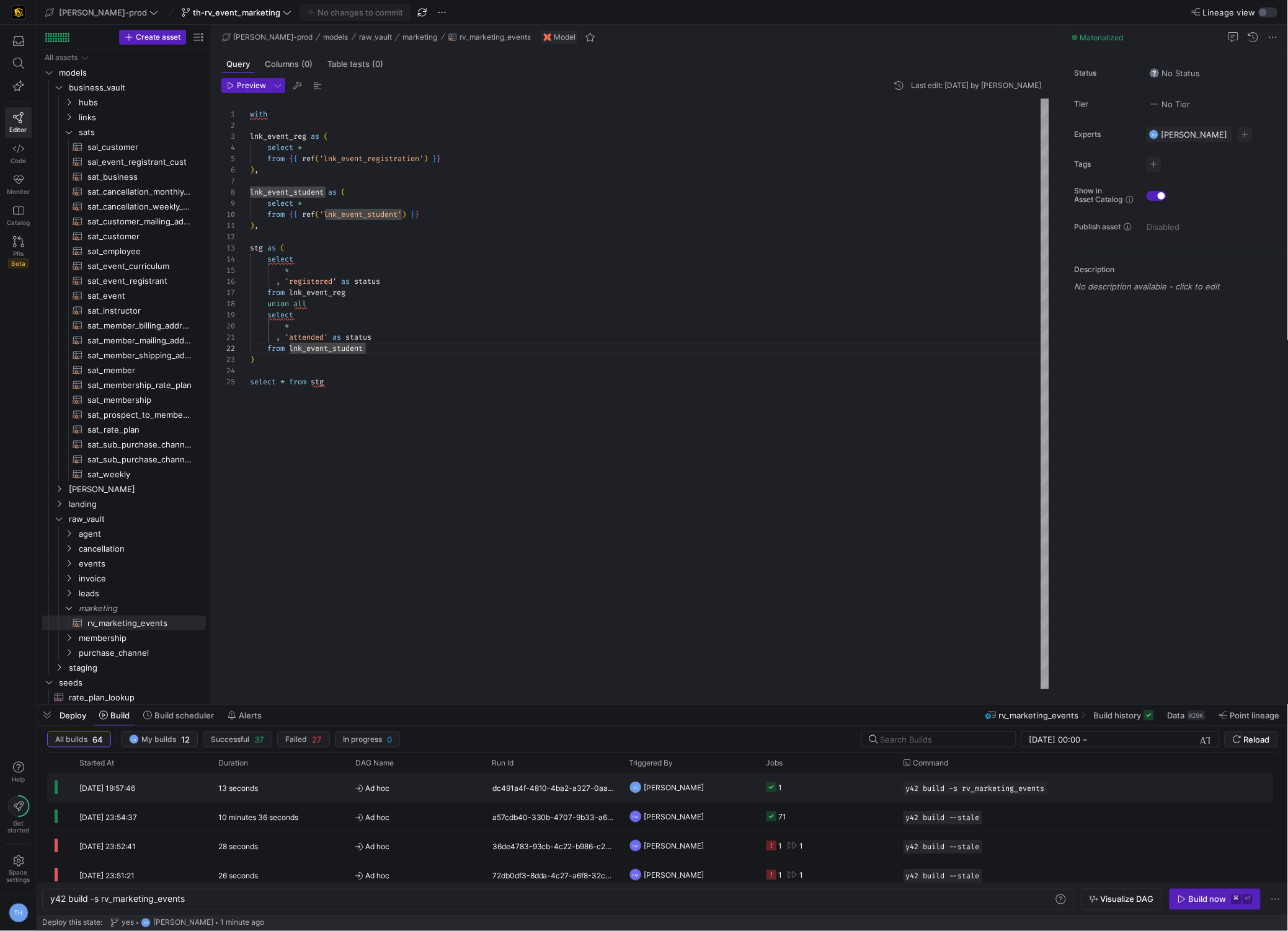
click at [872, 792] on y42-job-status-cell-renderer "1" at bounding box center [827, 787] width 122 height 28
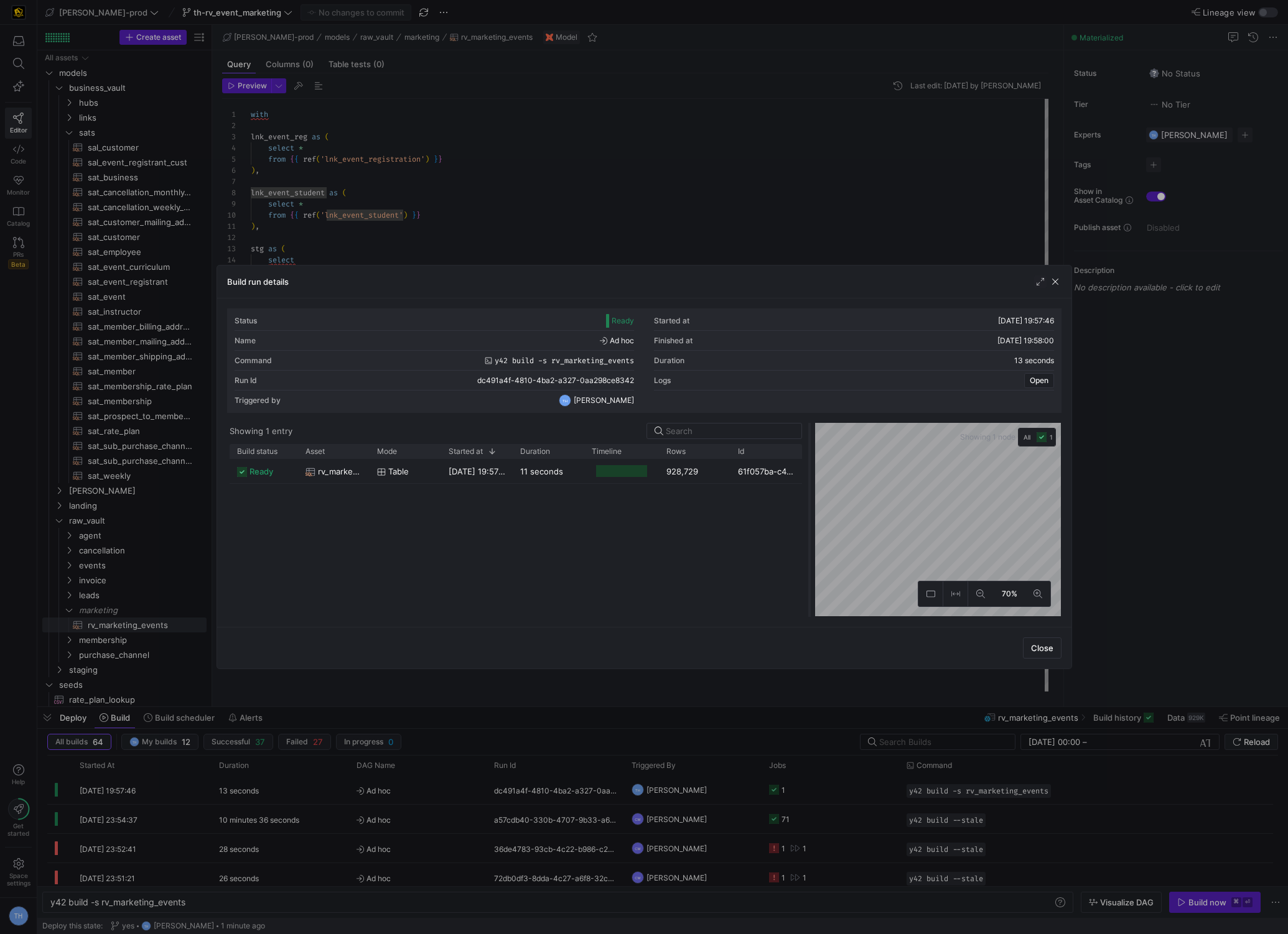
drag, startPoint x: 644, startPoint y: 453, endPoint x: 806, endPoint y: 450, distance: 162.0
click at [809, 450] on div at bounding box center [809, 520] width 5 height 194
click at [718, 467] on div "928,729" at bounding box center [693, 471] width 72 height 24
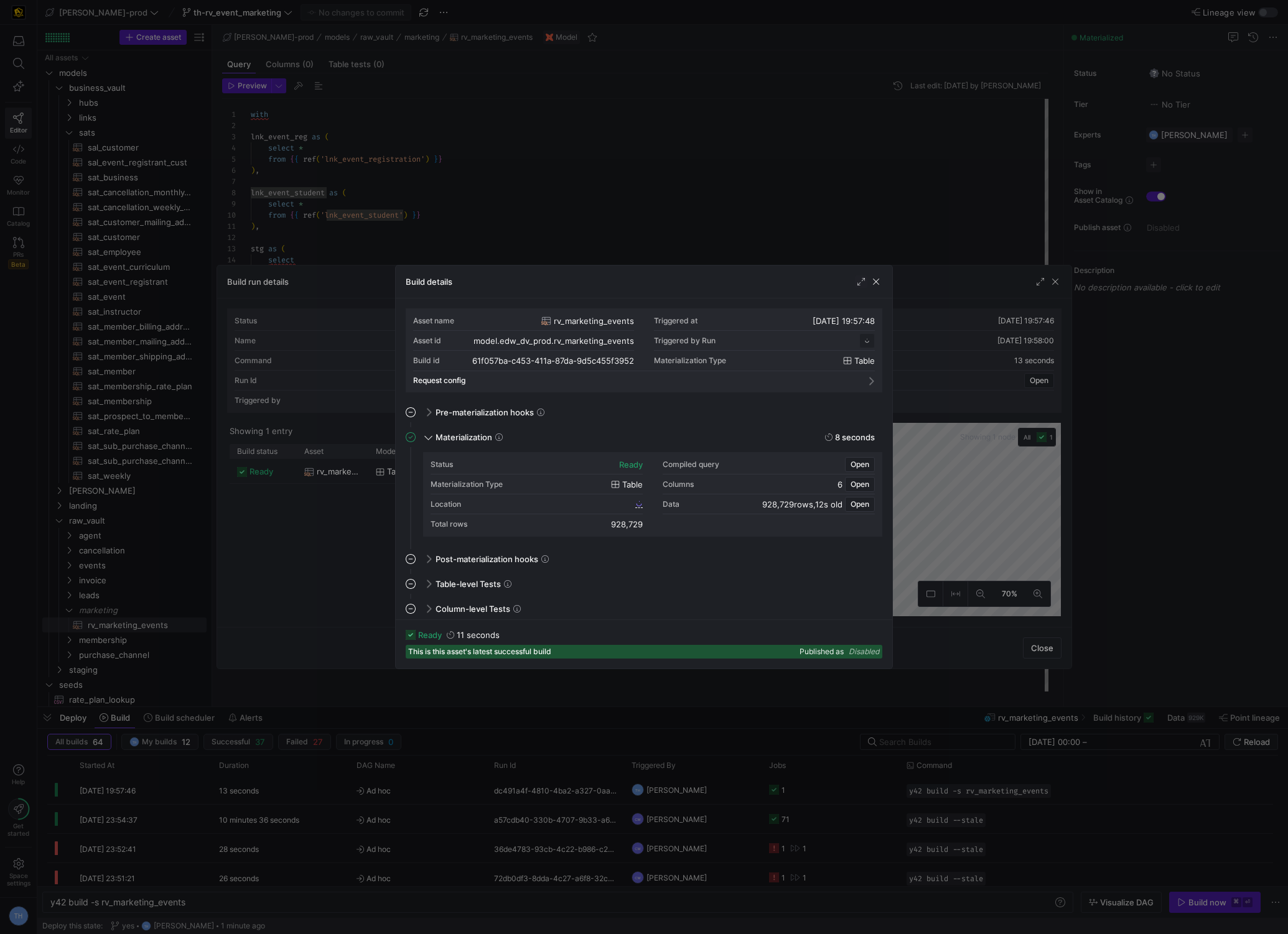
scroll to position [112, 0]
click at [574, 502] on span "61f057ba_c453_411a_87da_9d5c455f3952" at bounding box center [560, 503] width 148 height 8
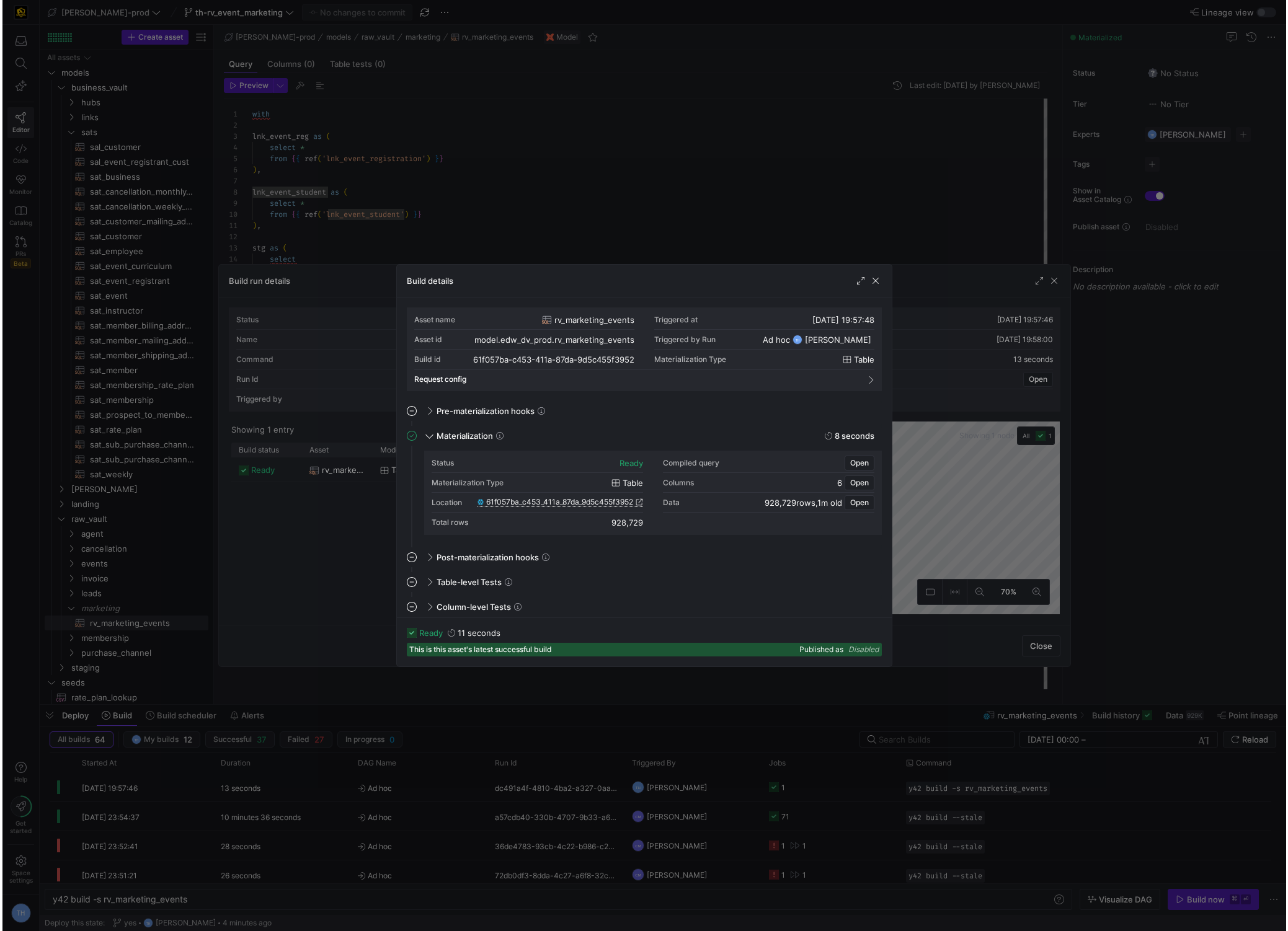
scroll to position [10, 72]
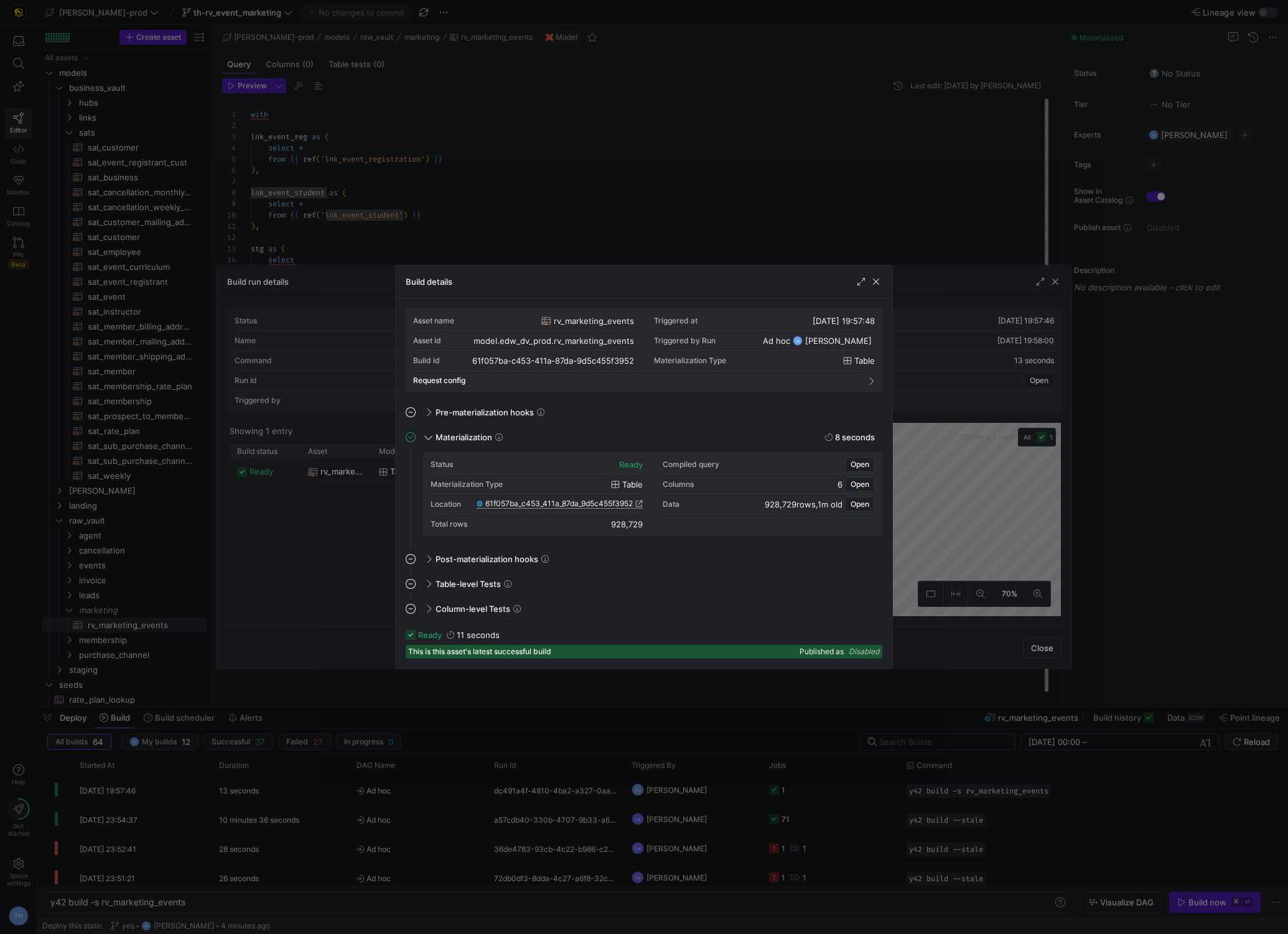
click at [676, 225] on div at bounding box center [644, 467] width 1288 height 934
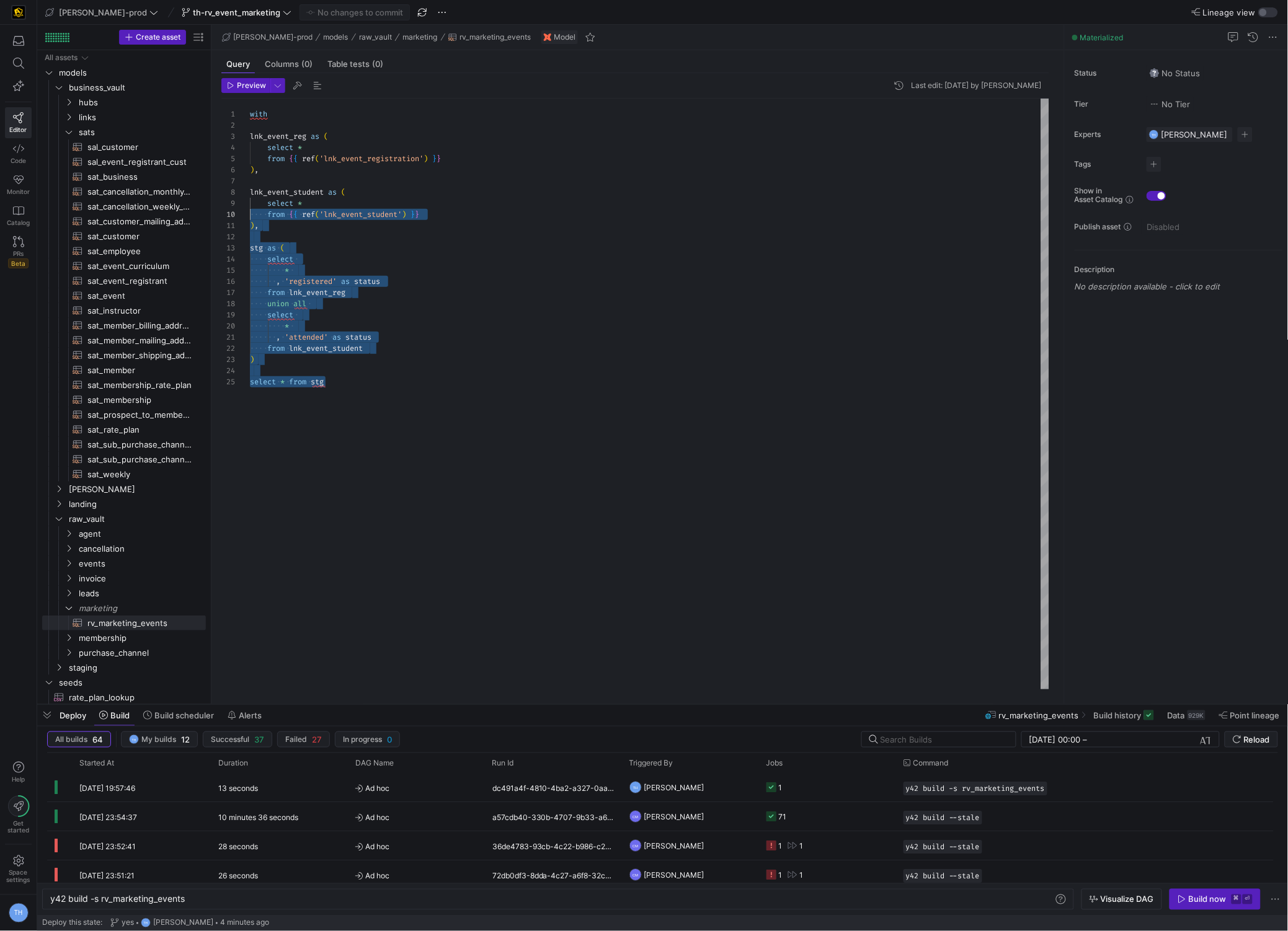
scroll to position [0, 0]
drag, startPoint x: 398, startPoint y: 386, endPoint x: 131, endPoint y: 100, distance: 391.3
click at [250, 100] on div "with lnk_event_reg as ( select * from { { ref ( 'lnk_event_registration' ) } } …" at bounding box center [650, 394] width 799 height 591
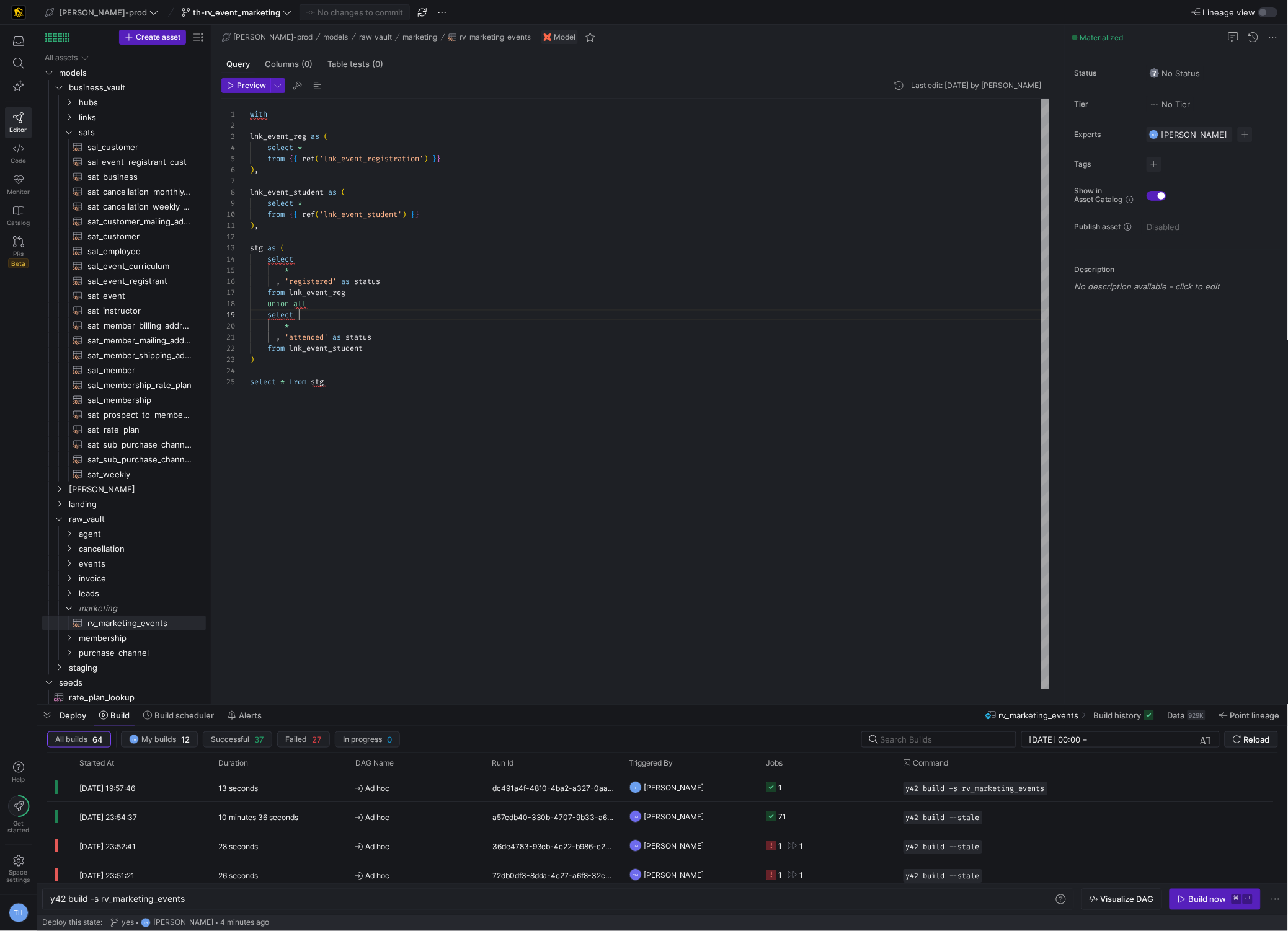
click at [454, 320] on div "with lnk_event_reg as ( select * from { { ref ( 'lnk_event_registration' ) } } …" at bounding box center [650, 394] width 799 height 591
click at [115, 111] on span "links" at bounding box center [127, 118] width 96 height 15
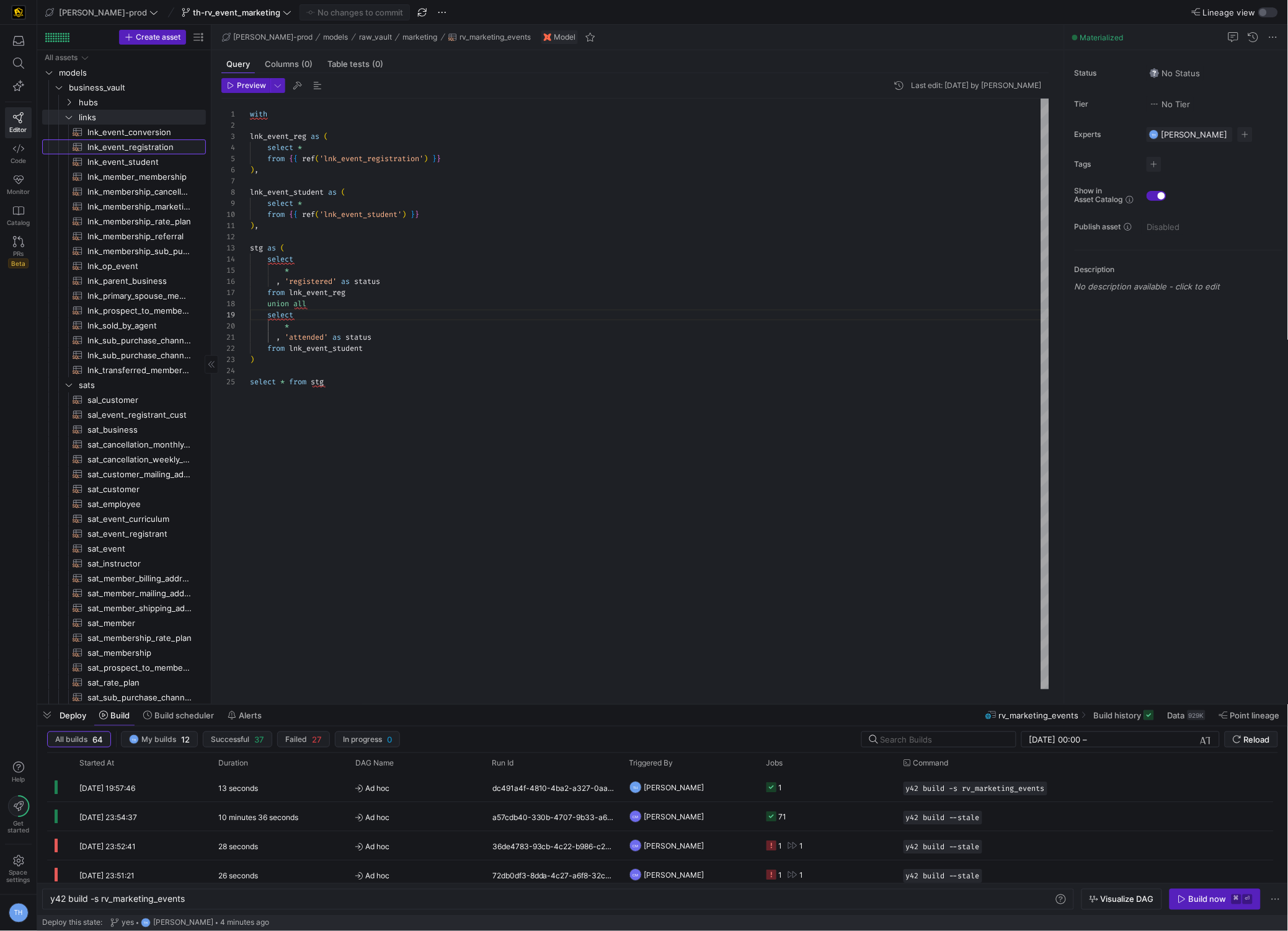
click at [125, 153] on span "lnk_event_registration​​​​​​​​​​" at bounding box center [139, 147] width 104 height 15
type textarea "{{ config( materialized='incremental', incremental_strategy='merge', unique_key…"
type textarea "y42 build -s lnk_event_registration"
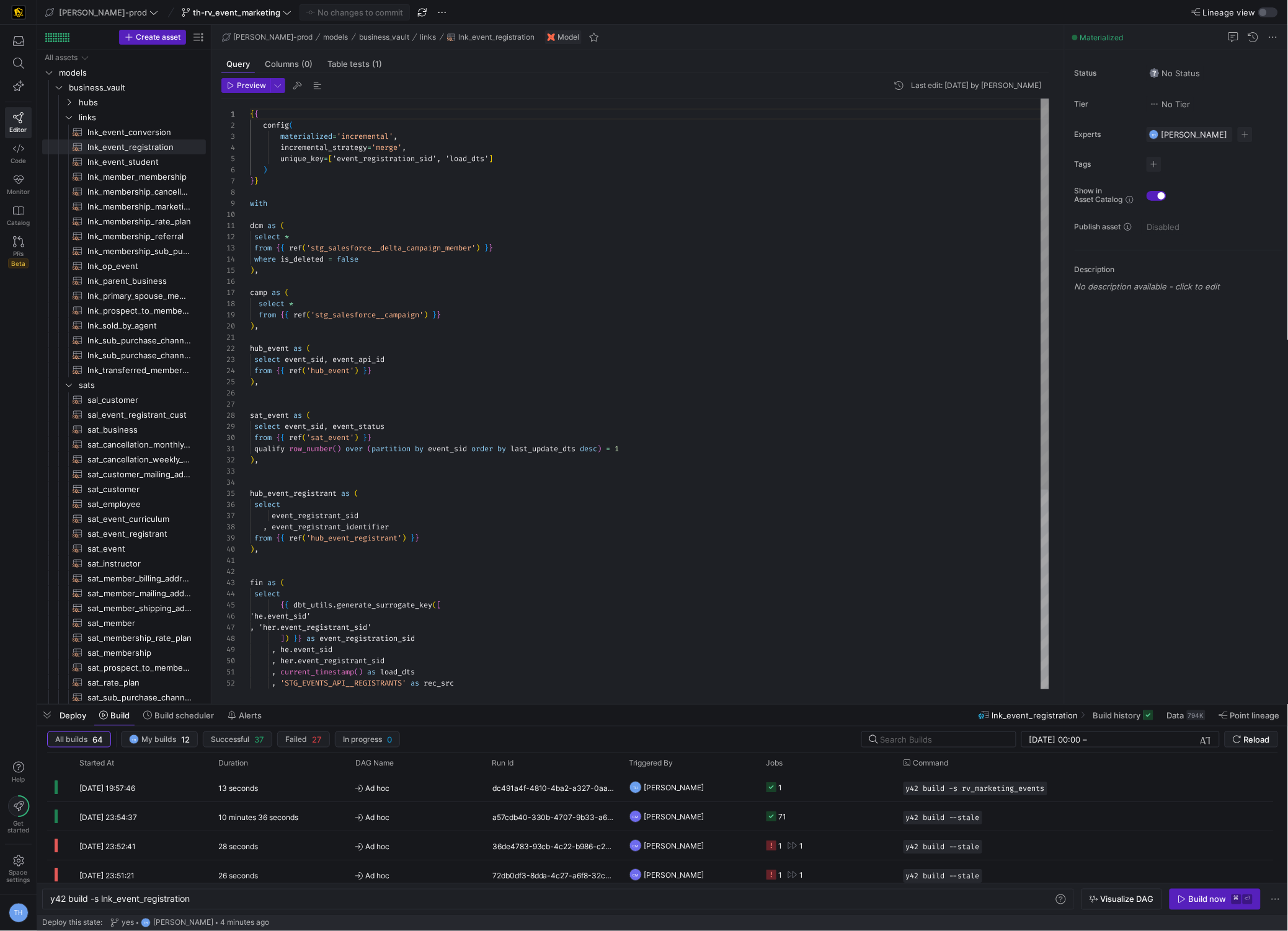
click at [510, 291] on div "{ { config ( materialized = 'incremental' , incremental_strategy = 'merge' , un…" at bounding box center [650, 544] width 799 height 891
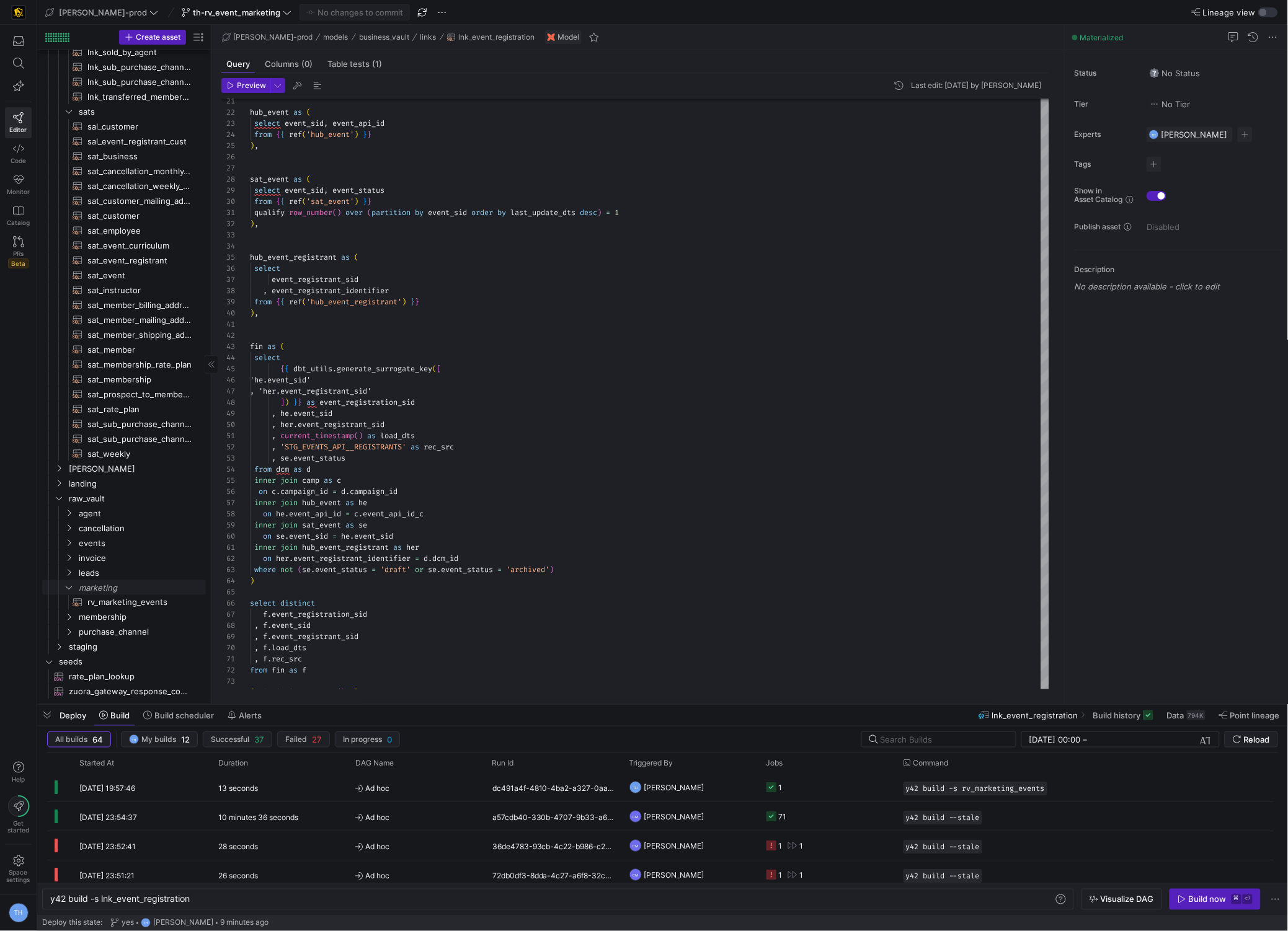
scroll to position [273, 0]
click at [121, 605] on span "rv_marketing_events​​​​​​​​​​" at bounding box center [139, 603] width 104 height 15
type textarea "with lnk_event_reg as ( select * from {{ ref('lnk_event_registration') }} ), ln…"
type textarea "y42 build -s rv_marketing_events"
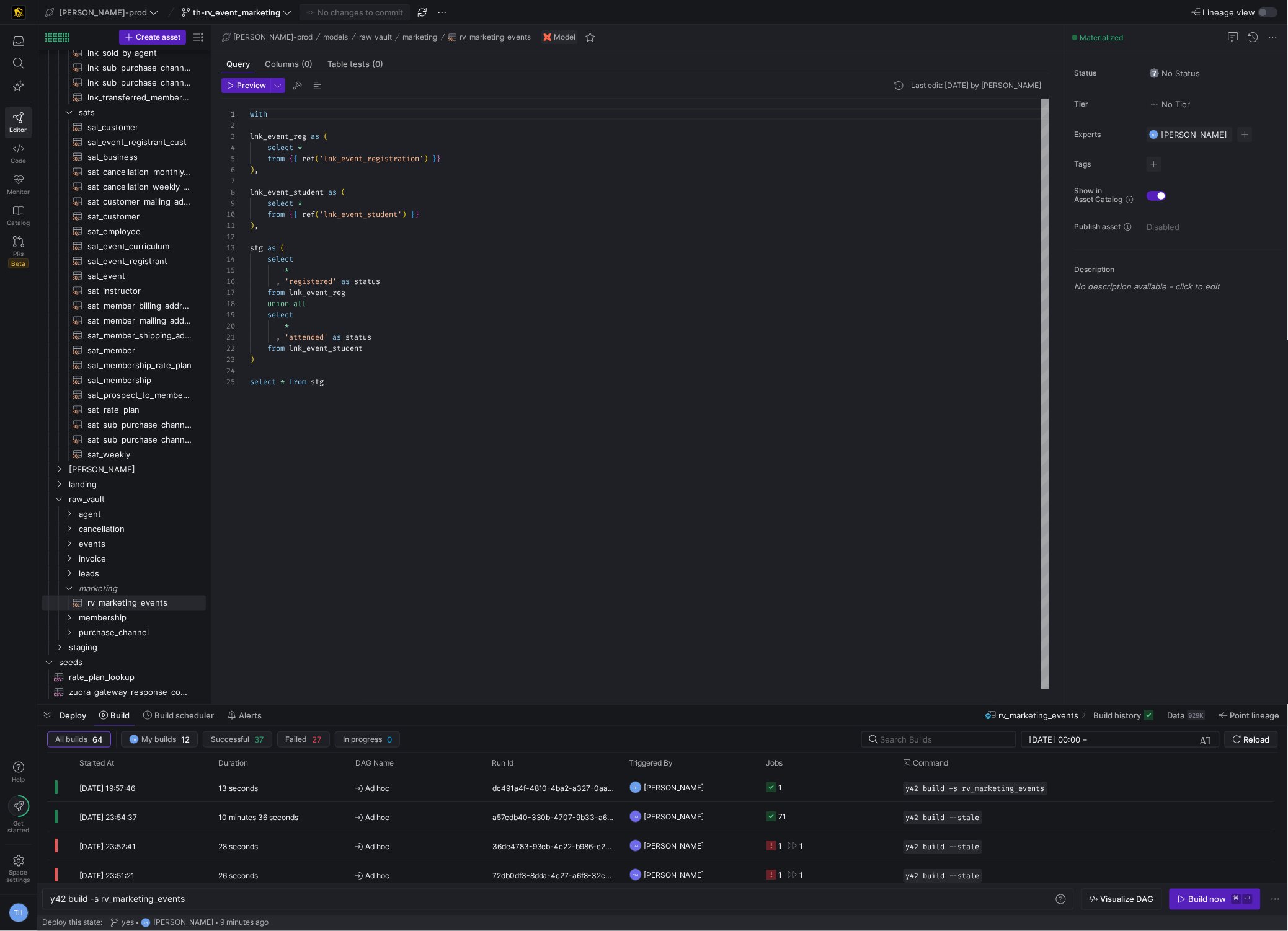
click at [434, 425] on div "with lnk_event_reg as ( select * from { { ref ( 'lnk_event_registration' ) } } …" at bounding box center [650, 394] width 799 height 591
click at [370, 383] on div "with lnk_event_reg as ( select * from { { ref ( 'lnk_event_registration' ) } } …" at bounding box center [650, 394] width 799 height 591
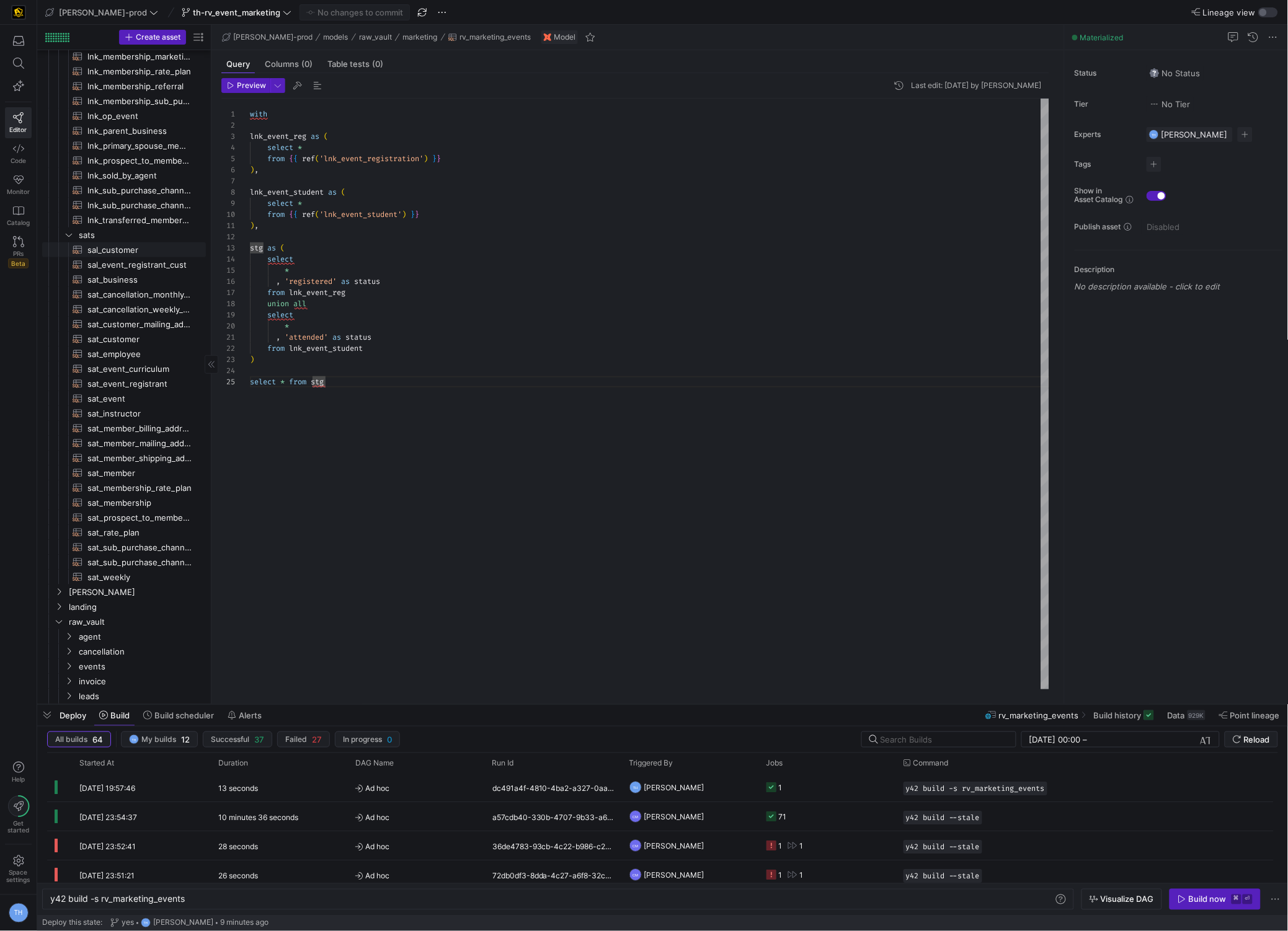
scroll to position [151, 0]
click at [131, 380] on span "sat_event_registrant​​​​​​​​​​" at bounding box center [139, 384] width 104 height 15
type textarea "{{ config( materialized='incremental', incremental_strategy='merge', unique_key…"
type textarea "y42 build -s sat_event_registrant"
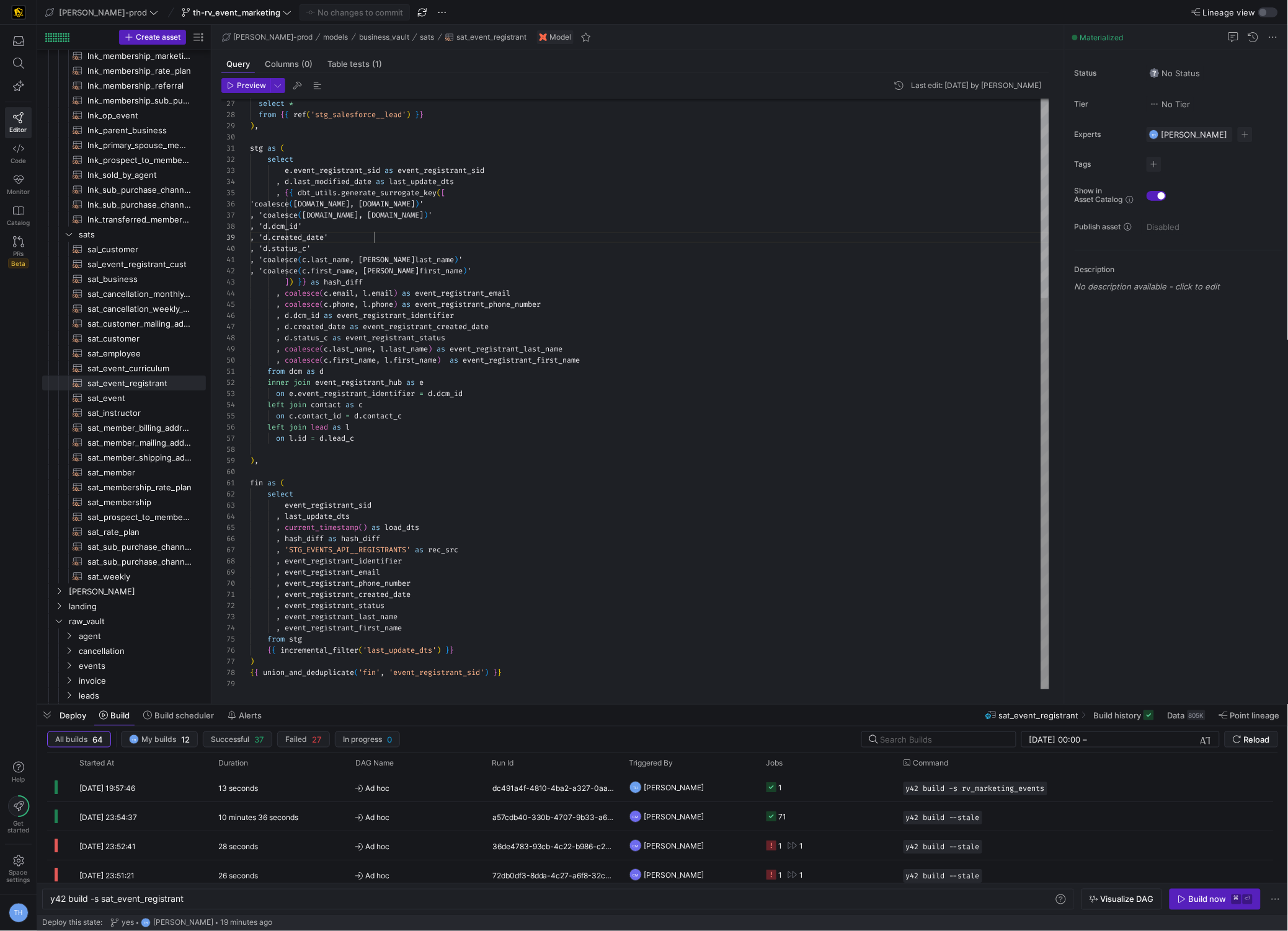
click at [479, 233] on div "select * from { { ref ( 'stg_salesforce__lead' ) } } ) , stg as ( select e . ev…" at bounding box center [650, 243] width 799 height 891
click at [482, 282] on div "select * from { { ref ( 'stg_salesforce__lead' ) } } ) , stg as ( select e . ev…" at bounding box center [650, 243] width 799 height 891
click at [461, 293] on div "select * from { { ref ( 'stg_salesforce__lead' ) } } ) , stg as ( select e . ev…" at bounding box center [650, 243] width 799 height 891
click at [465, 382] on div "select * from { { ref ( 'stg_salesforce__lead' ) } } ) , stg as ( select e . ev…" at bounding box center [650, 243] width 799 height 891
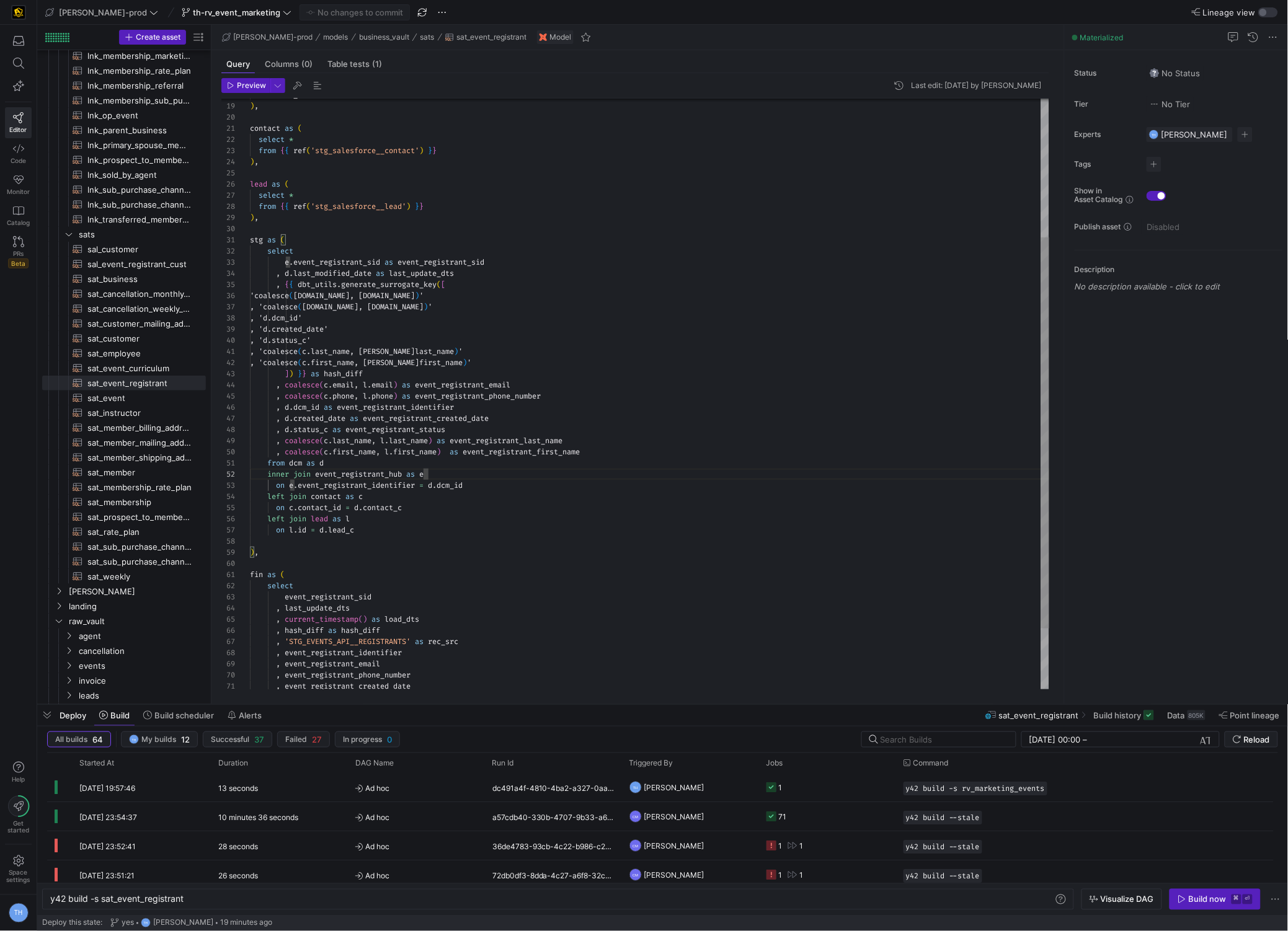
type textarea ", 'coalesce(c.last_name, [PERSON_NAME]last_name)' , 'coalesce(c.first_name, [PE…"
click at [583, 441] on div "select * from { { ref ( 'stg_salesforce__lead' ) } } ) , stg as ( select e . ev…" at bounding box center [650, 335] width 799 height 891
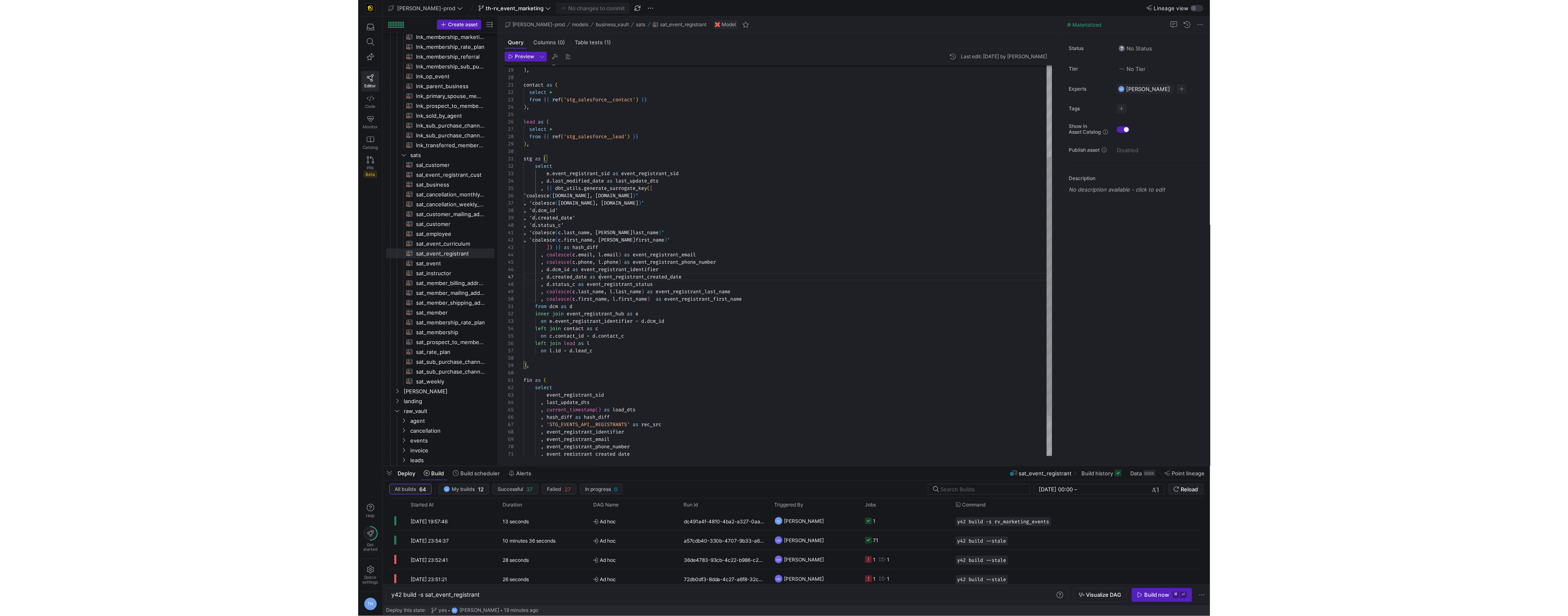
scroll to position [44, 162]
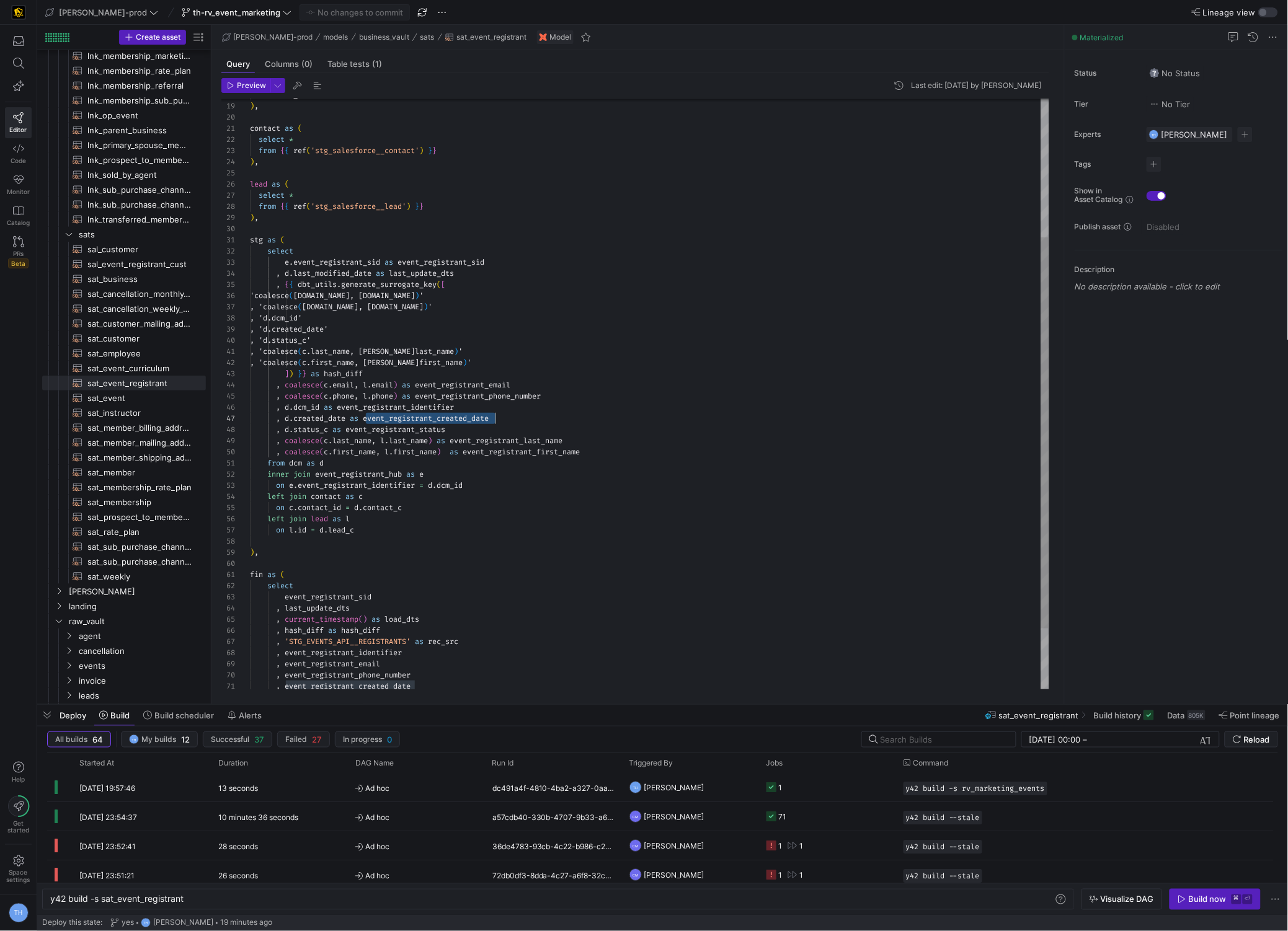
drag, startPoint x: 366, startPoint y: 420, endPoint x: 546, endPoint y: 420, distance: 180.0
click at [546, 420] on div "select * from { { ref ( 'stg_salesforce__lead' ) } } ) , stg as ( select e . ev…" at bounding box center [650, 335] width 799 height 891
